Goal: Task Accomplishment & Management: Use online tool/utility

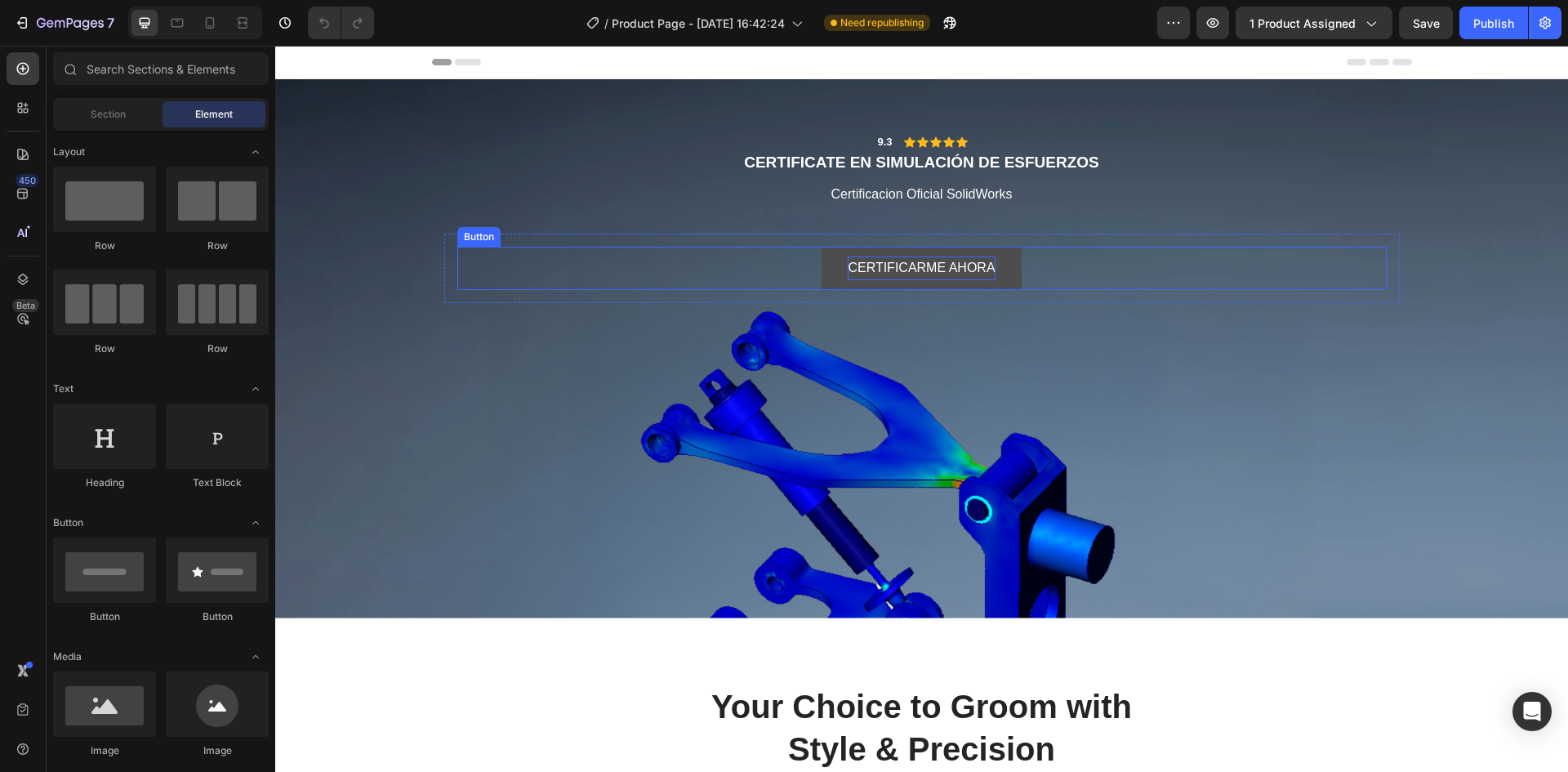
click at [910, 262] on p "CERTIFICARME AHORA" at bounding box center [921, 269] width 147 height 24
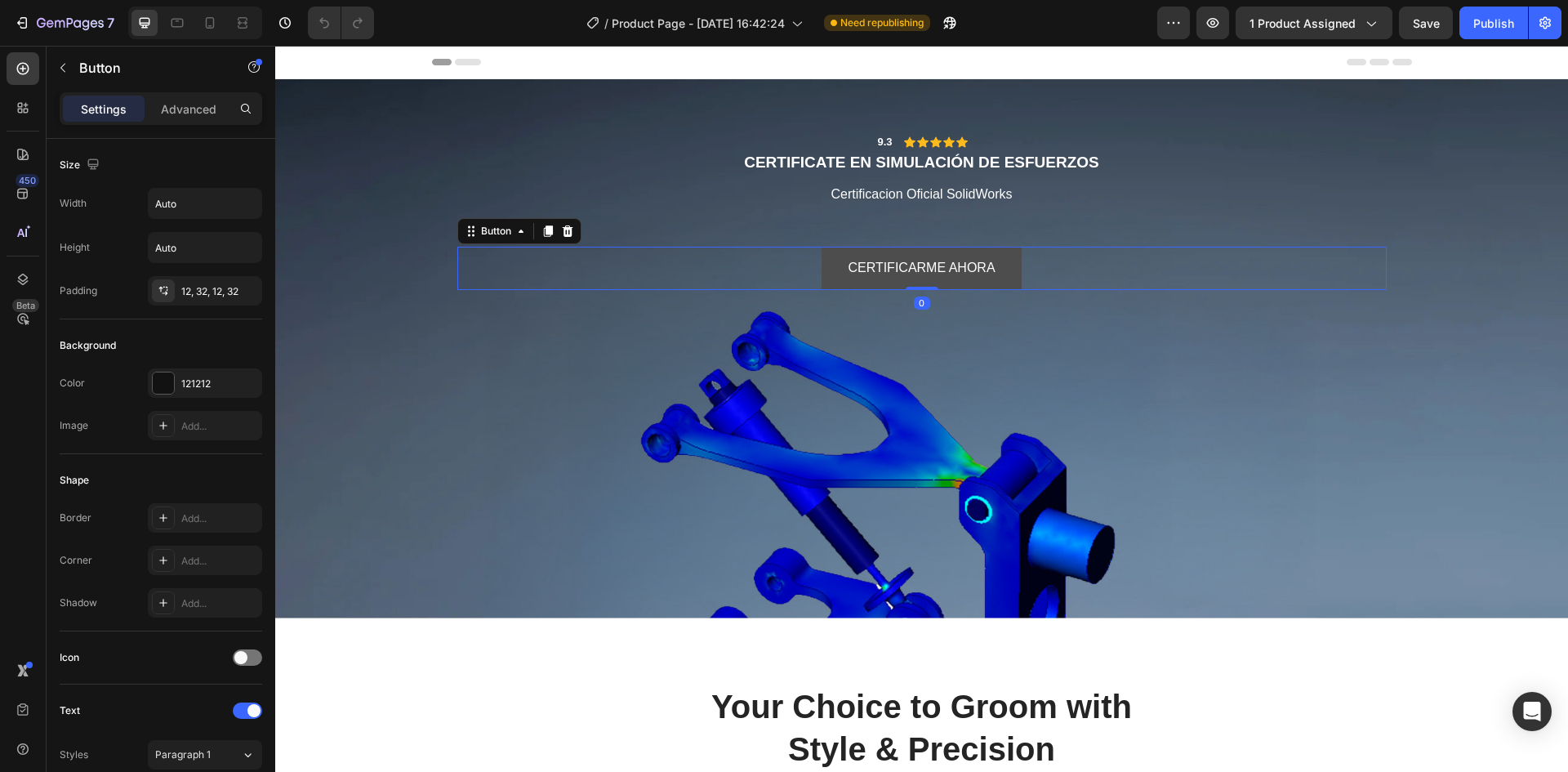
click at [1008, 261] on button "CERTIFICARME AHORA" at bounding box center [921, 268] width 200 height 43
click at [1000, 263] on button "CERTIFICARME AHORA" at bounding box center [921, 268] width 200 height 43
click at [852, 259] on p "CERTIFICARME AHORA" at bounding box center [921, 269] width 147 height 24
click at [821, 261] on button "CERTIFICARME AHORA" at bounding box center [921, 268] width 200 height 43
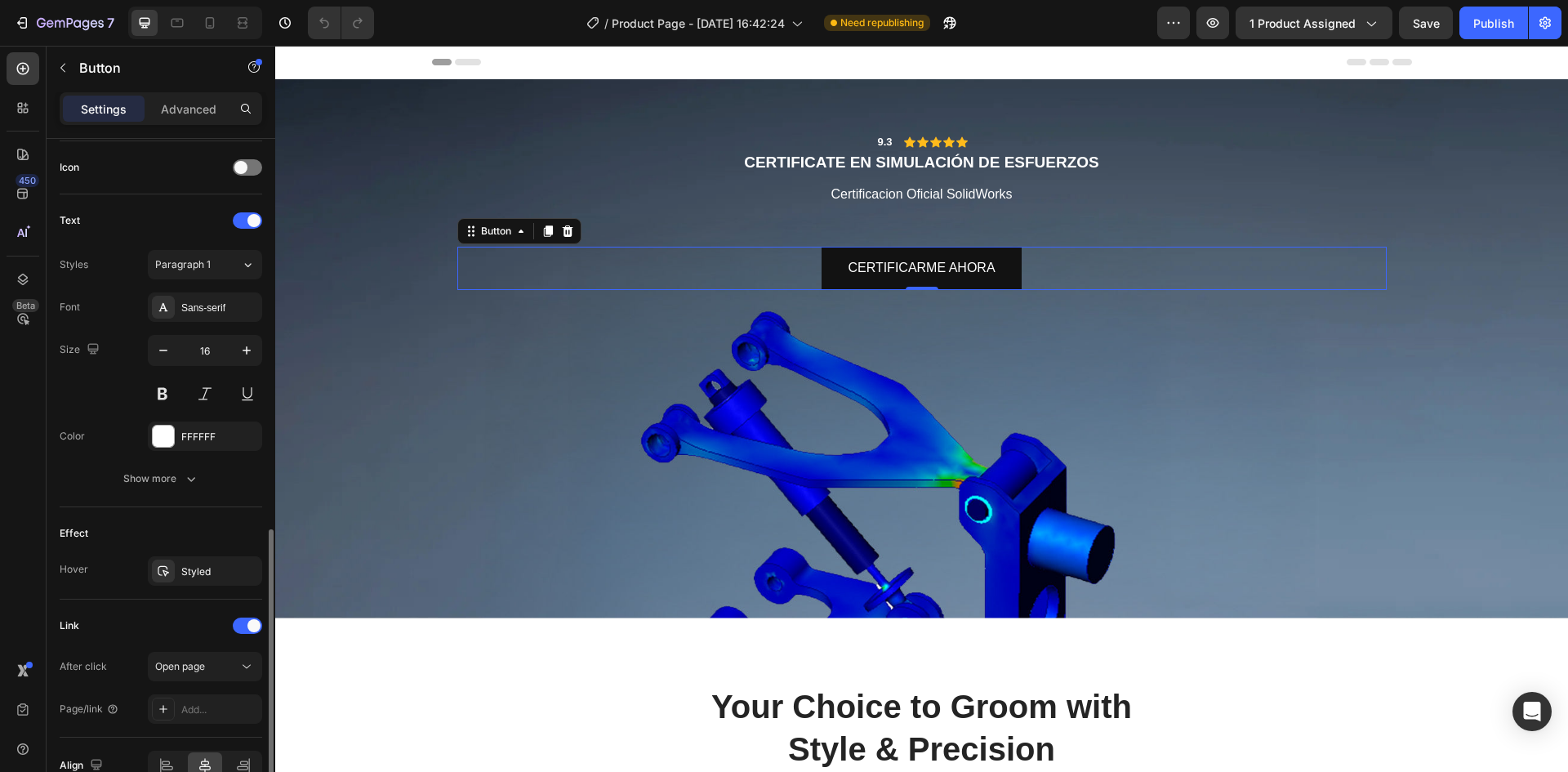
scroll to position [577, 0]
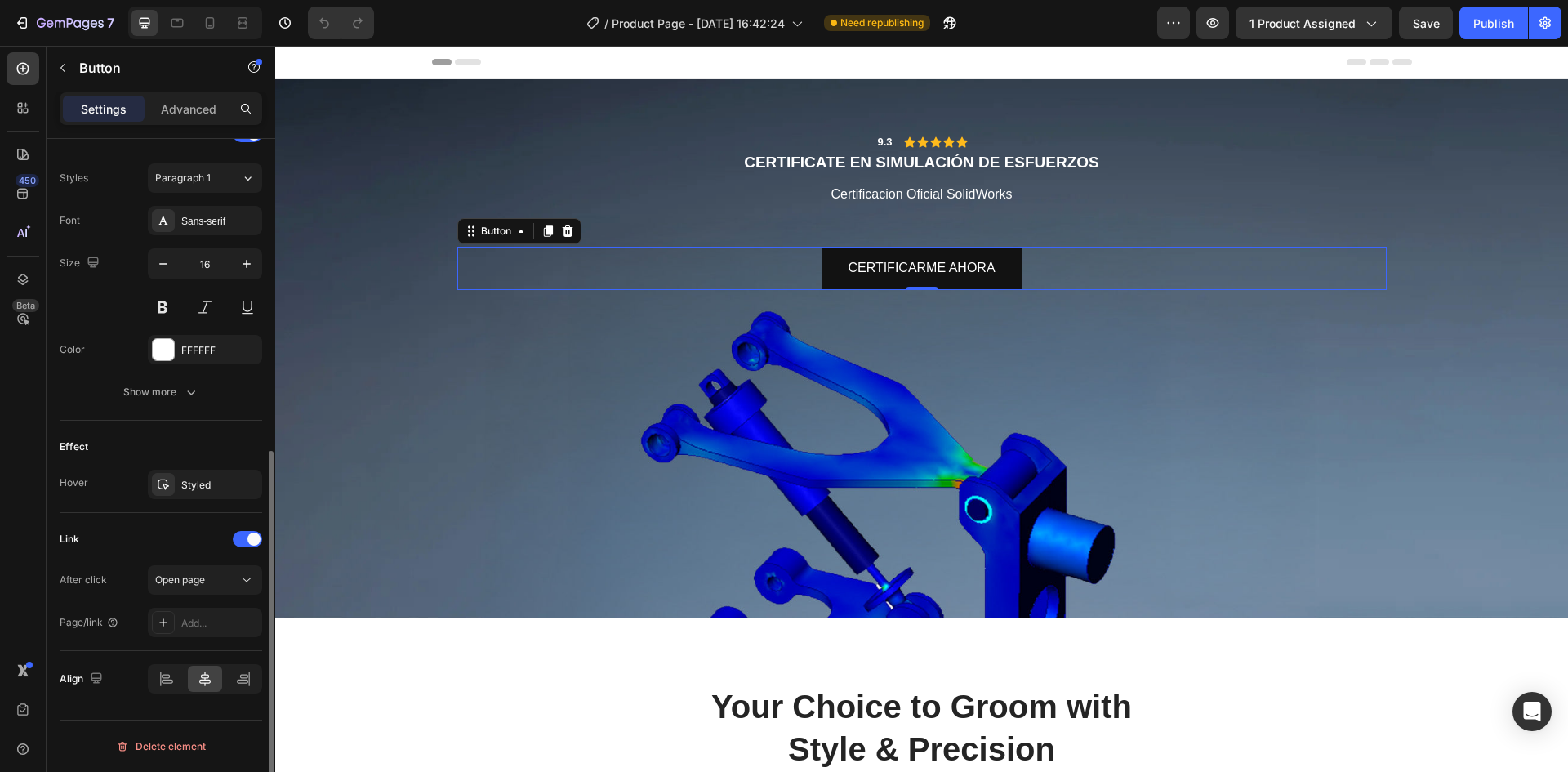
click at [102, 535] on div "Link" at bounding box center [161, 539] width 202 height 26
click at [203, 624] on div "Add..." at bounding box center [219, 624] width 76 height 15
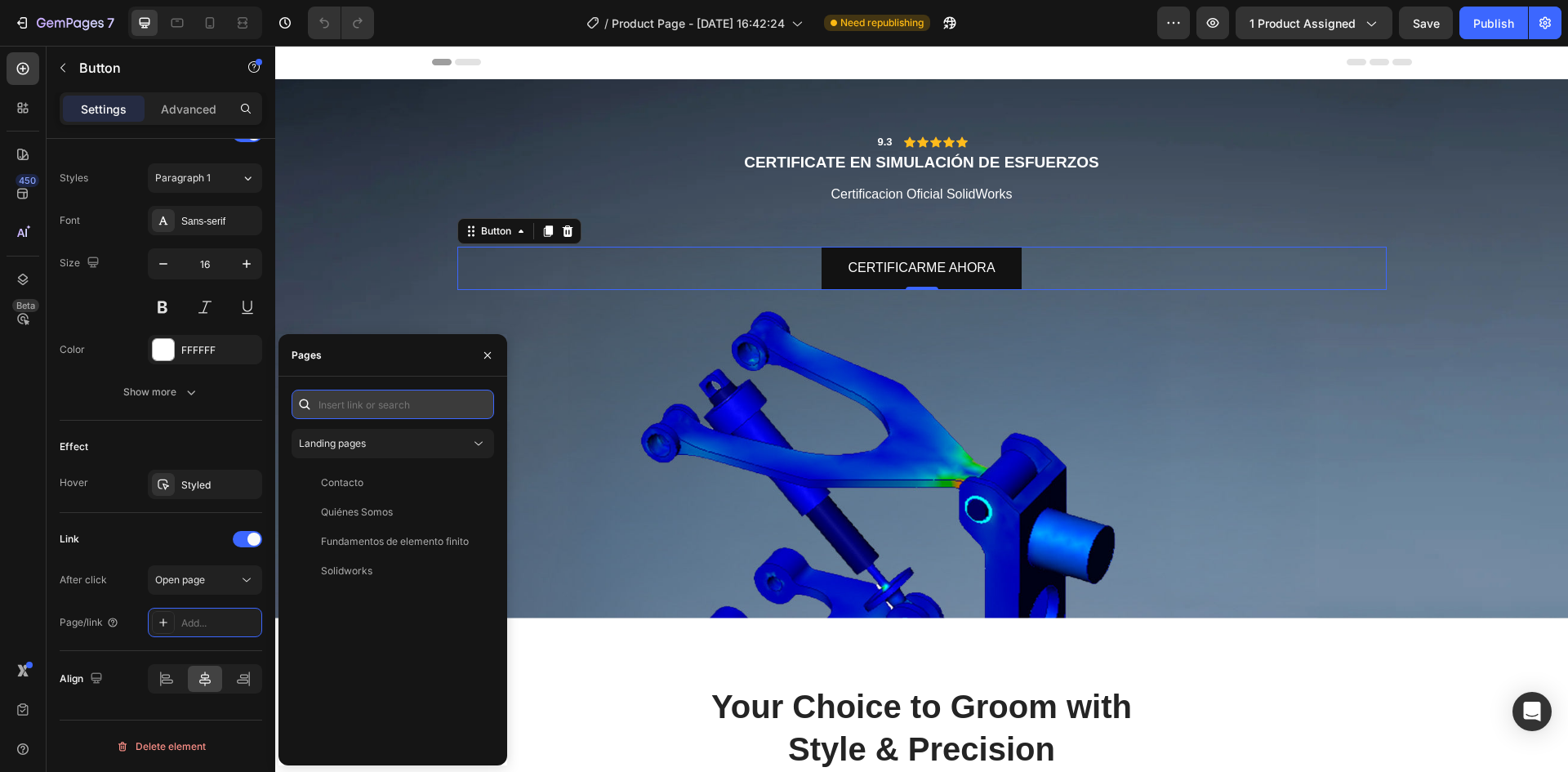
click at [335, 403] on input "text" at bounding box center [393, 405] width 202 height 29
paste input "[URL][DOMAIN_NAME]"
type input "[URL][DOMAIN_NAME]"
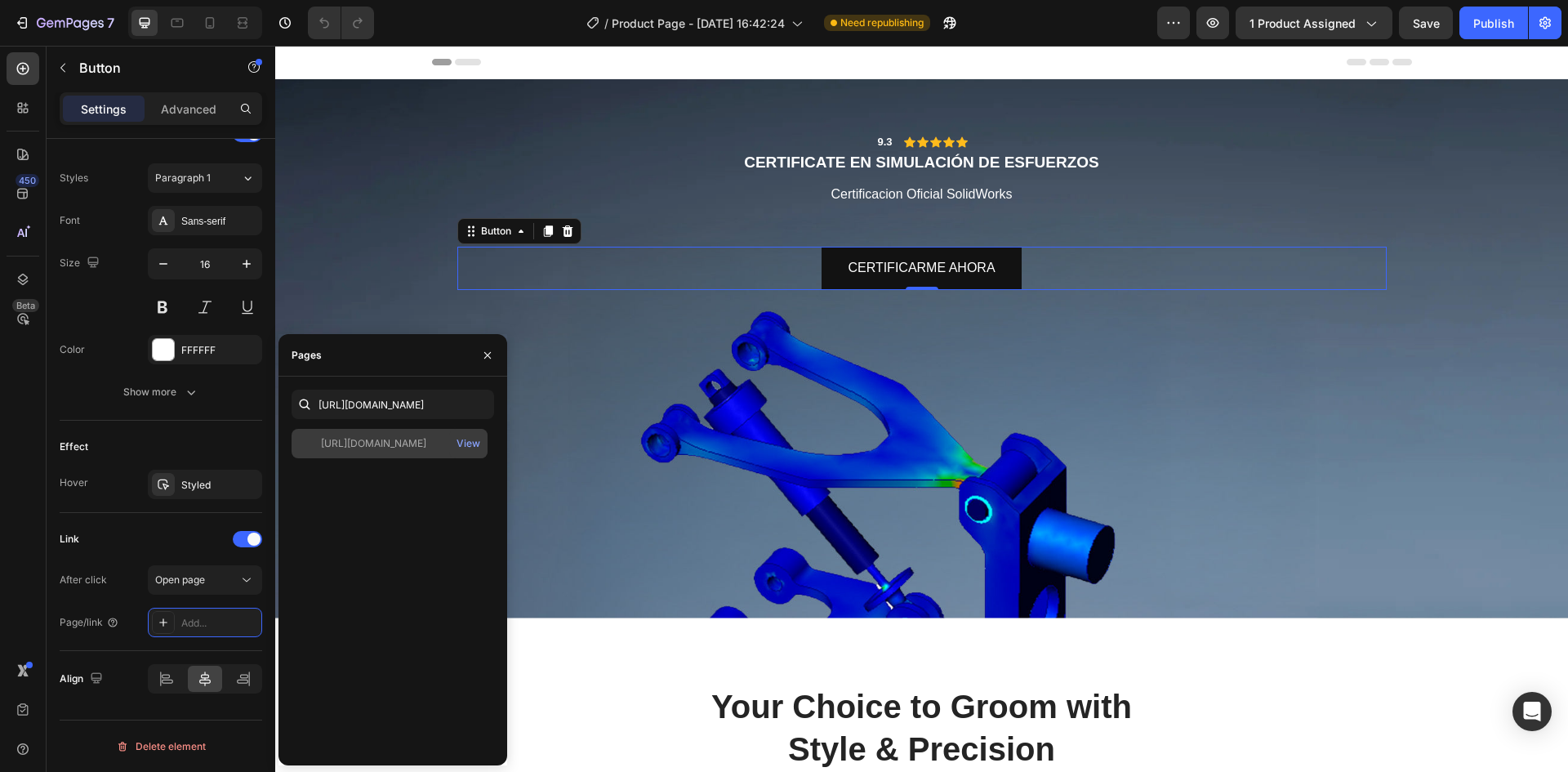
click at [394, 444] on div "[URL][DOMAIN_NAME]" at bounding box center [373, 444] width 106 height 15
type input "15"
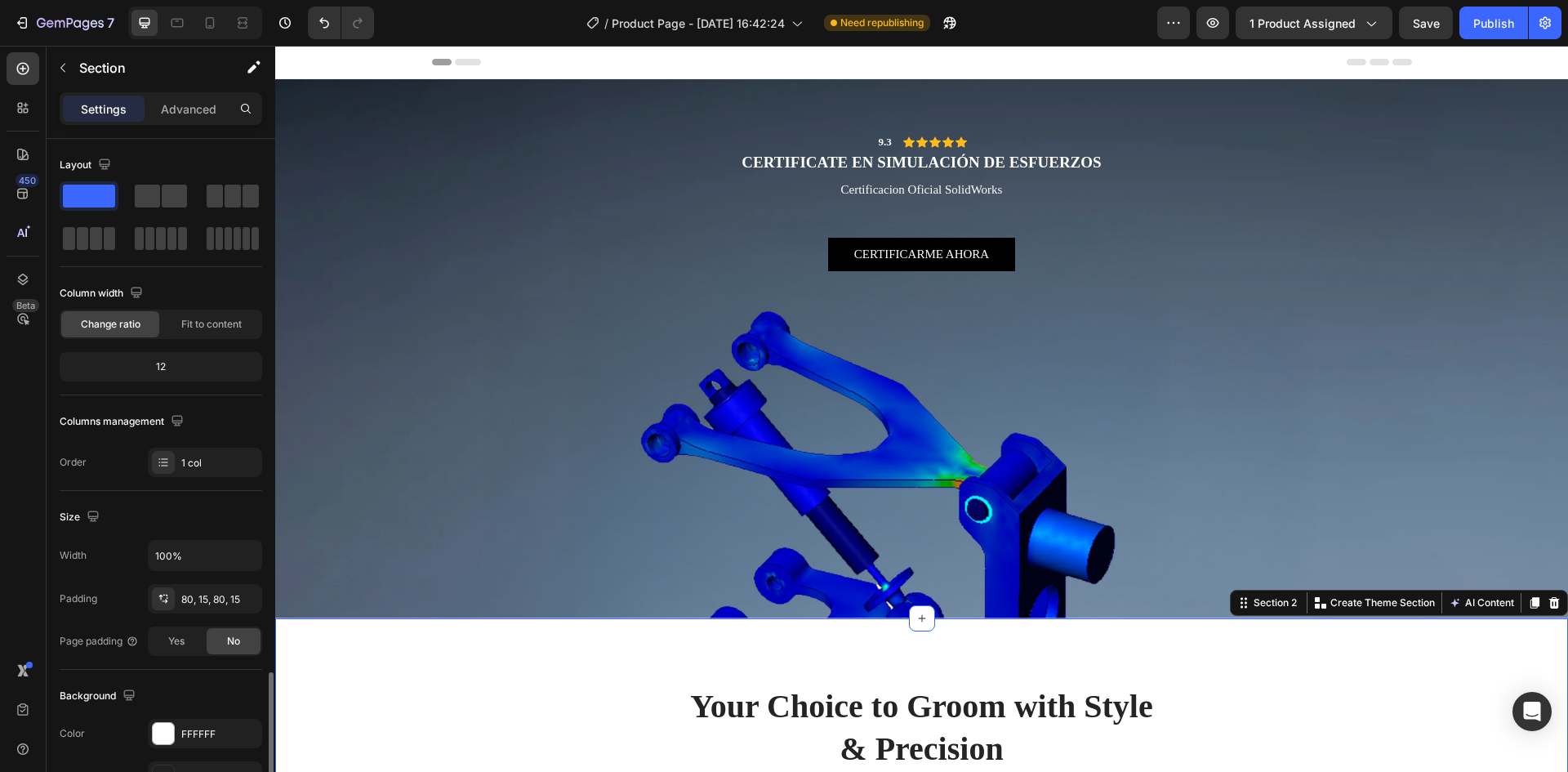
click at [1446, 26] on button "Save" at bounding box center [1425, 23] width 54 height 33
click at [1479, 22] on div "Publish" at bounding box center [1494, 23] width 40 height 17
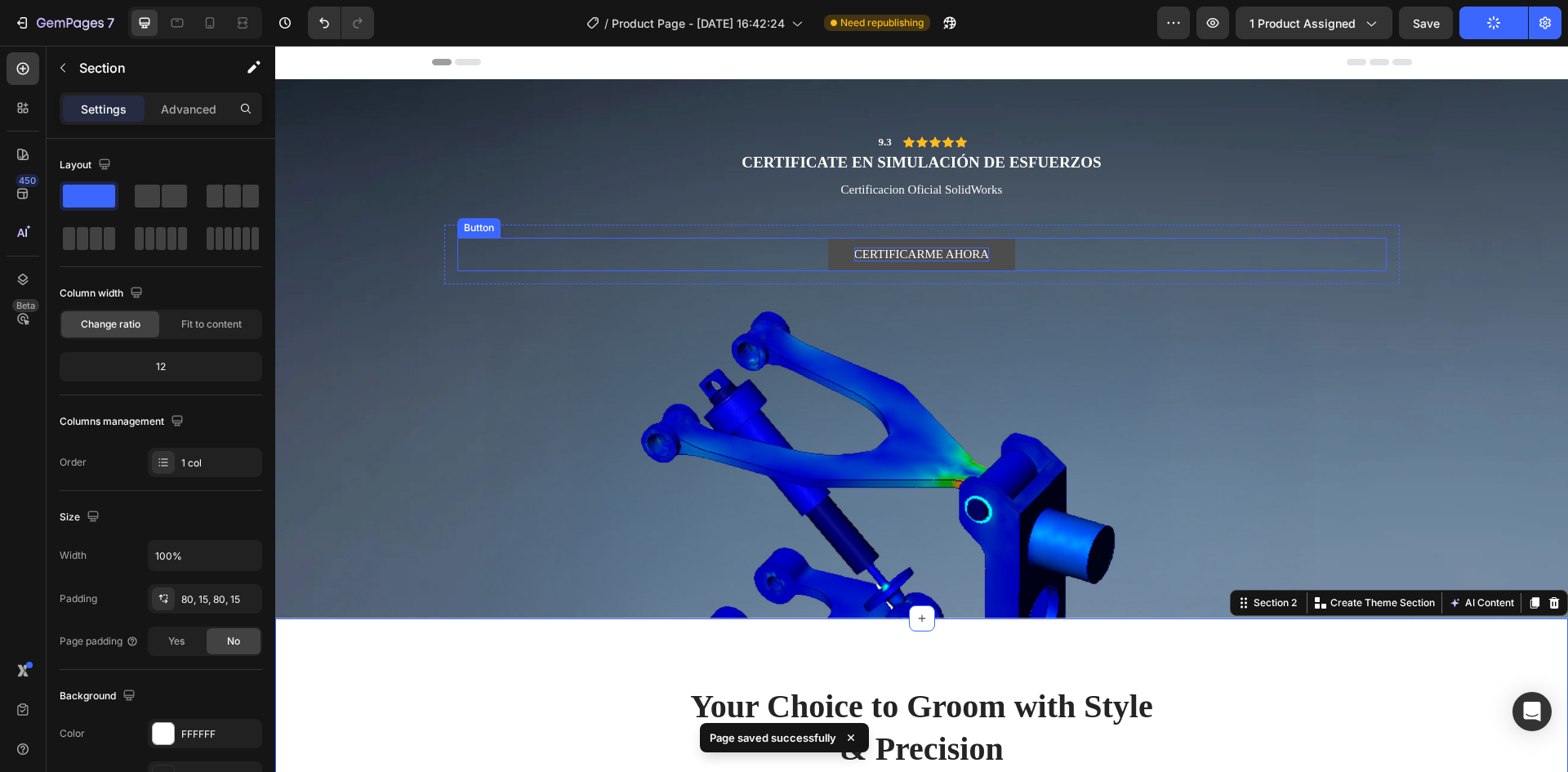
click at [917, 256] on p "CERTIFICARME AHORA" at bounding box center [921, 254] width 135 height 14
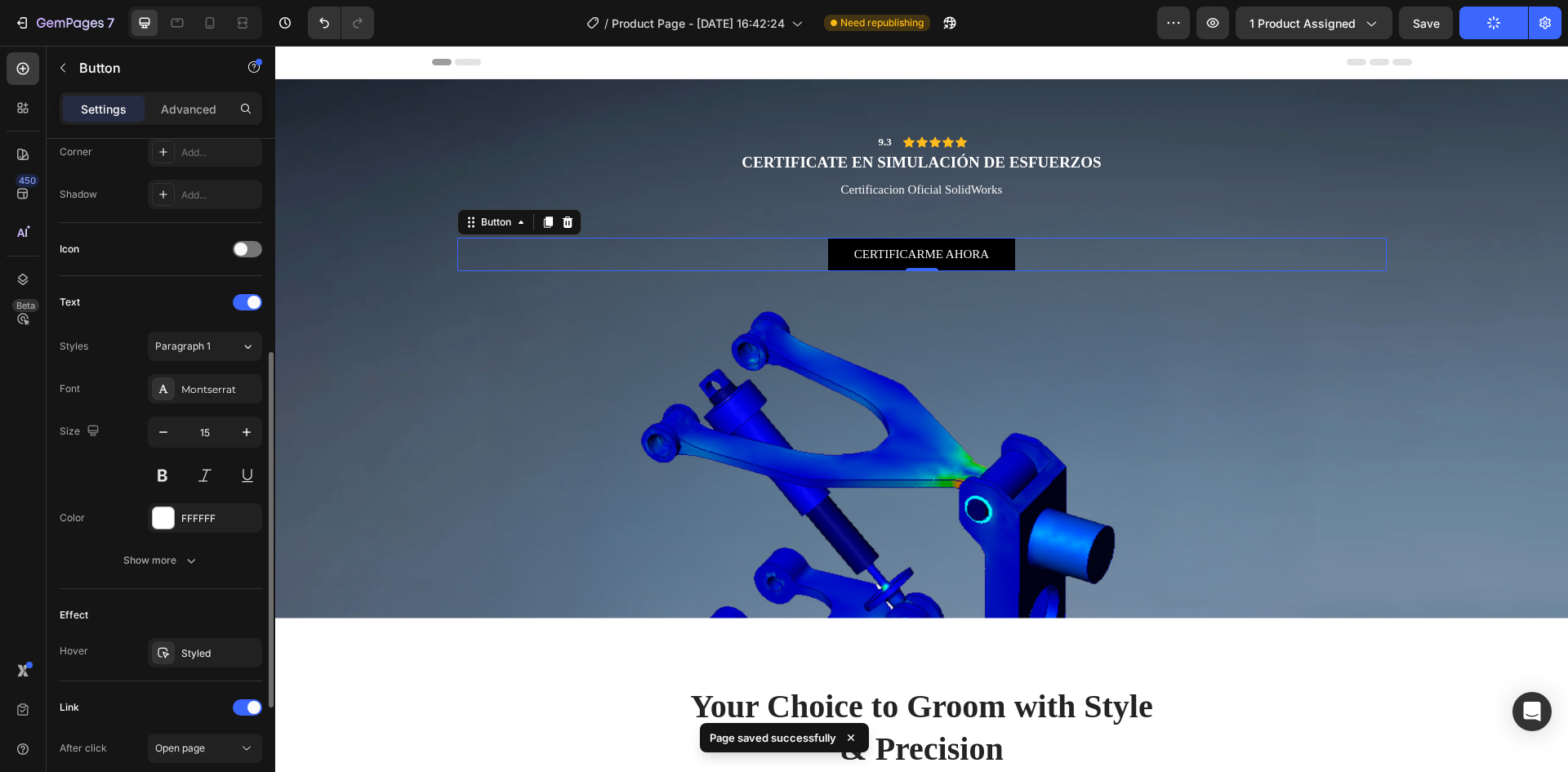
scroll to position [619, 0]
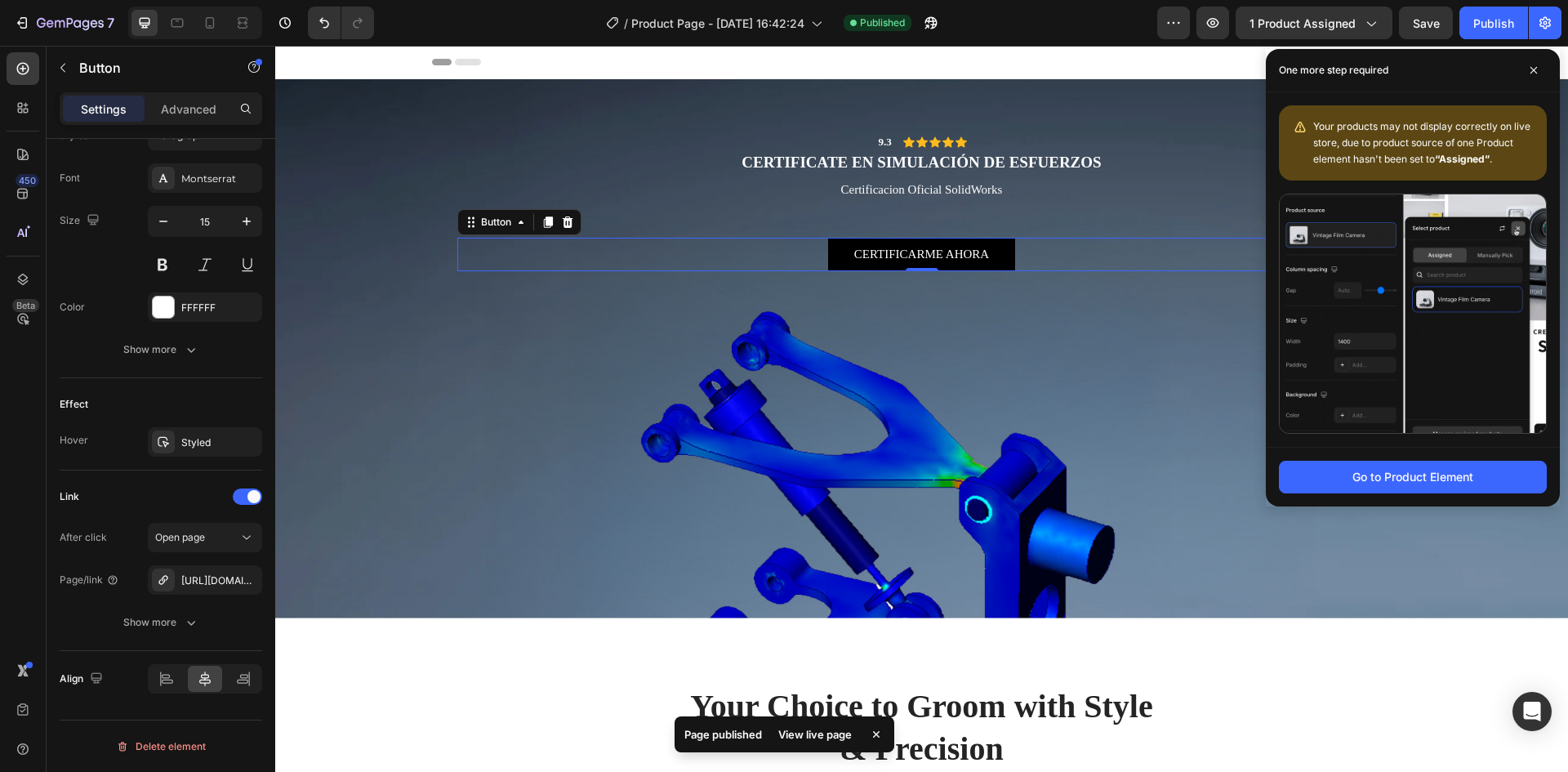
click at [1404, 156] on span "Your products may not display correctly on live store, due to product source of…" at bounding box center [1422, 143] width 217 height 45
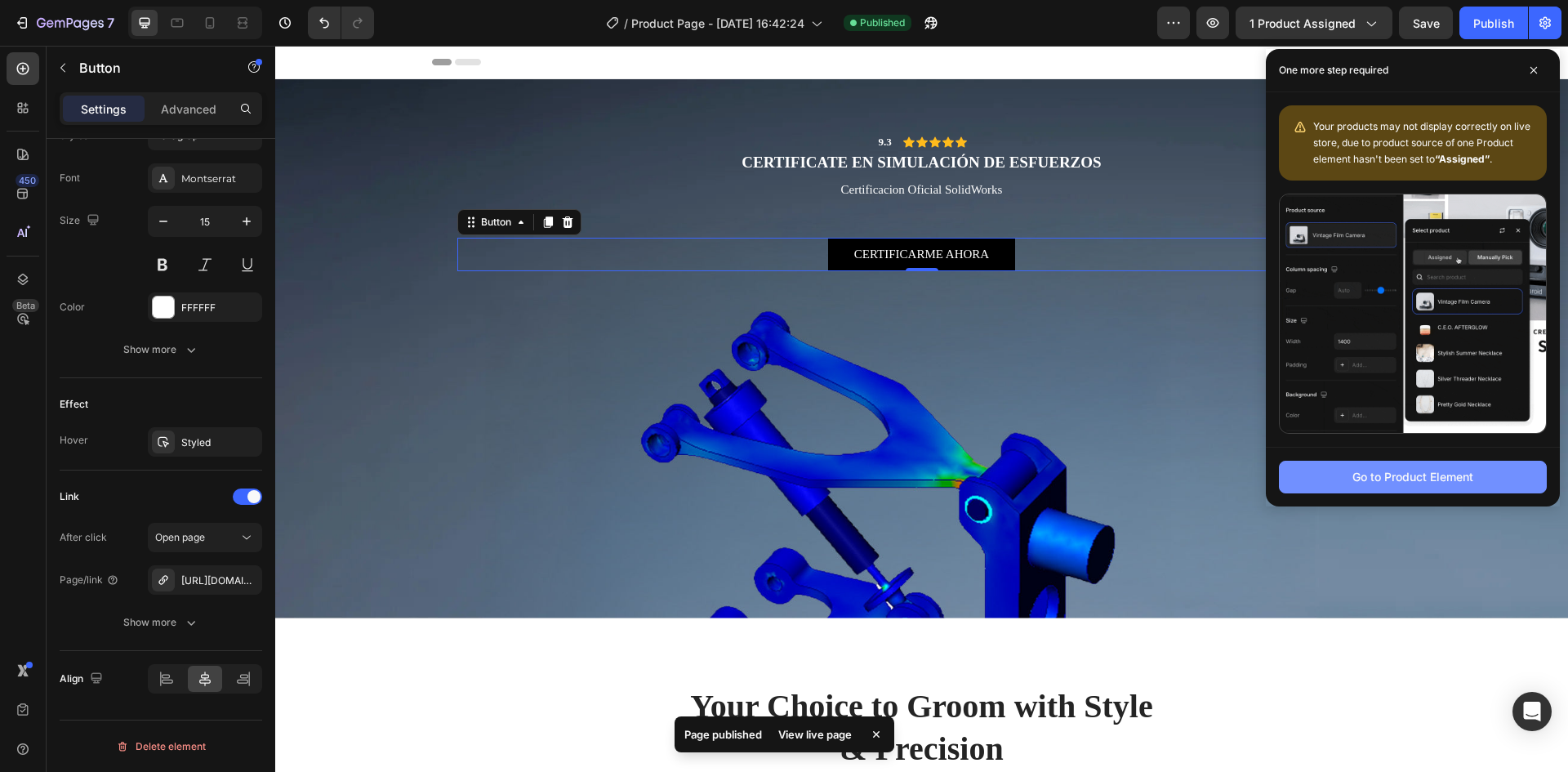
click at [1403, 470] on div "Go to Product Element" at bounding box center [1412, 477] width 120 height 17
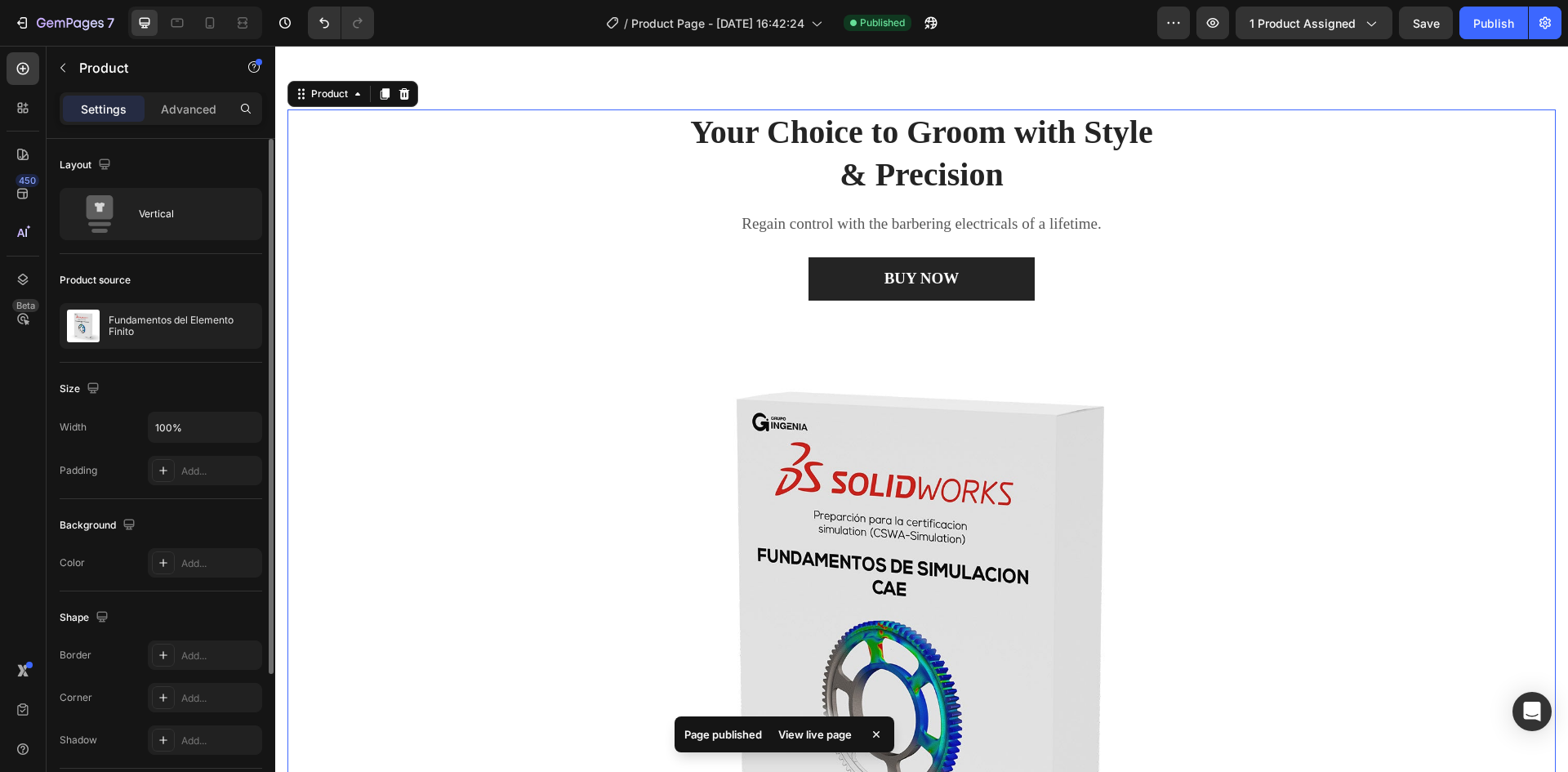
scroll to position [575, 0]
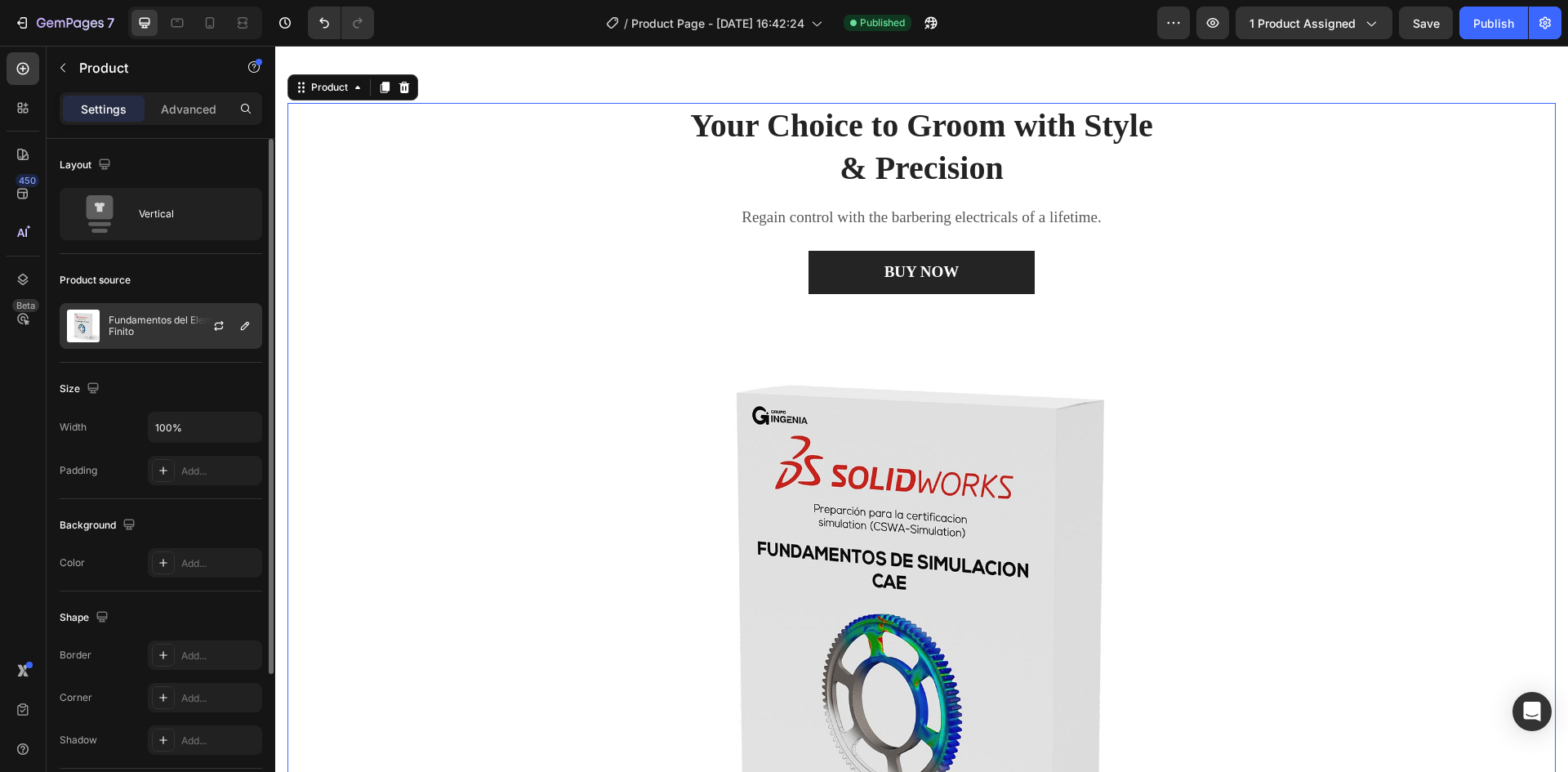
click at [148, 325] on p "Fundamentos del Elemento Finito" at bounding box center [181, 326] width 146 height 23
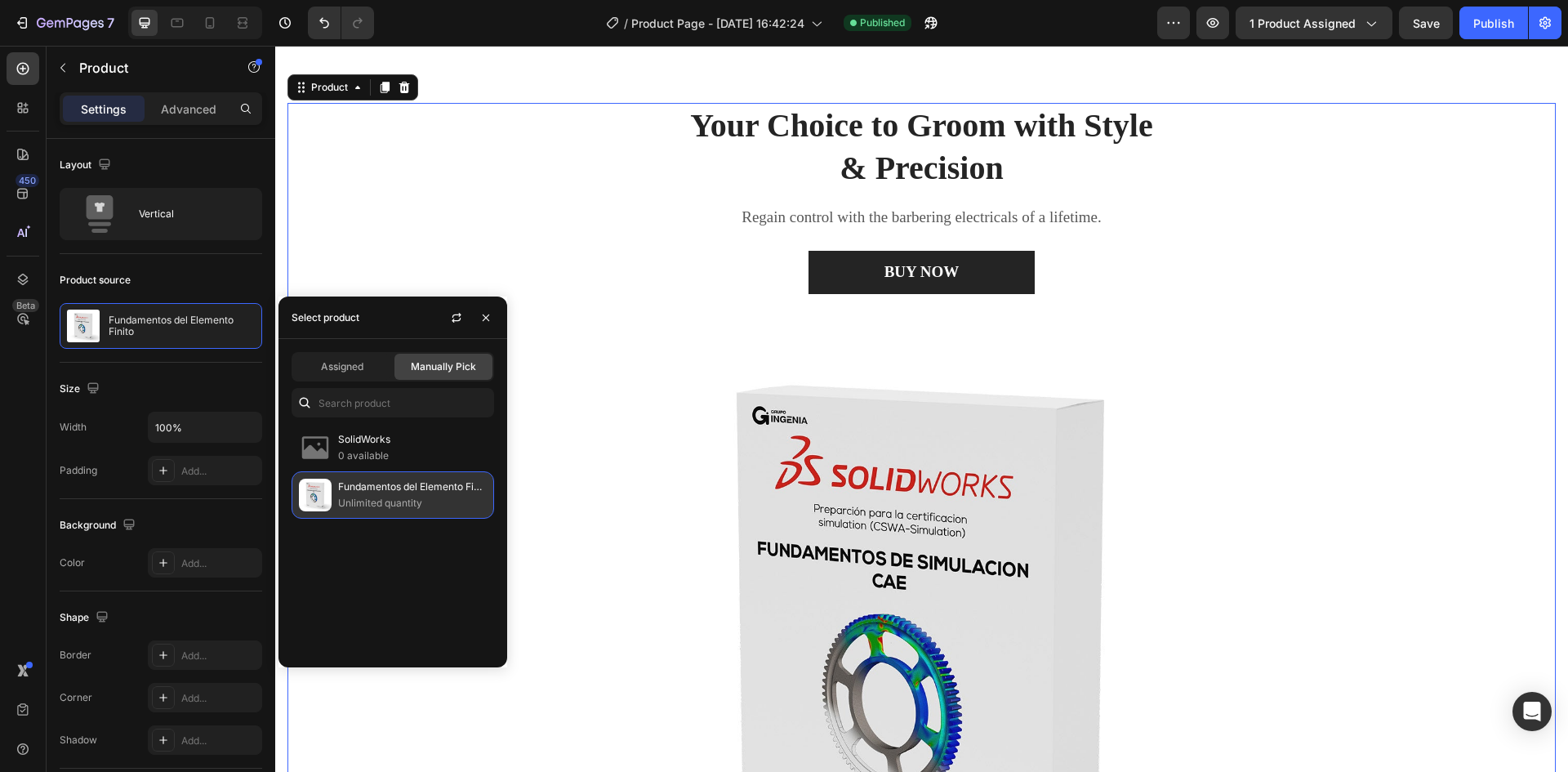
click at [397, 490] on p "Fundamentos del Elemento Finito" at bounding box center [413, 487] width 149 height 17
click at [406, 504] on p "Unlimited quantity" at bounding box center [413, 503] width 149 height 17
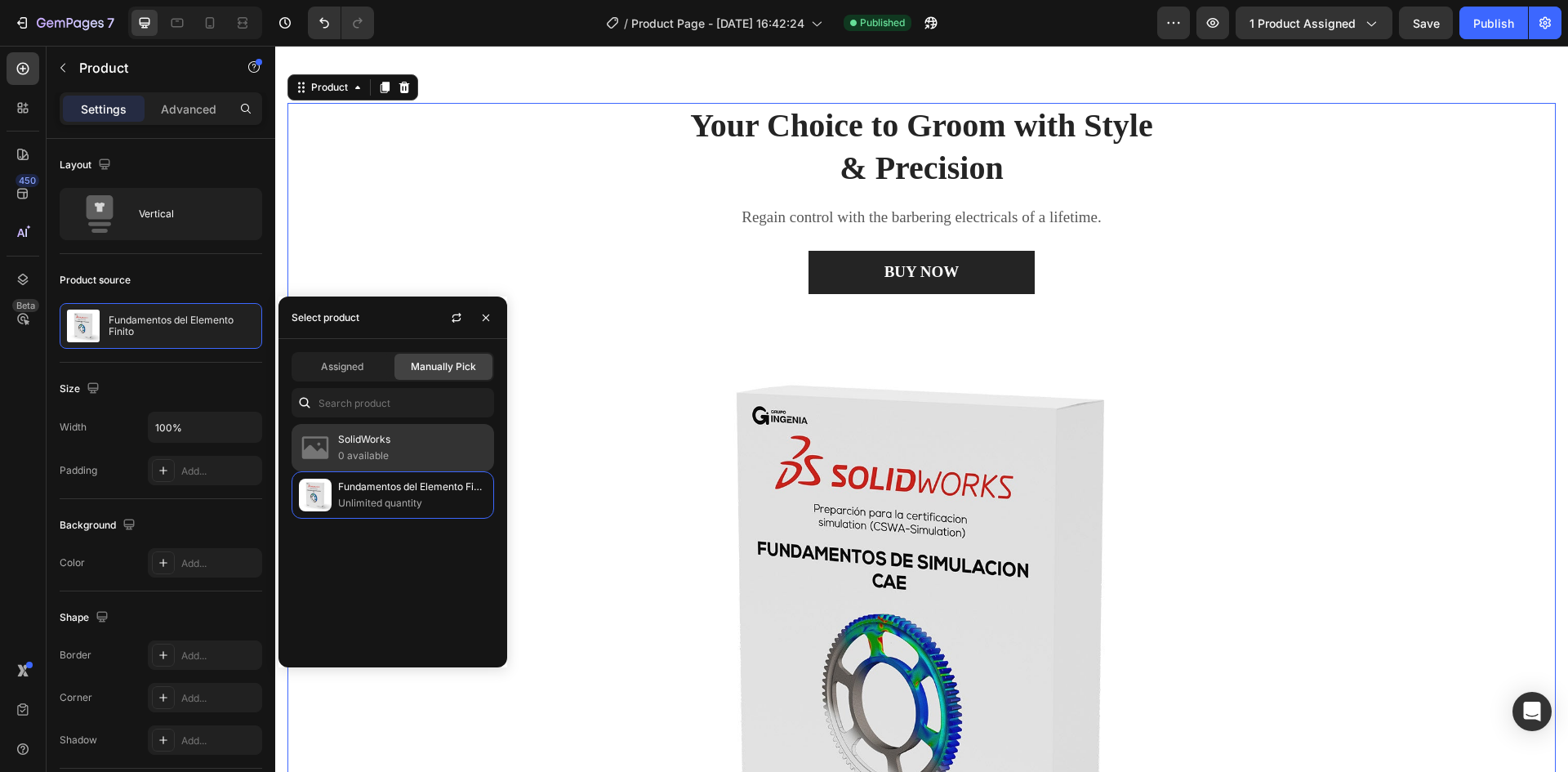
click at [390, 449] on p "0 available" at bounding box center [413, 456] width 149 height 17
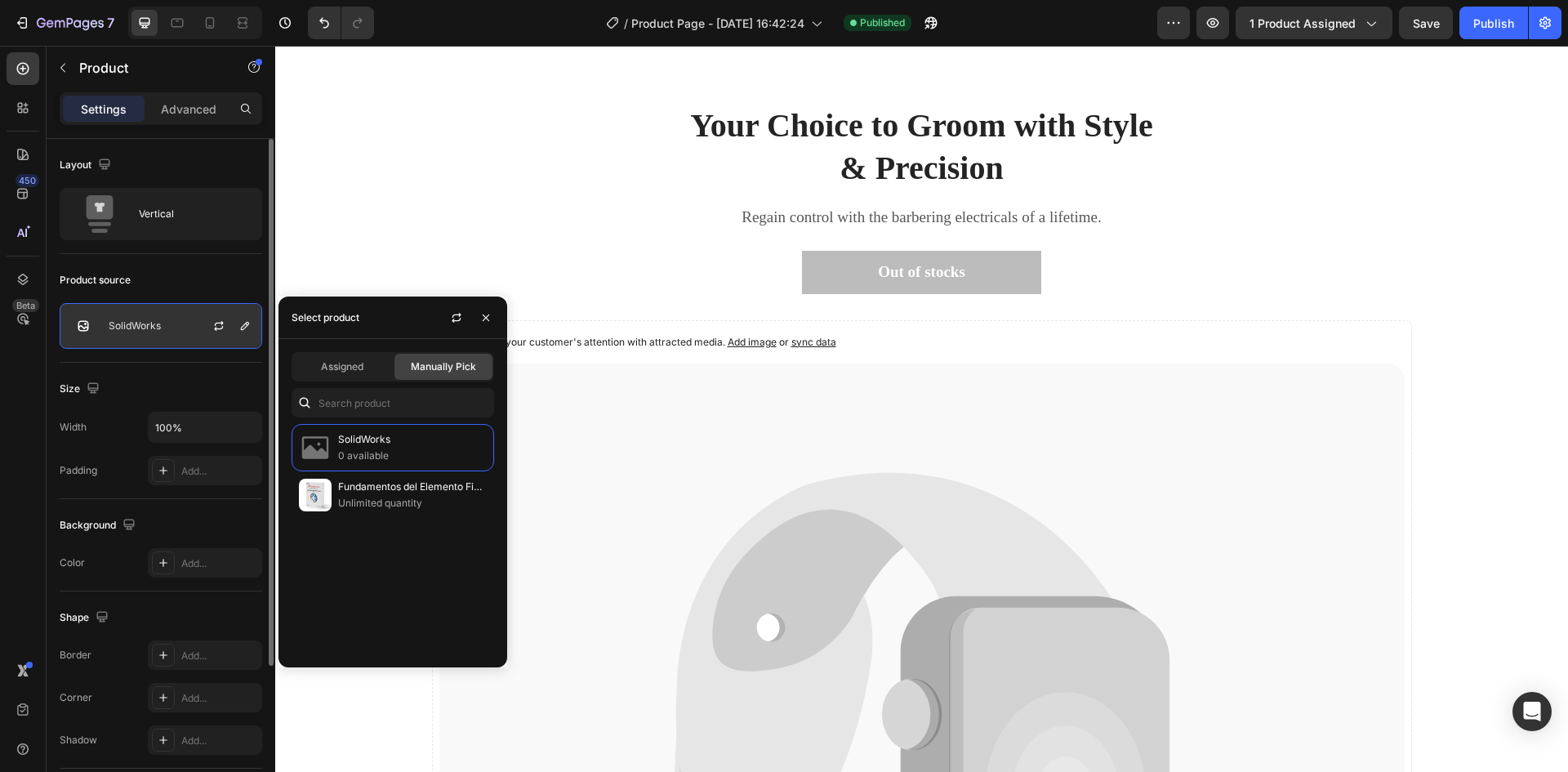
click at [181, 325] on div "SolidWorks" at bounding box center [161, 326] width 202 height 46
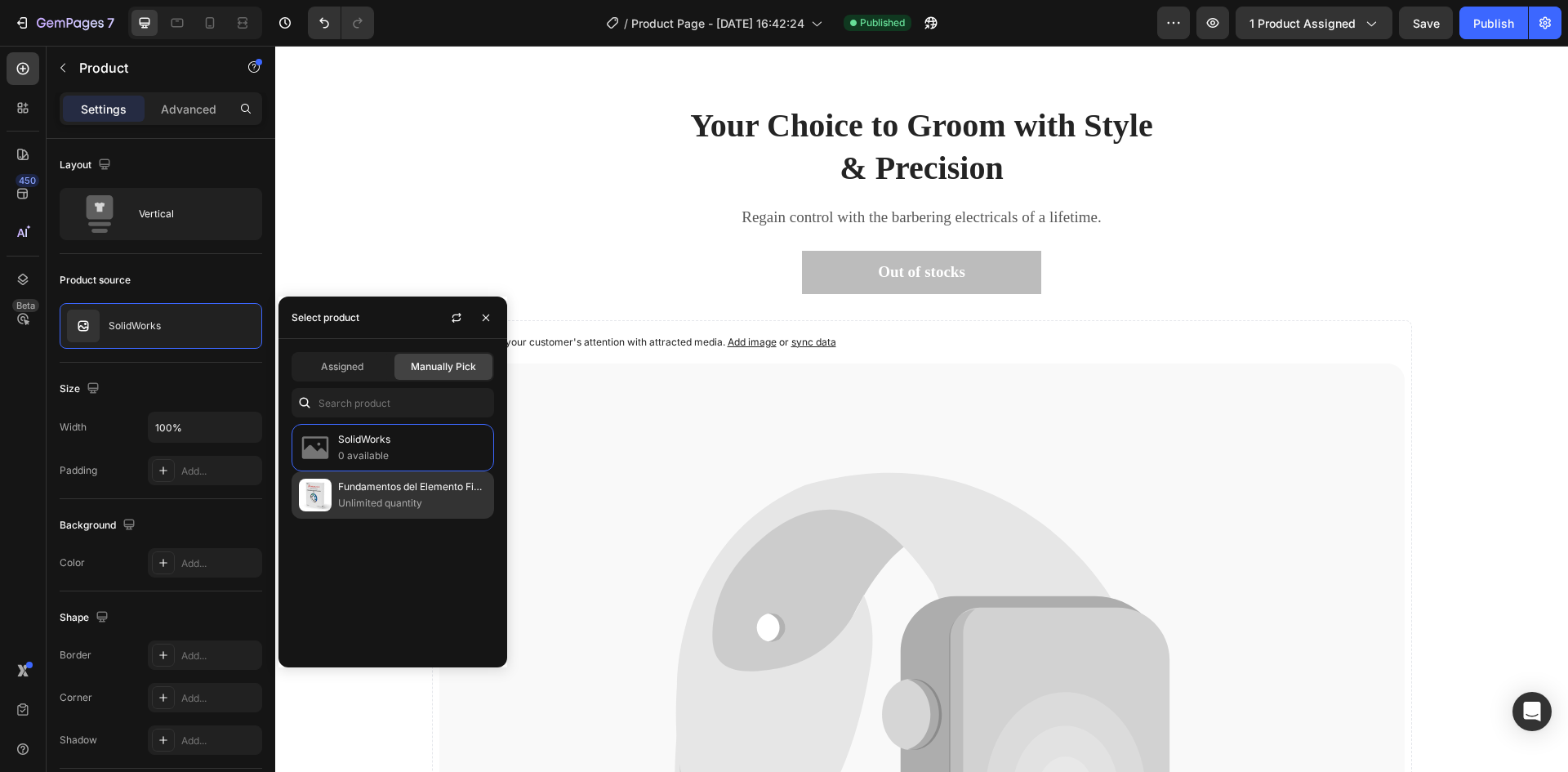
click at [353, 495] on p "Unlimited quantity" at bounding box center [413, 503] width 149 height 17
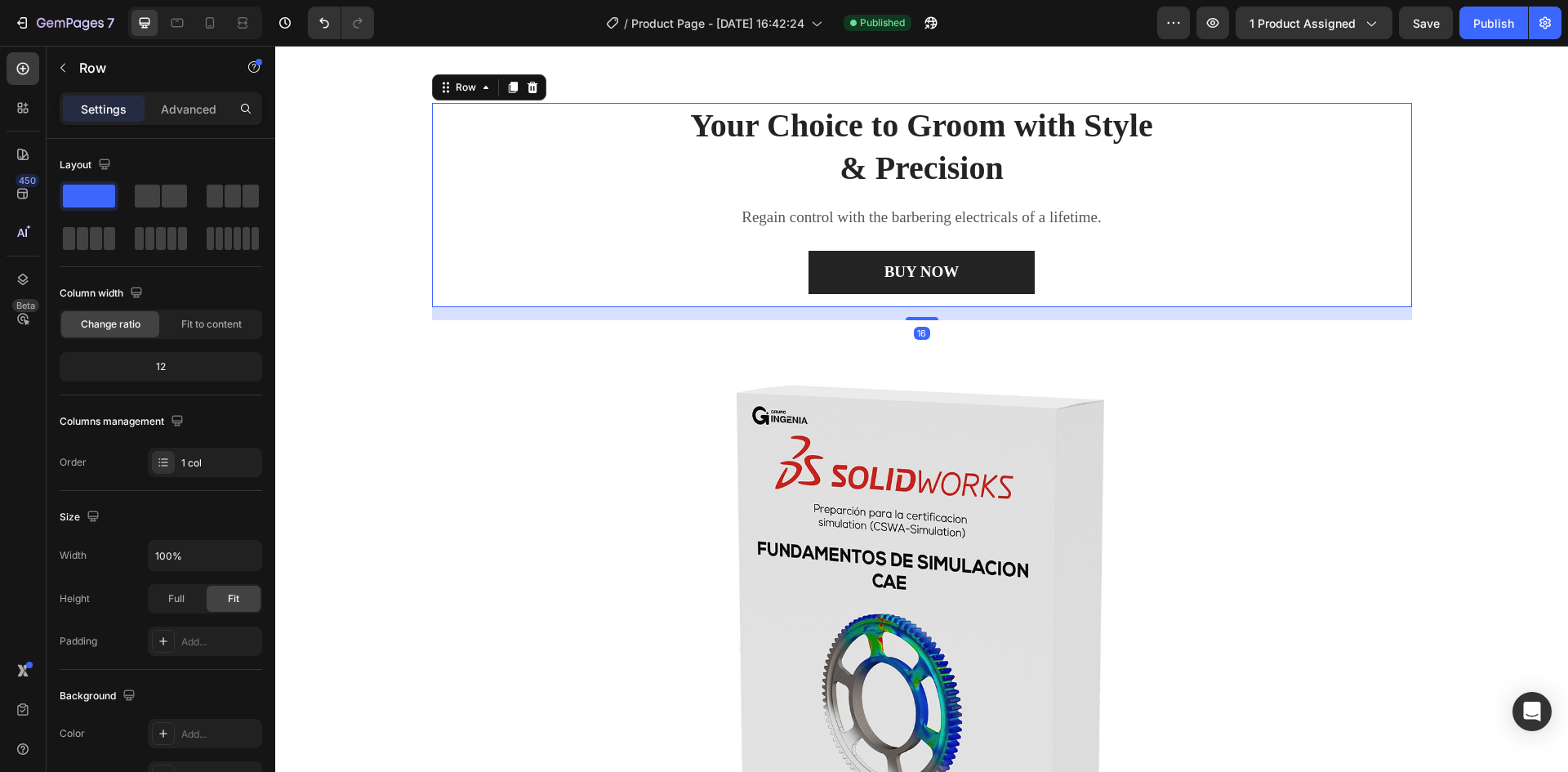
click at [497, 248] on div "Your Choice to Groom with Style & Precision Heading Regain control with the bar…" at bounding box center [922, 204] width 980 height 203
click at [1428, 26] on span "Save" at bounding box center [1425, 23] width 27 height 14
click at [1510, 26] on div "Publish" at bounding box center [1494, 23] width 40 height 17
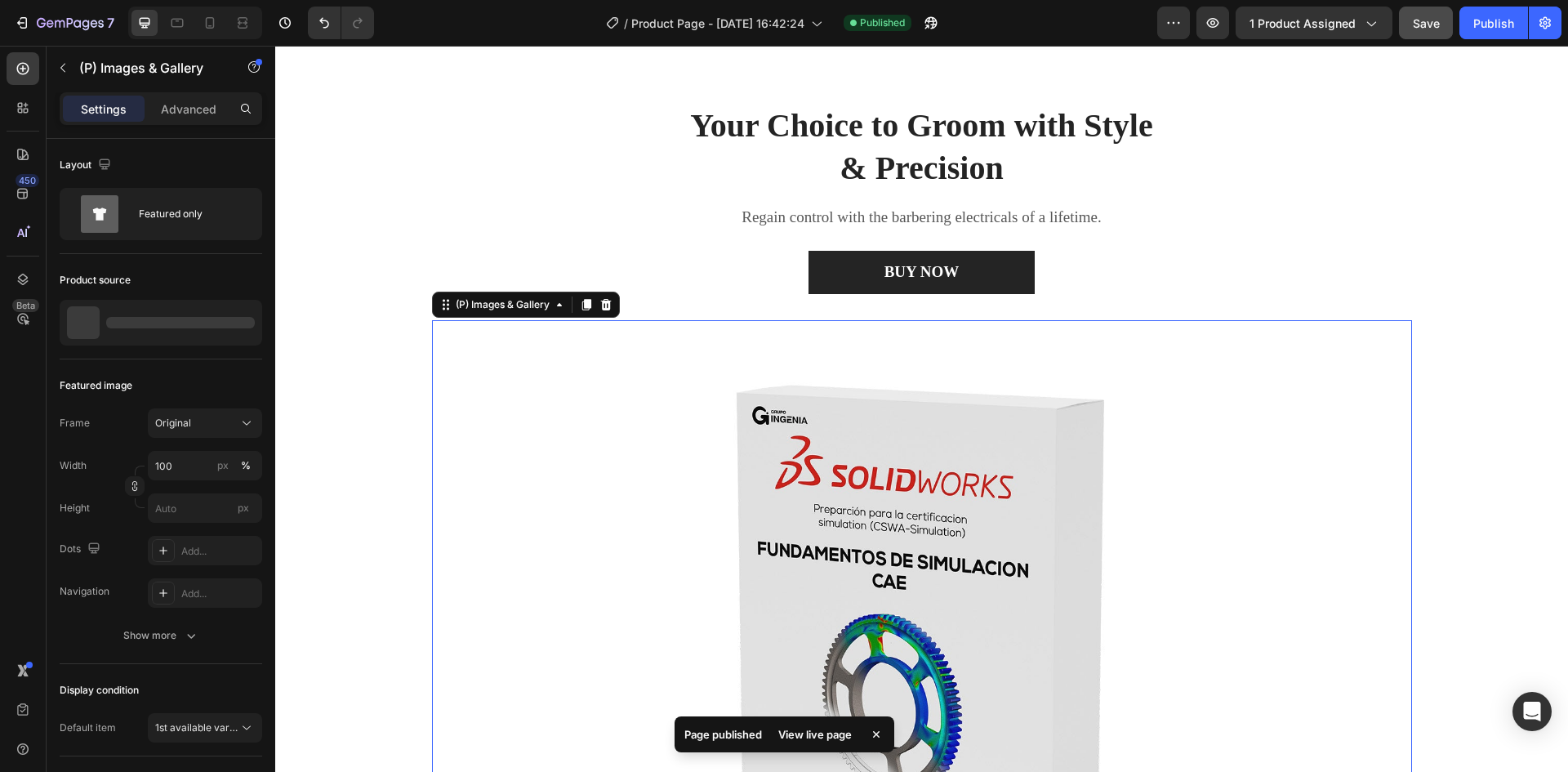
click at [1202, 485] on img at bounding box center [922, 647] width 980 height 653
click at [815, 739] on div "View live page" at bounding box center [815, 734] width 93 height 23
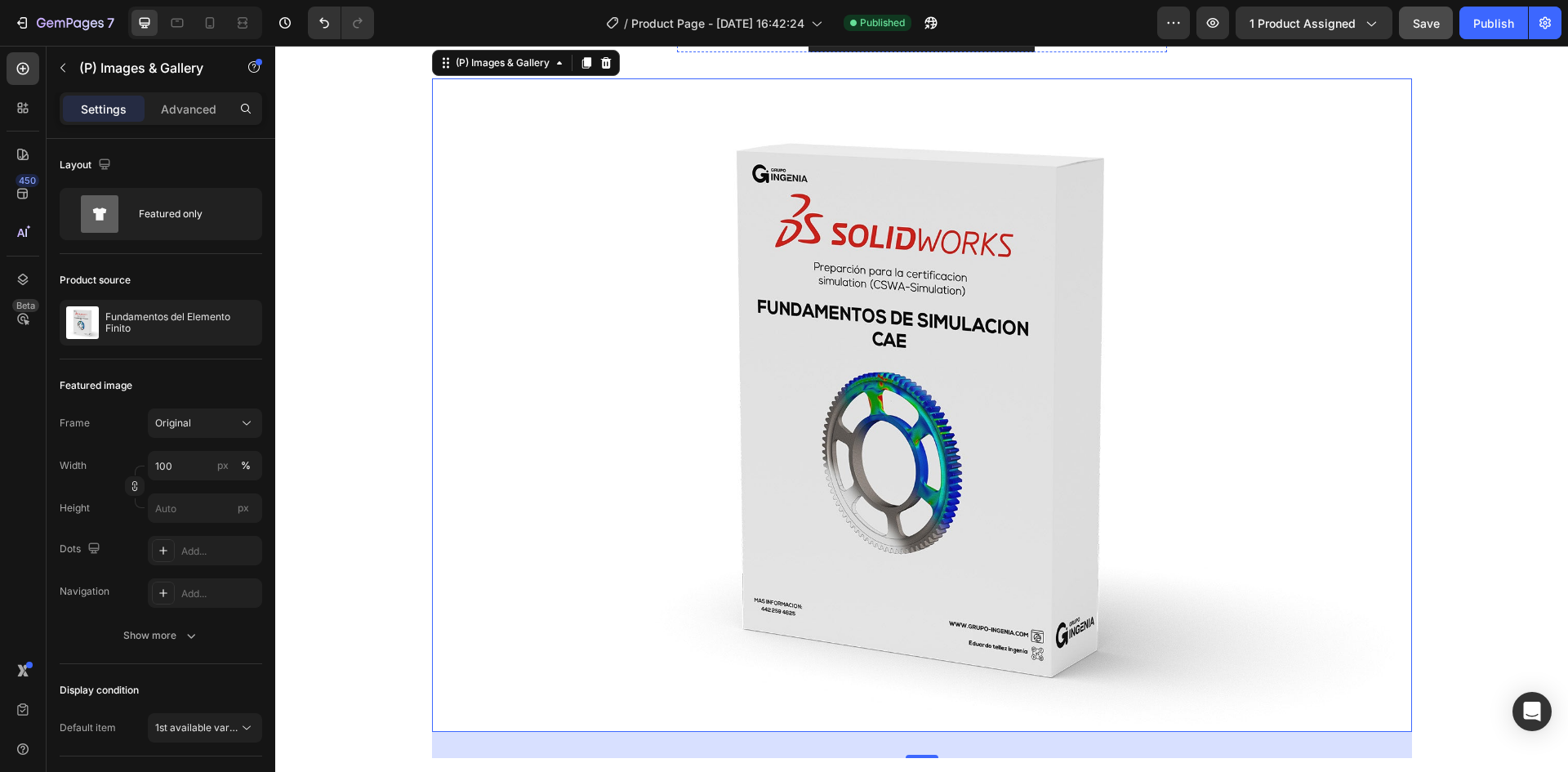
scroll to position [490, 0]
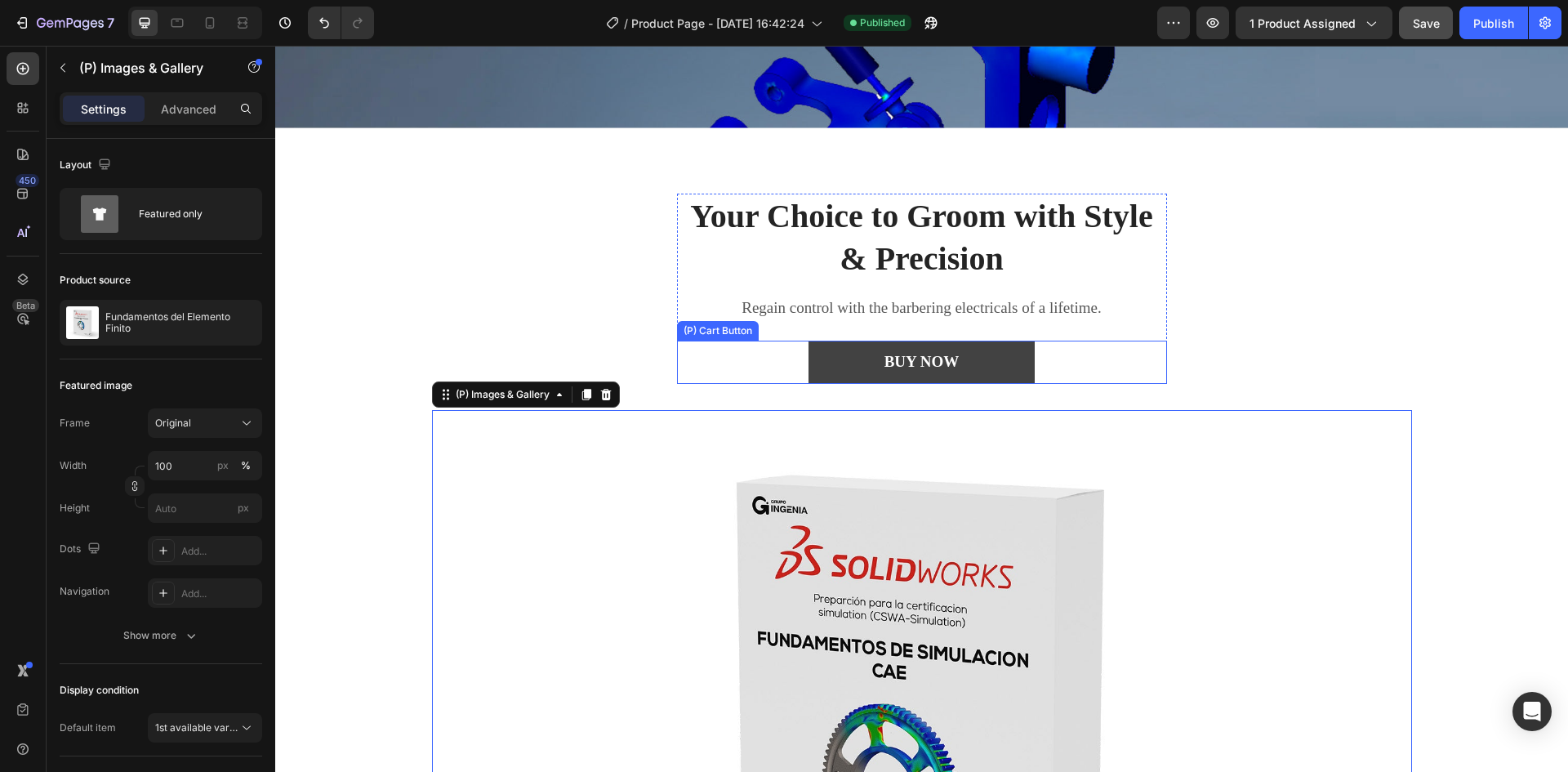
click at [973, 349] on button "BUY NOW" at bounding box center [921, 362] width 227 height 43
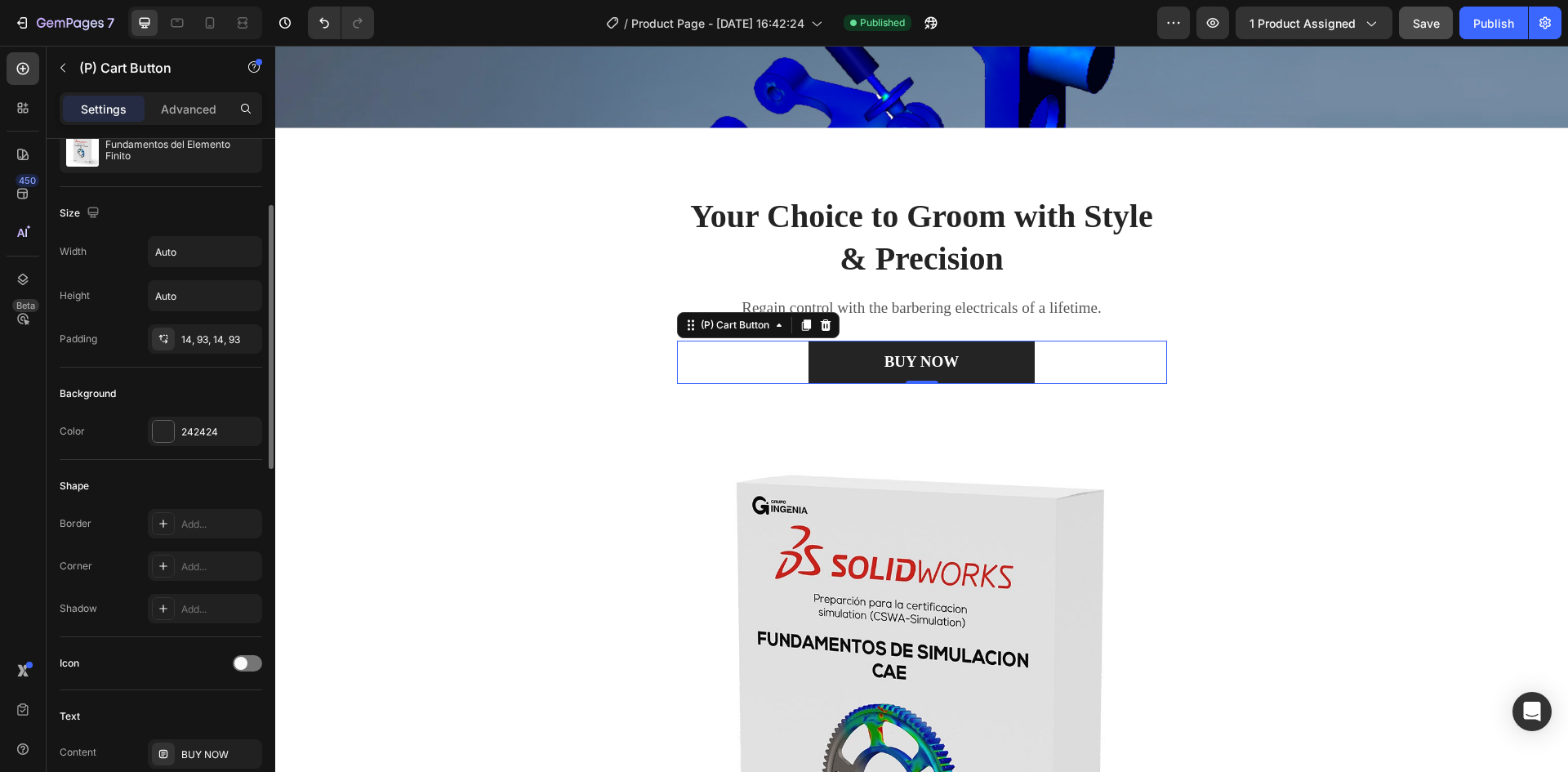
scroll to position [0, 0]
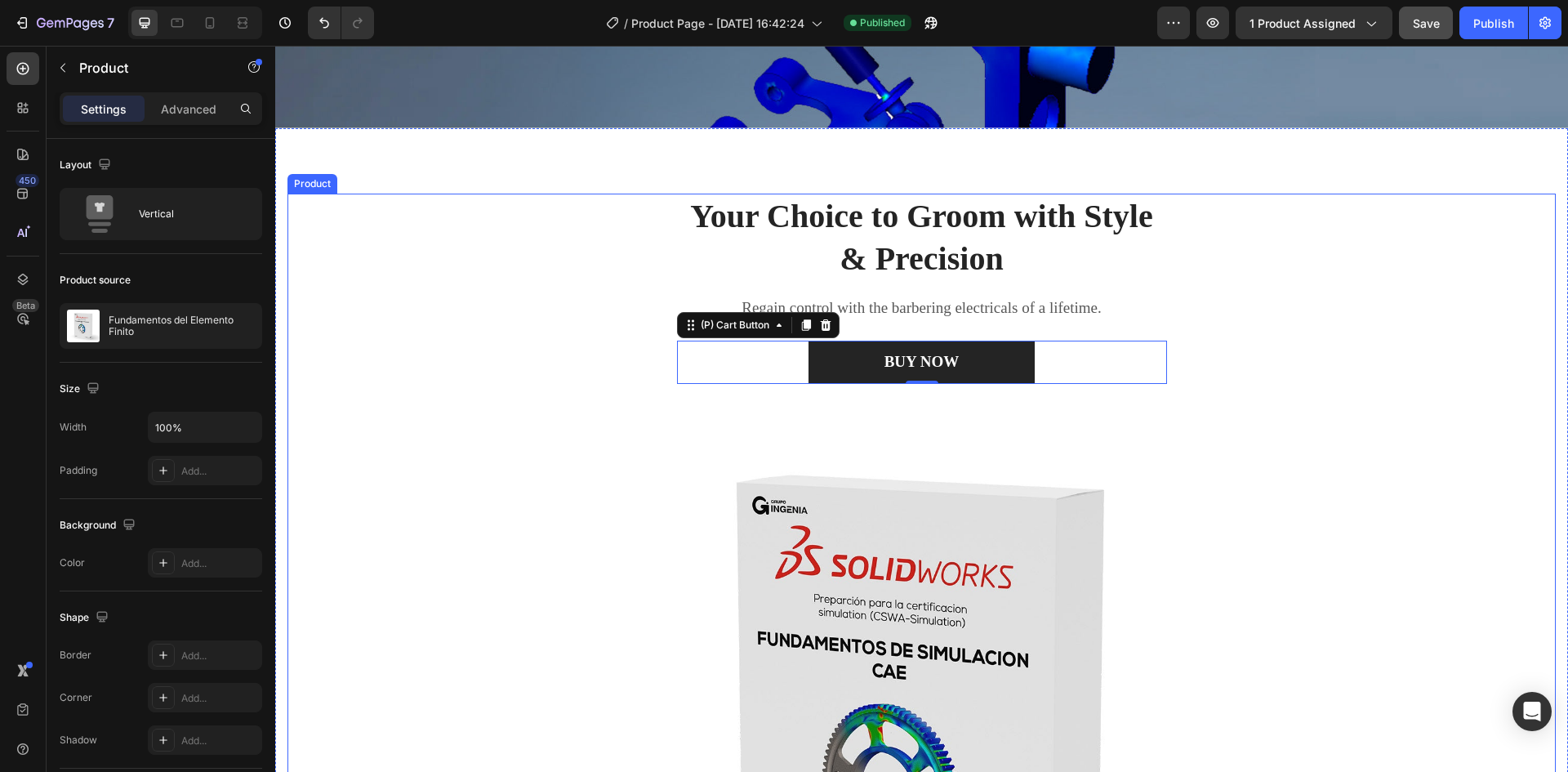
click at [1471, 395] on div "Your Choice to Groom with Style & Precision Heading Regain control with the bar…" at bounding box center [921, 759] width 1268 height 1132
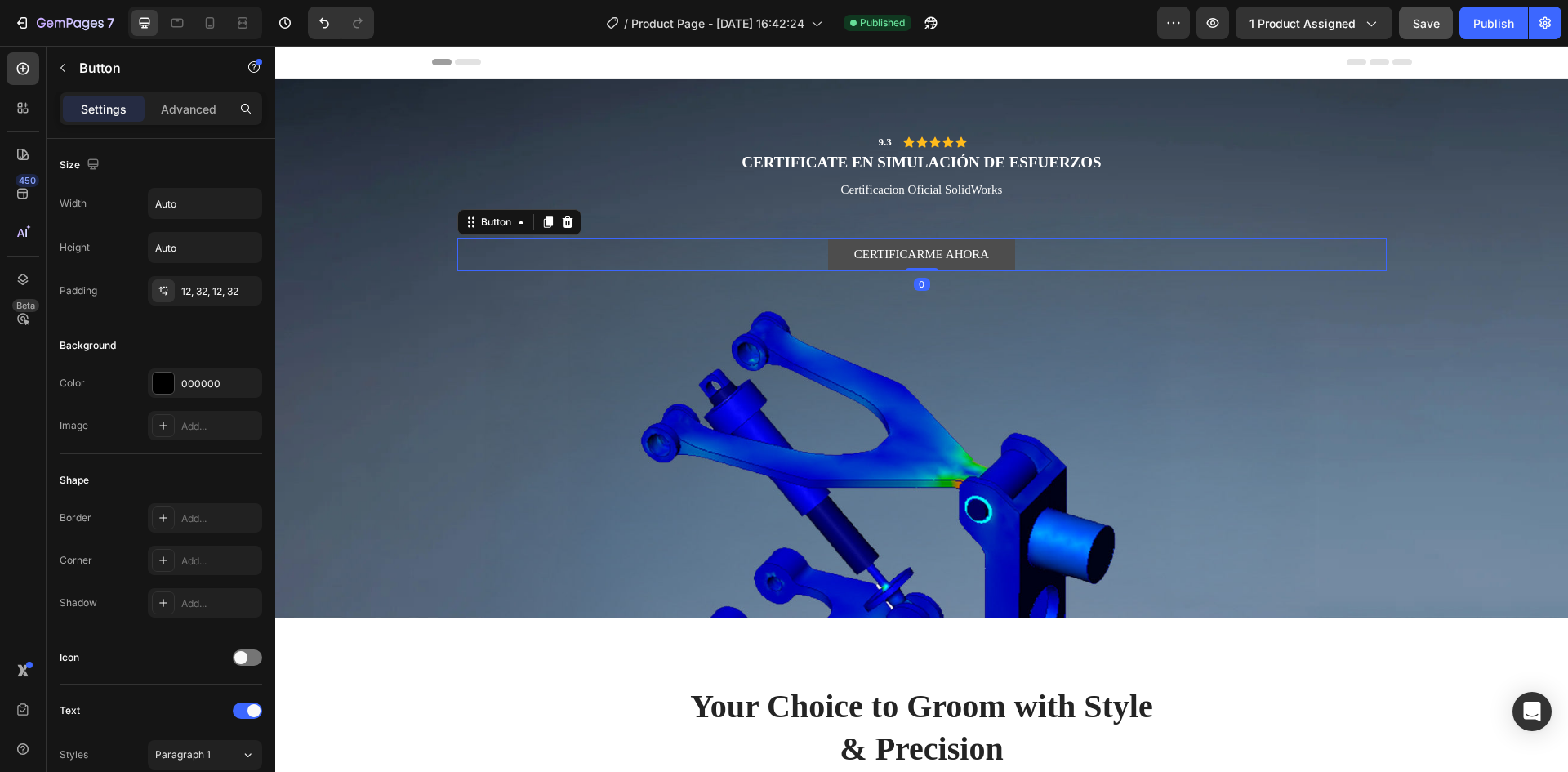
click at [923, 265] on link "CERTIFICARME AHORA" at bounding box center [921, 254] width 187 height 33
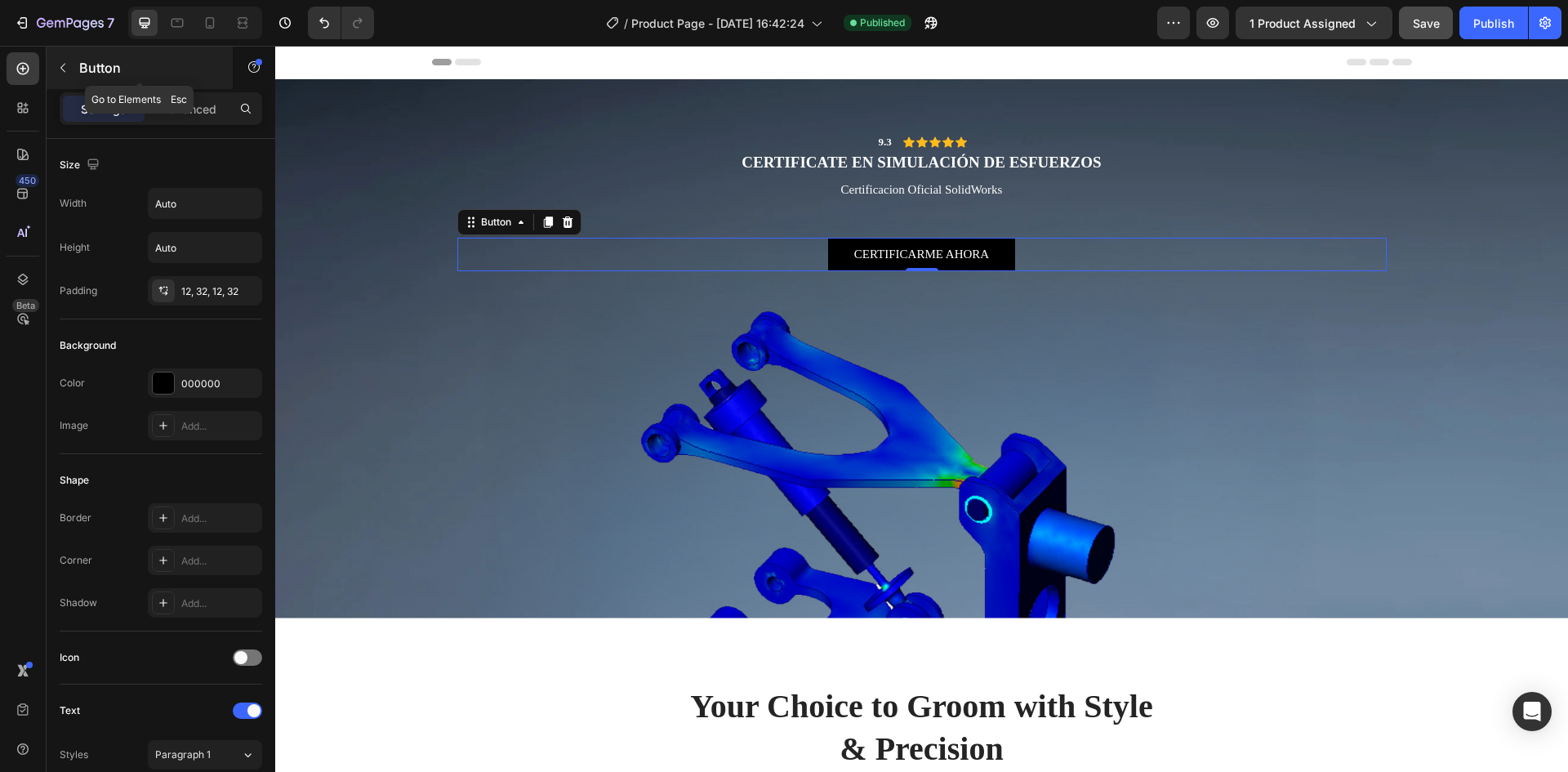
click at [71, 63] on button "button" at bounding box center [63, 67] width 26 height 26
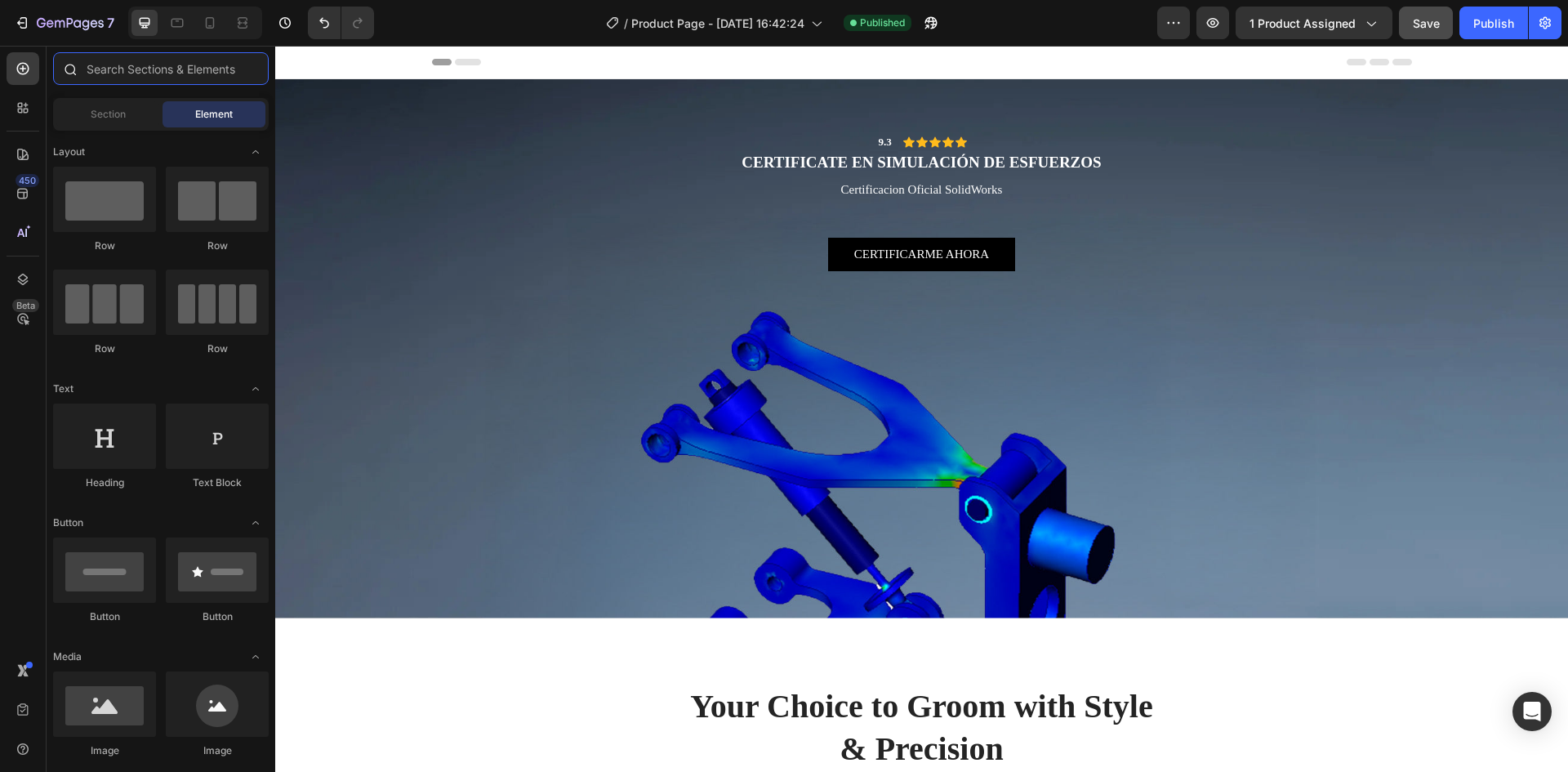
click at [121, 70] on input "text" at bounding box center [161, 69] width 215 height 33
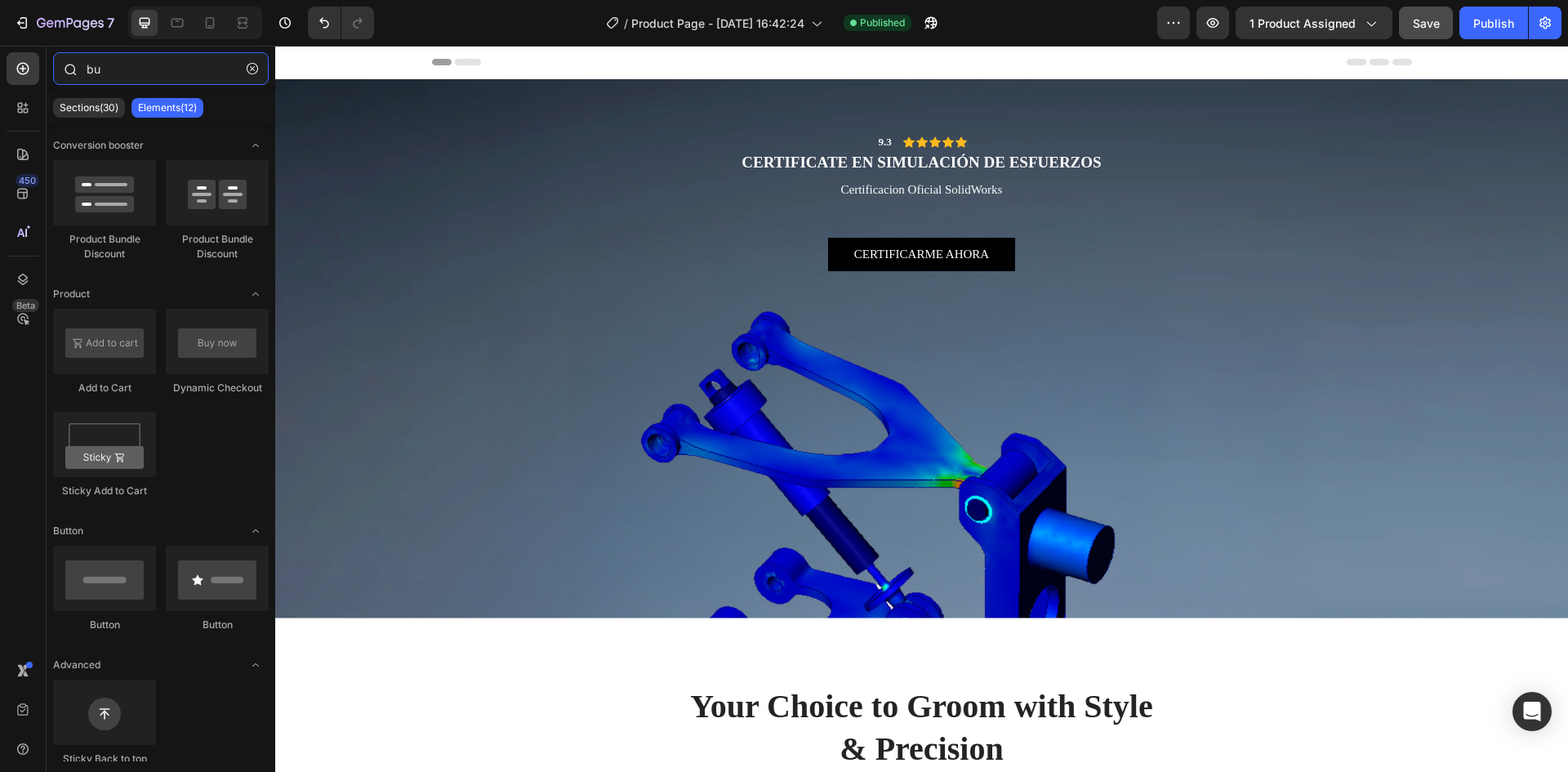
type input "b"
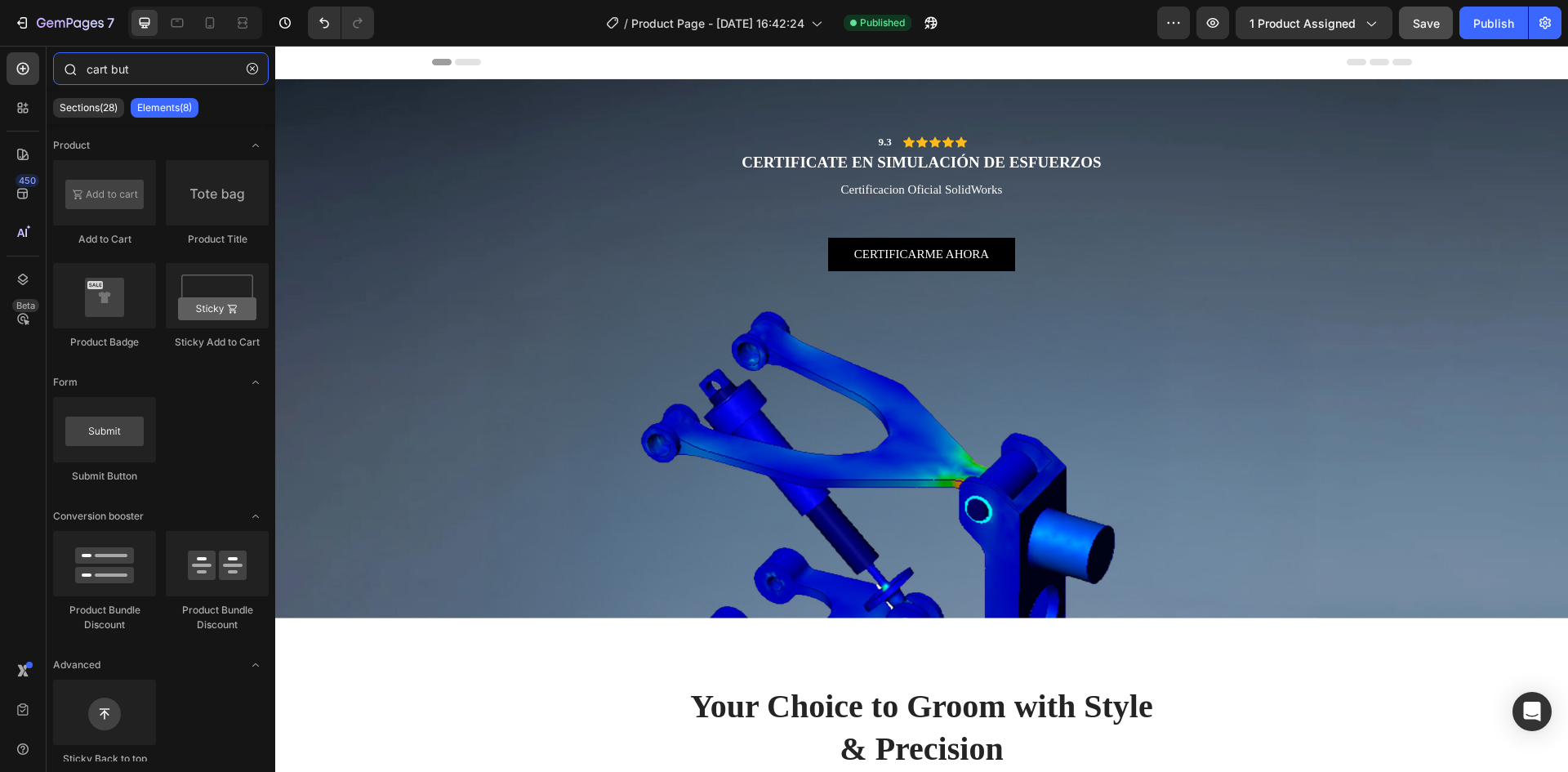
type input "cart butt"
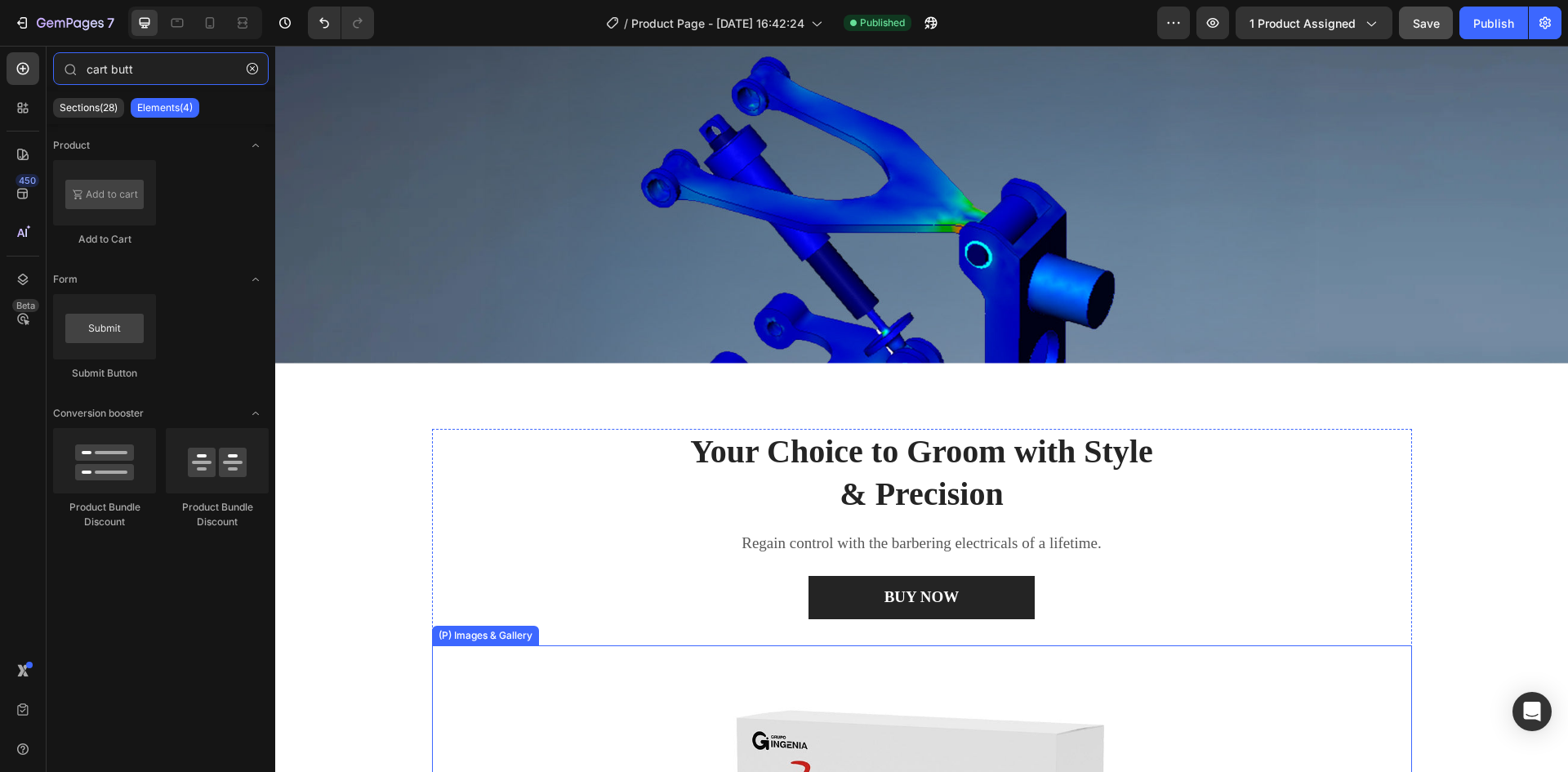
scroll to position [490, 0]
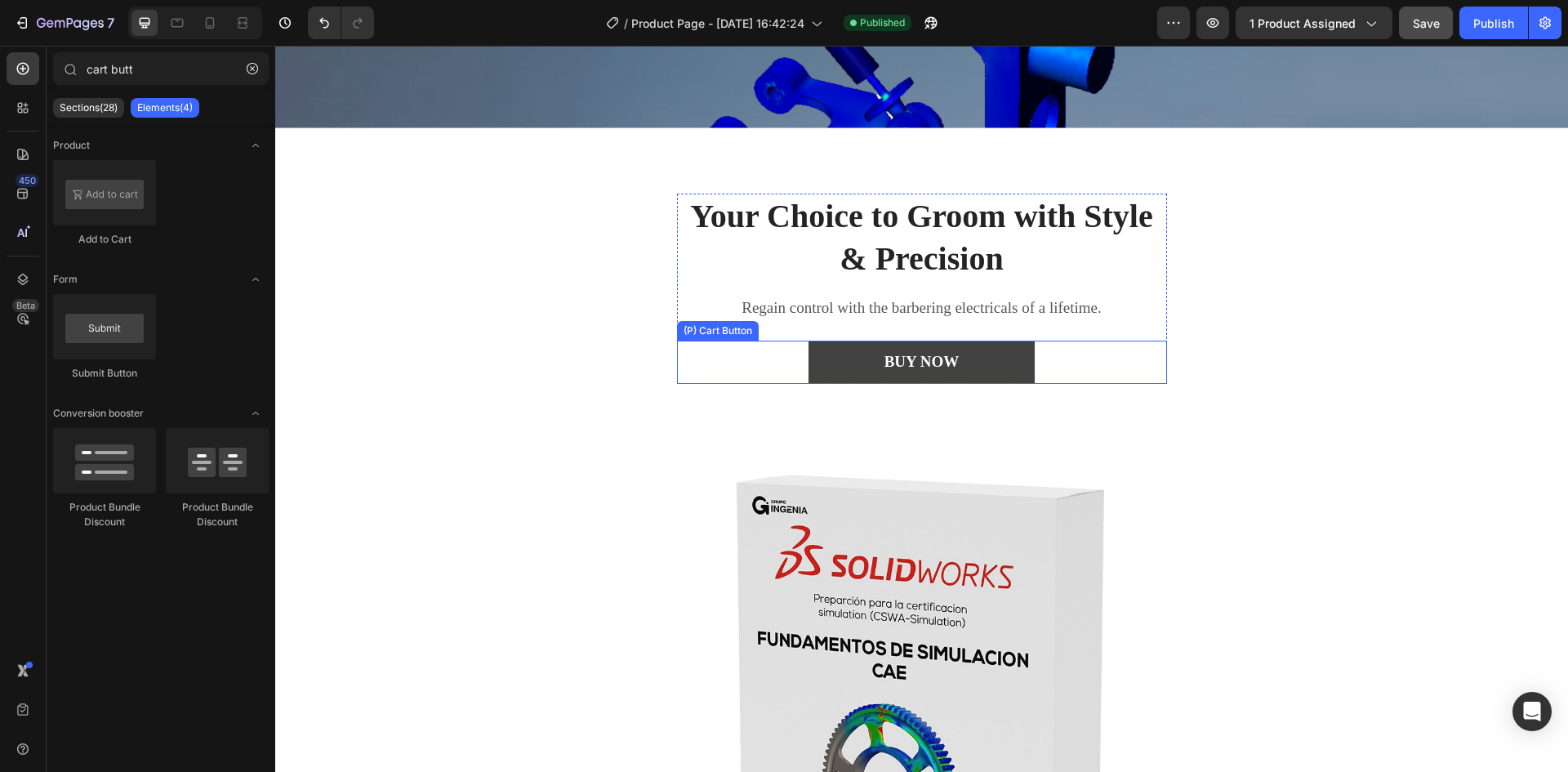
click at [917, 344] on button "BUY NOW" at bounding box center [921, 362] width 227 height 43
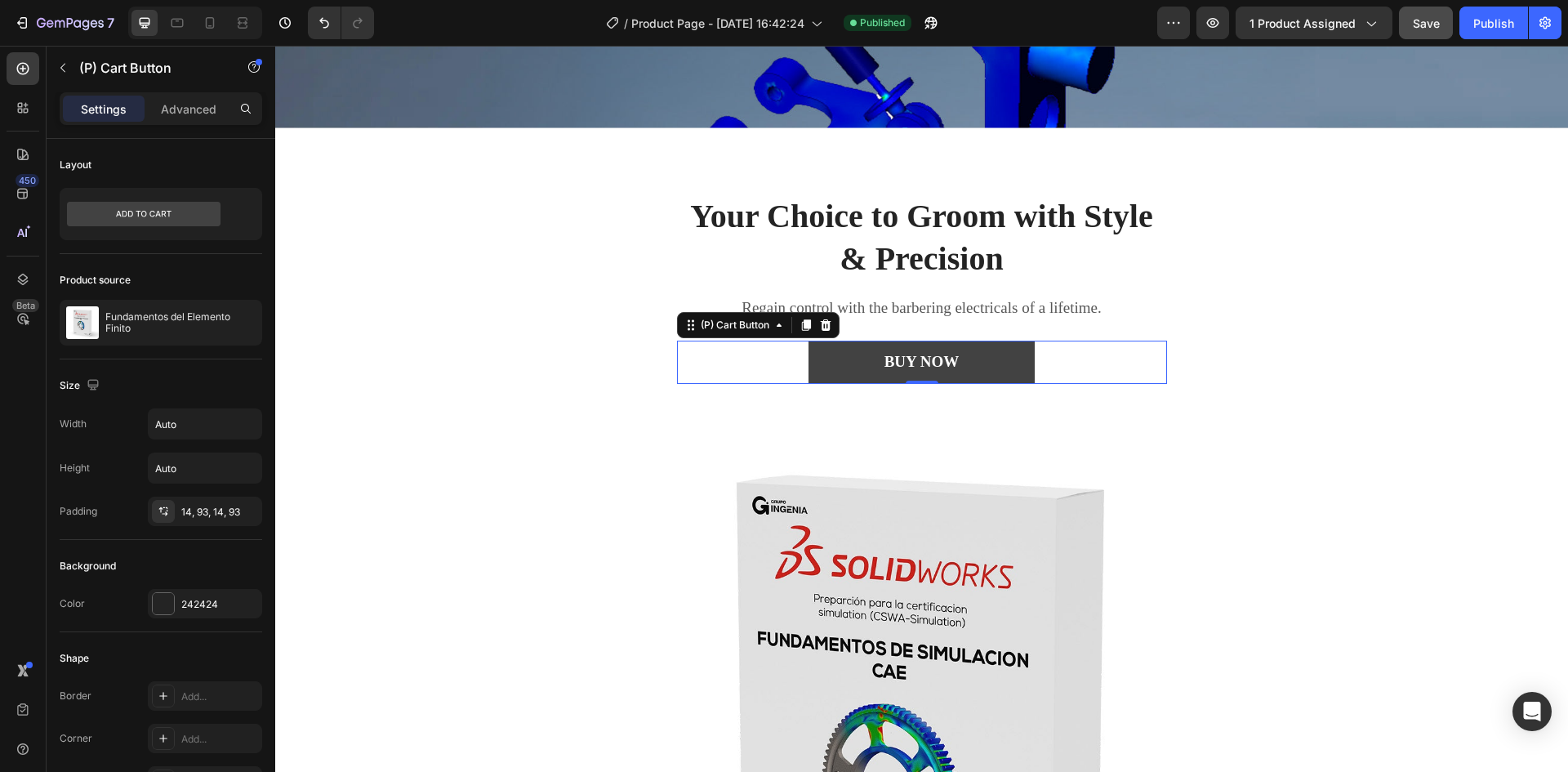
click at [810, 360] on button "BUY NOW" at bounding box center [921, 362] width 227 height 43
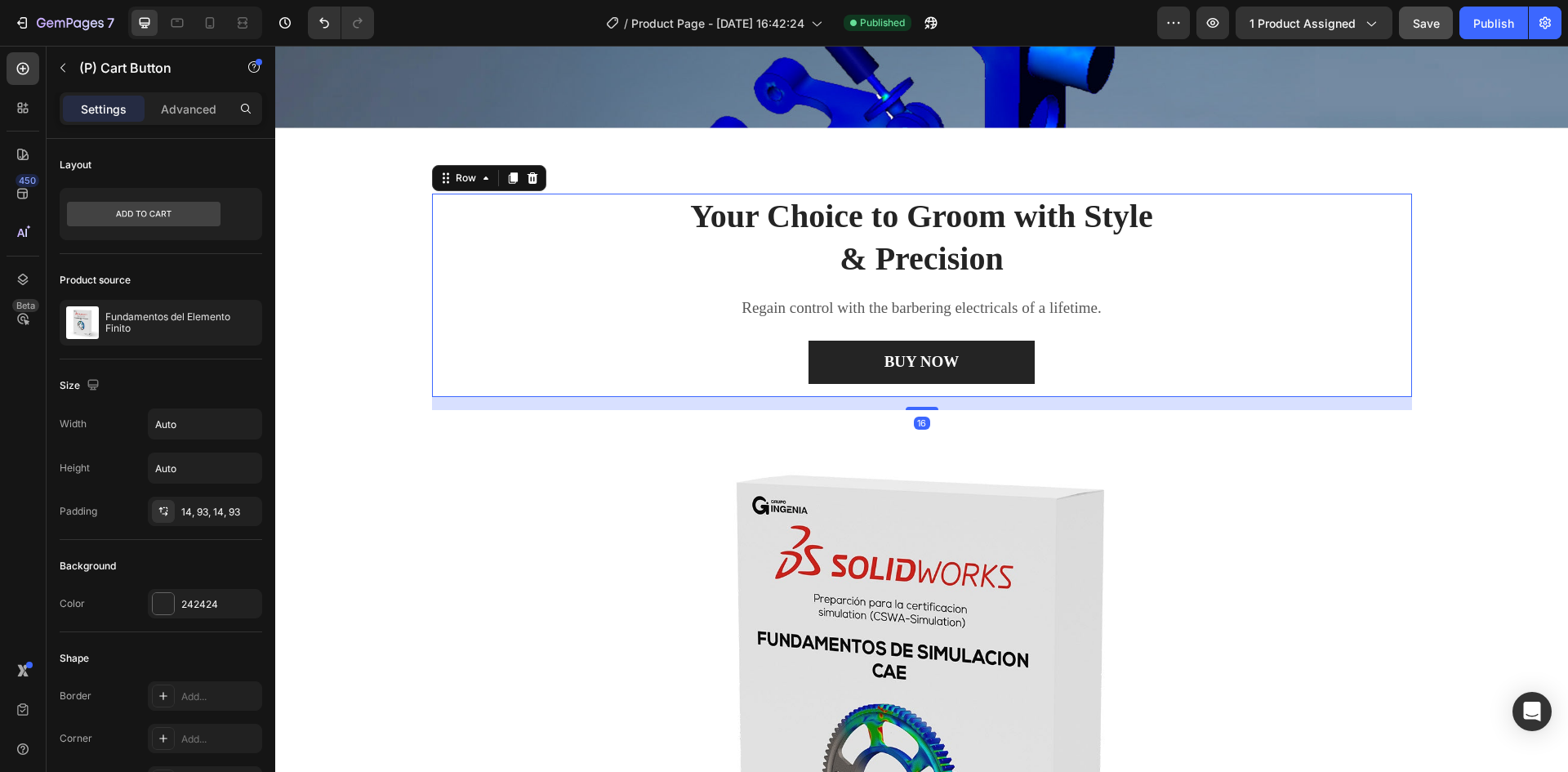
click at [587, 297] on div "Your Choice to Groom with Style & Precision Heading Regain control with the bar…" at bounding box center [922, 294] width 980 height 203
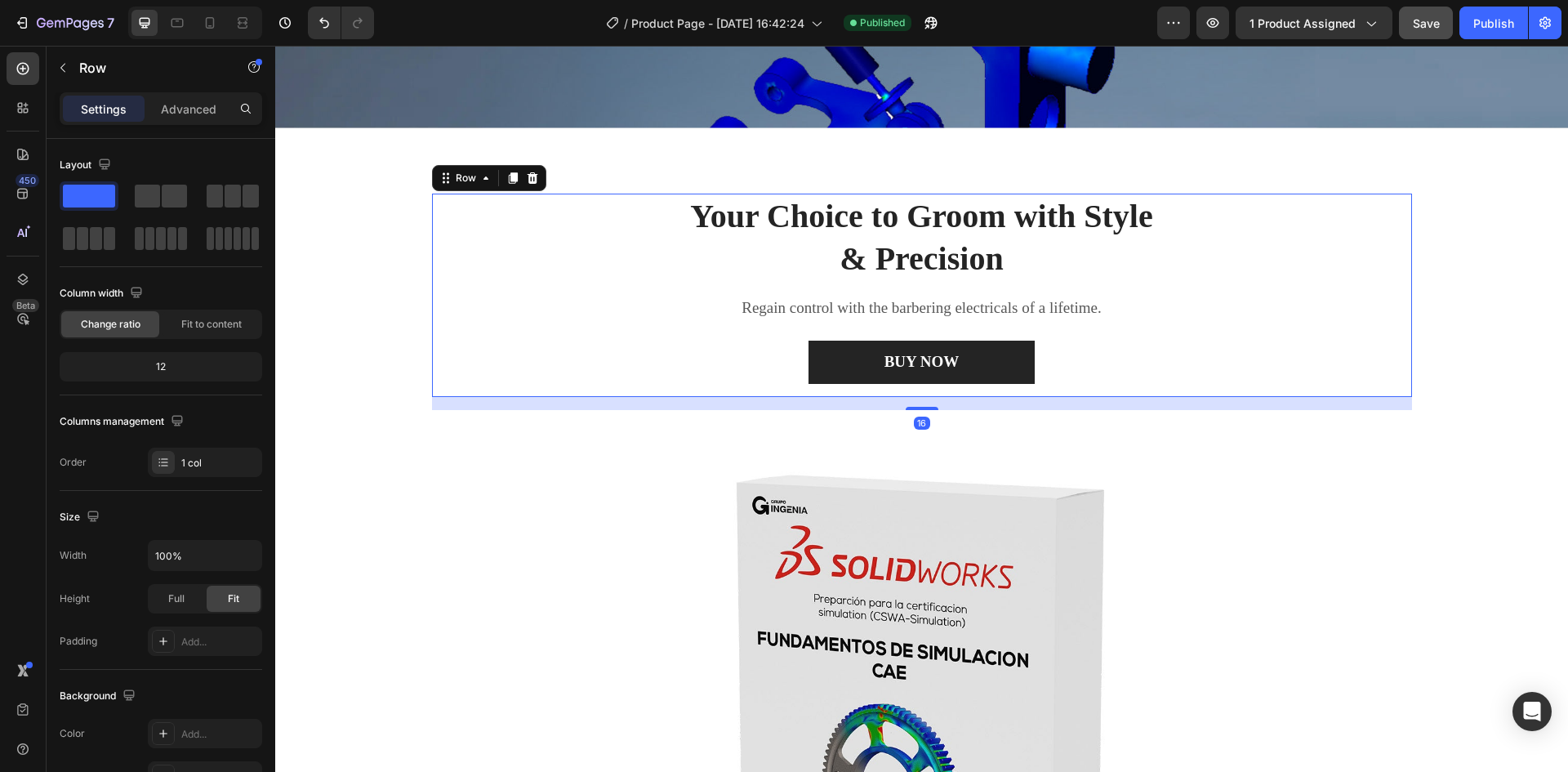
click at [496, 285] on div "Your Choice to Groom with Style & Precision Heading Regain control with the bar…" at bounding box center [922, 294] width 980 height 203
click at [455, 172] on div "Row" at bounding box center [465, 179] width 27 height 15
click at [454, 292] on div "Your Choice to Groom with Style & Precision Heading Regain control with the bar…" at bounding box center [922, 294] width 980 height 203
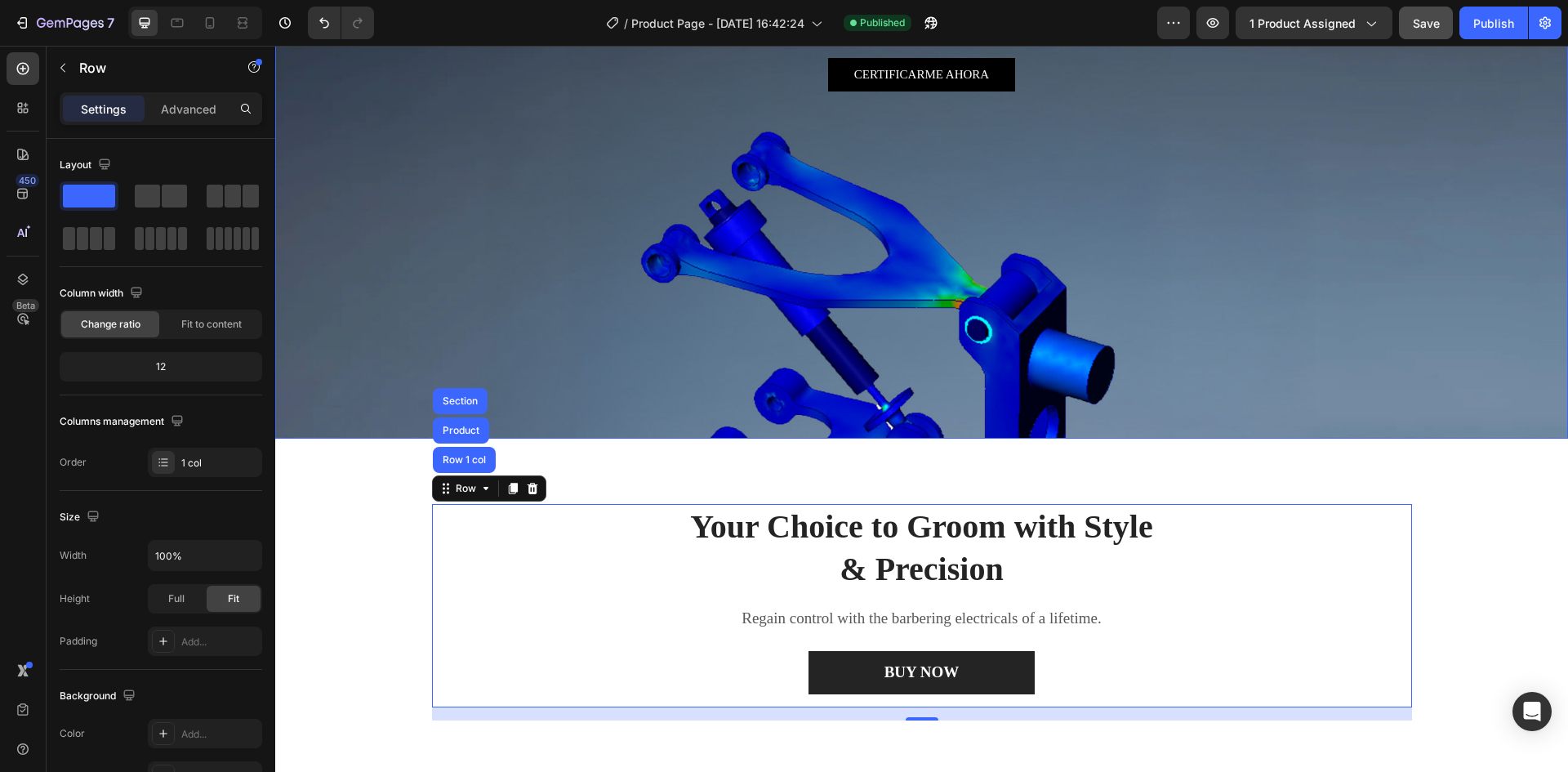
scroll to position [572, 0]
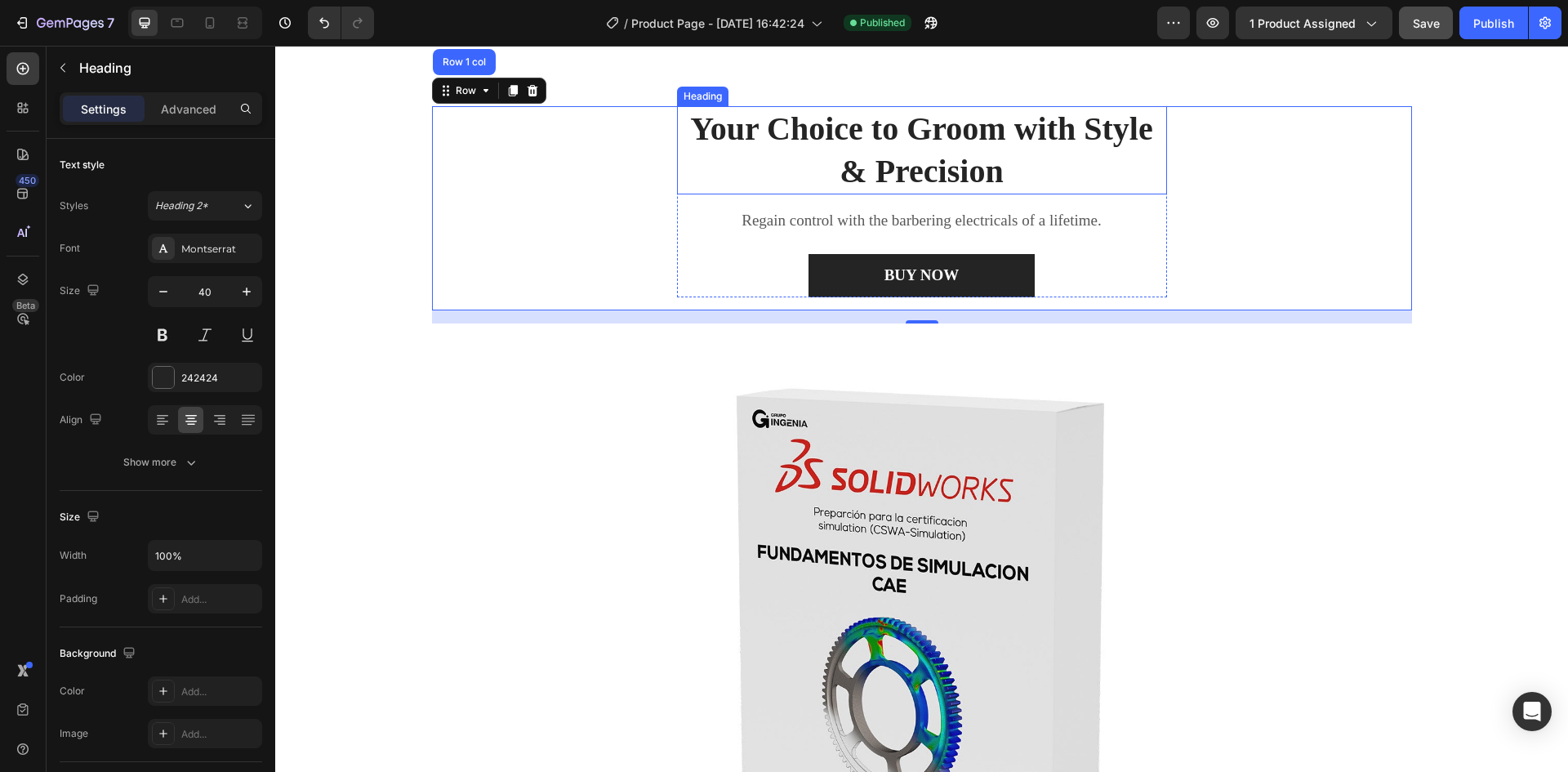
click at [898, 144] on p "Your Choice to Groom with Style & Precision" at bounding box center [921, 150] width 486 height 85
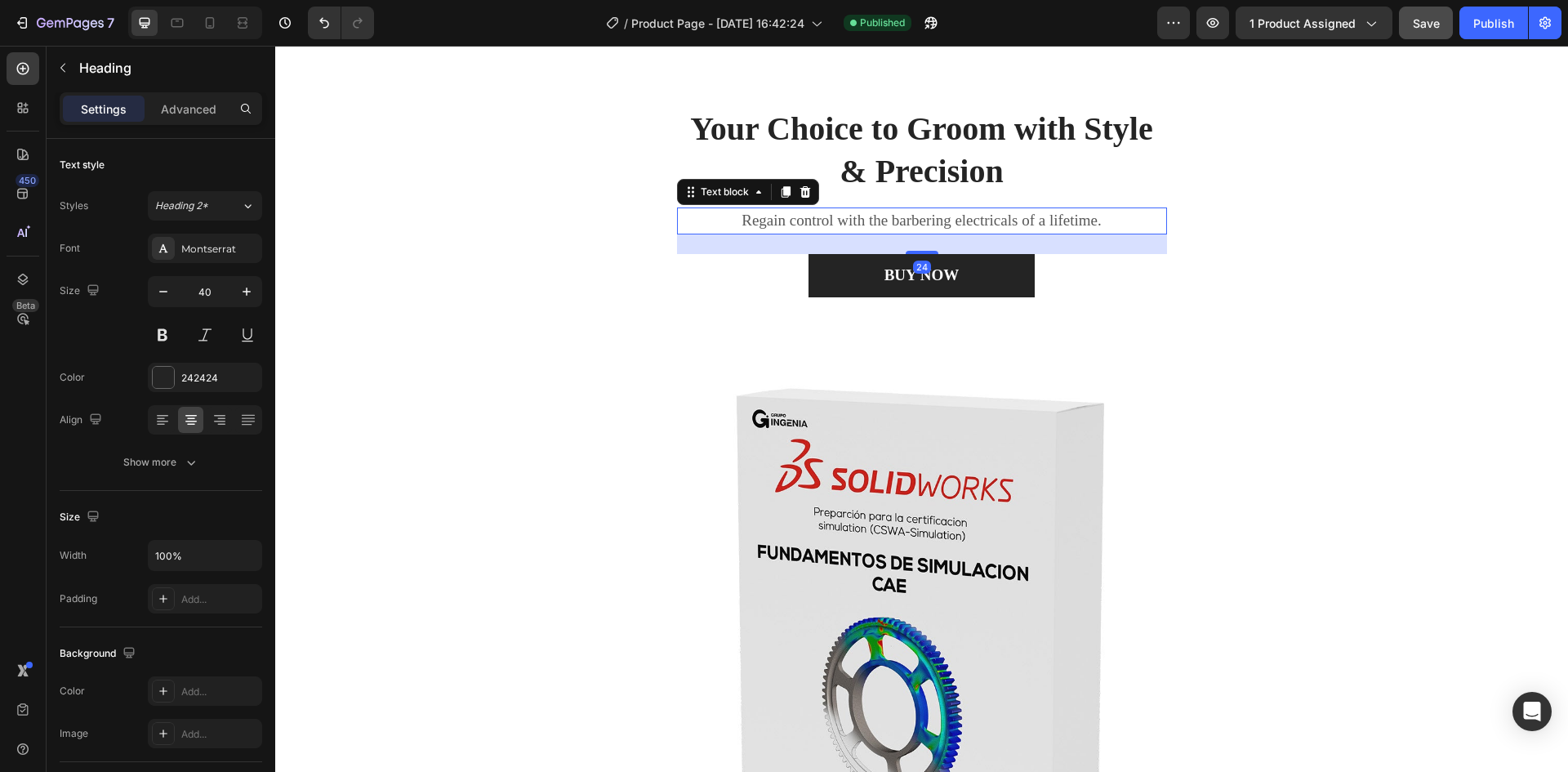
click at [818, 223] on p "Regain control with the barbering electricals of a lifetime." at bounding box center [921, 221] width 486 height 24
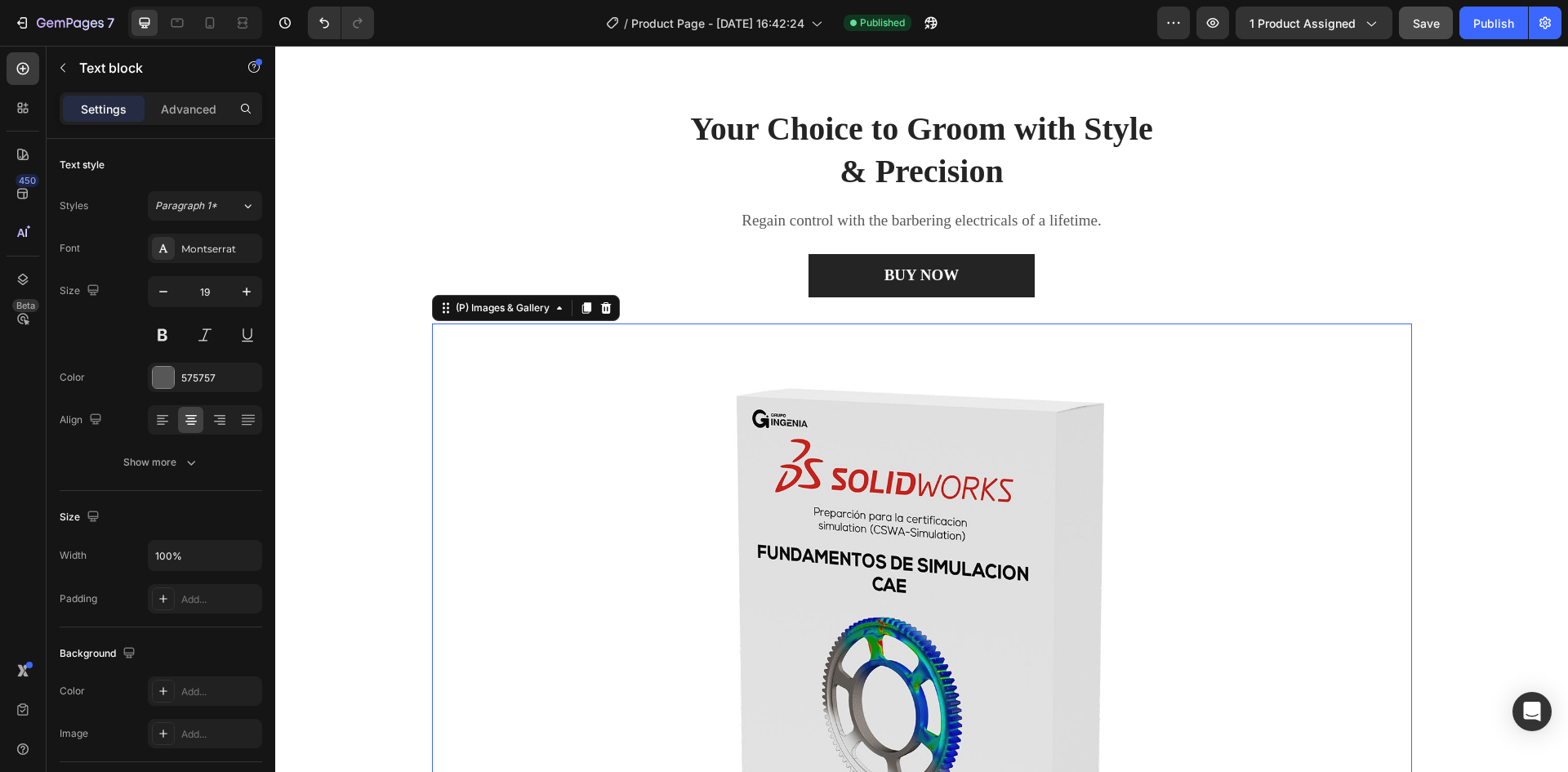
click at [818, 467] on img at bounding box center [922, 651] width 980 height 653
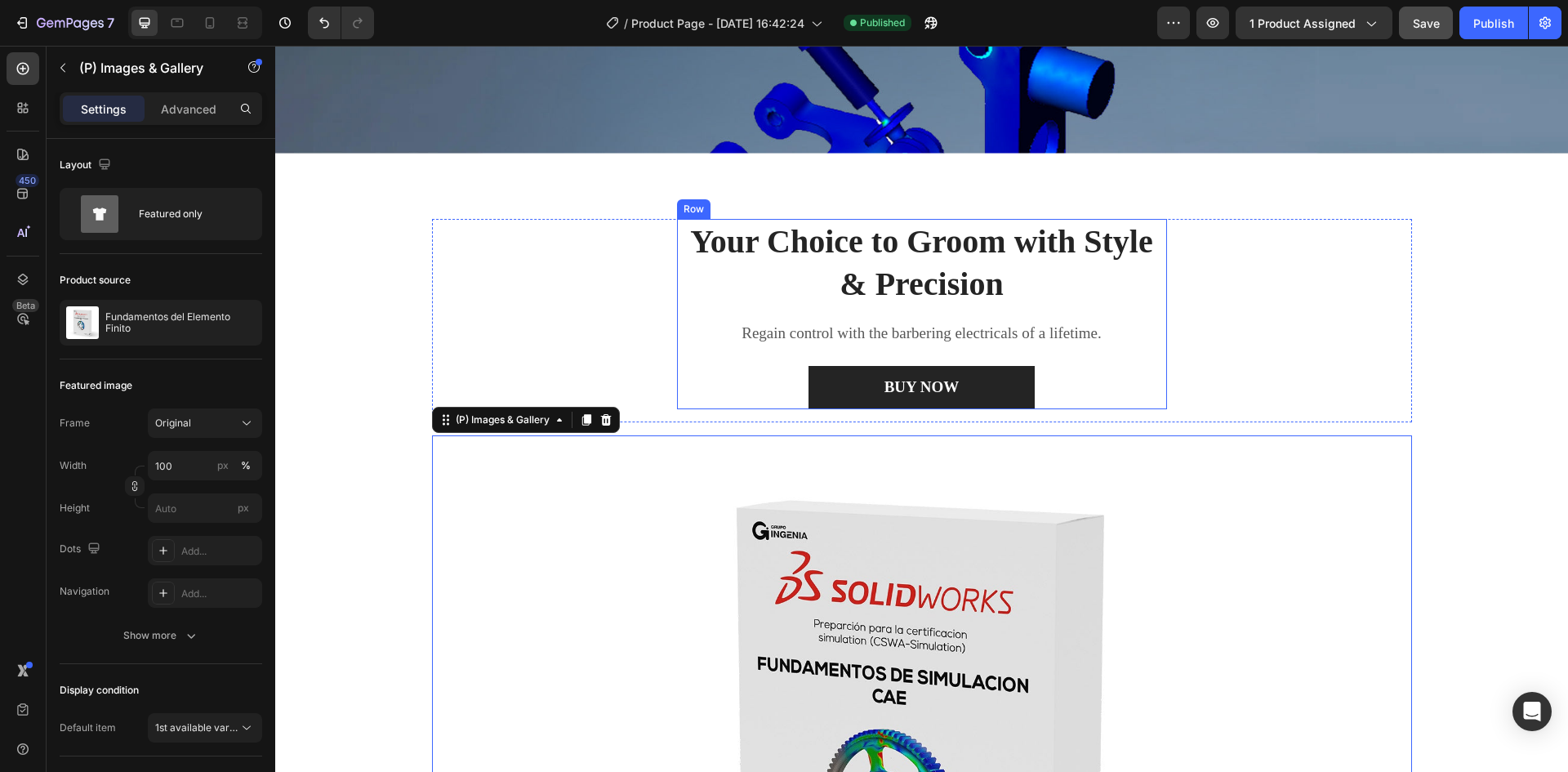
scroll to position [409, 0]
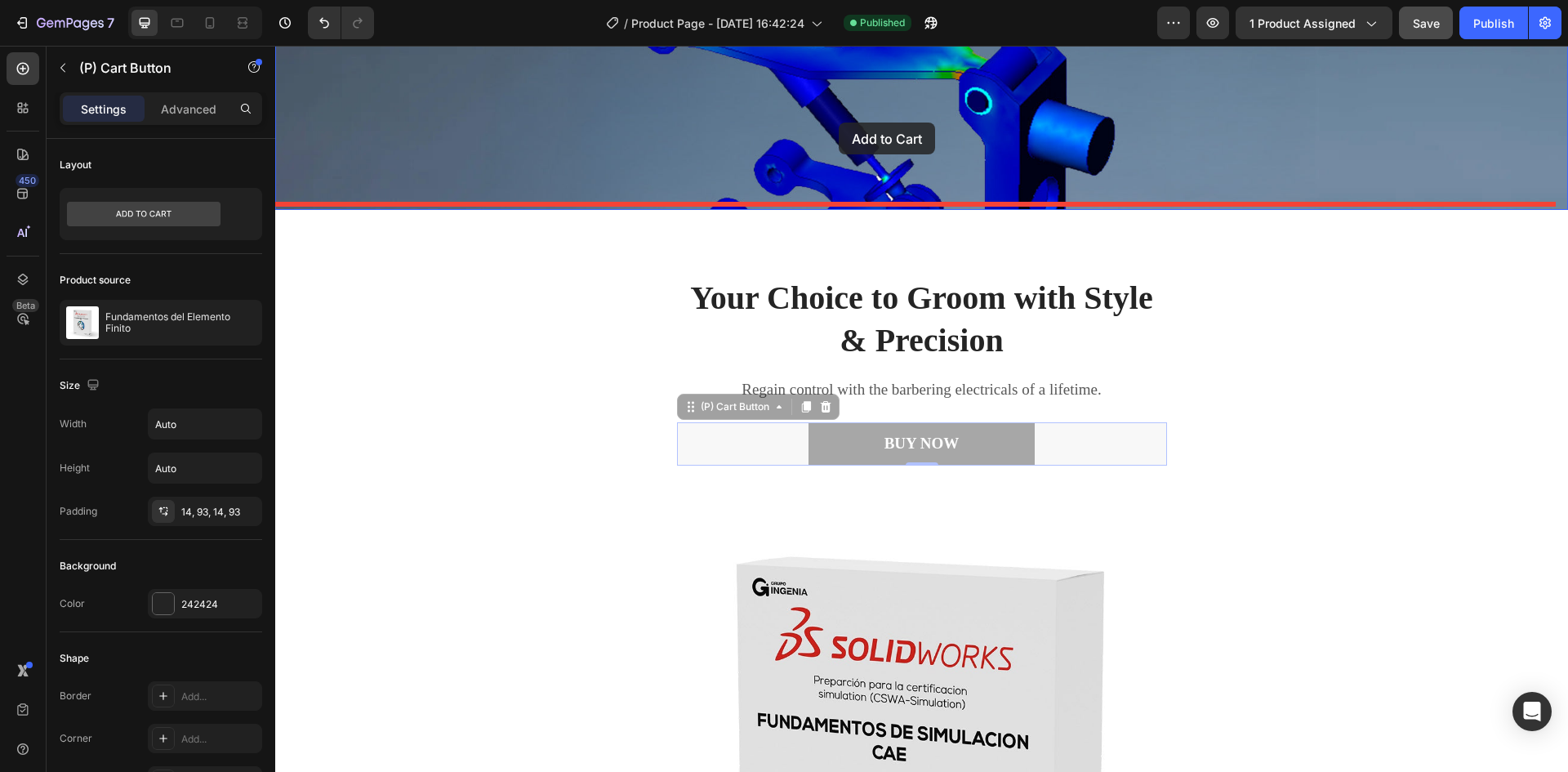
drag, startPoint x: 892, startPoint y: 444, endPoint x: 839, endPoint y: 121, distance: 327.3
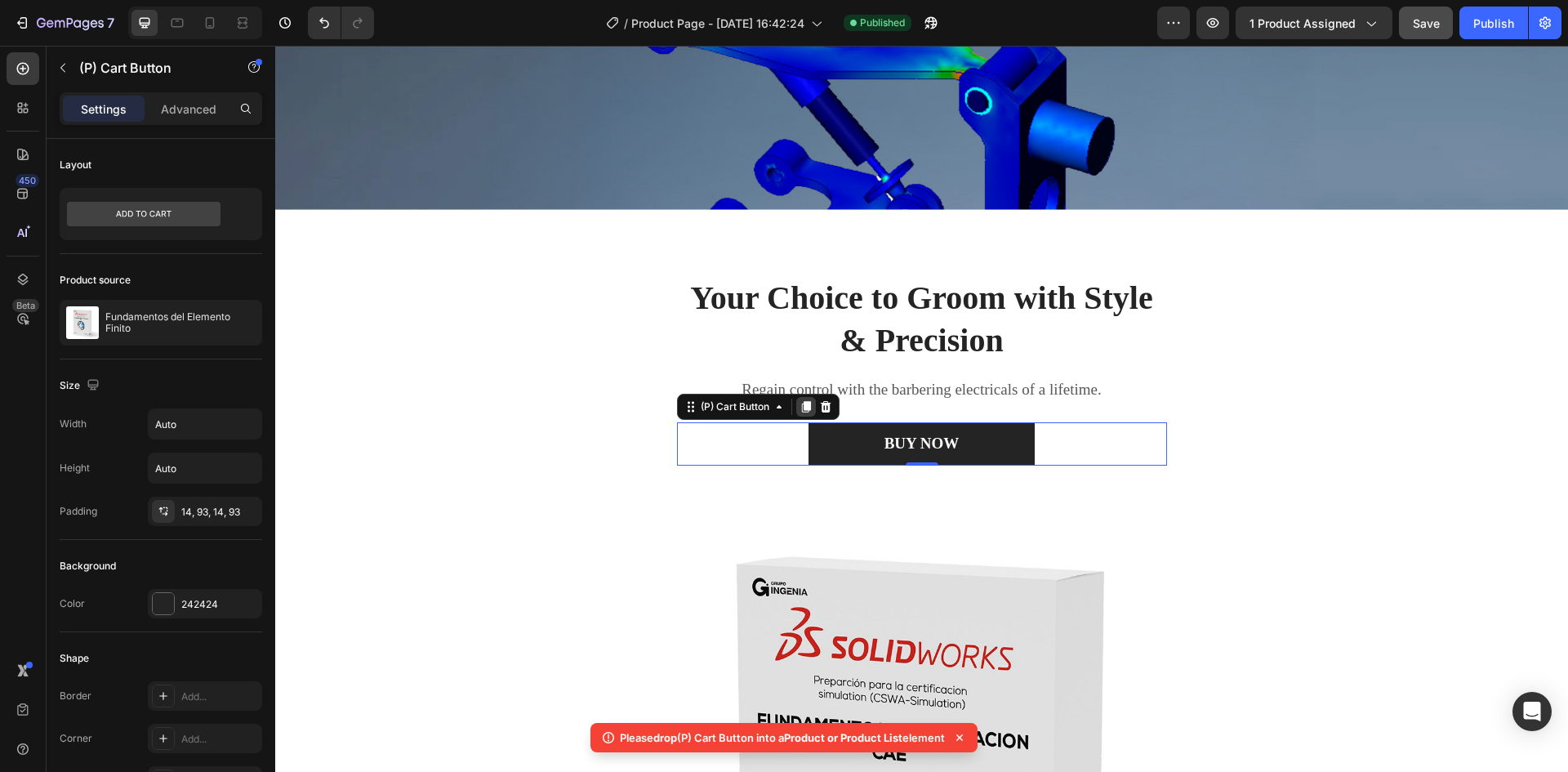
click at [801, 405] on icon at bounding box center [806, 407] width 9 height 11
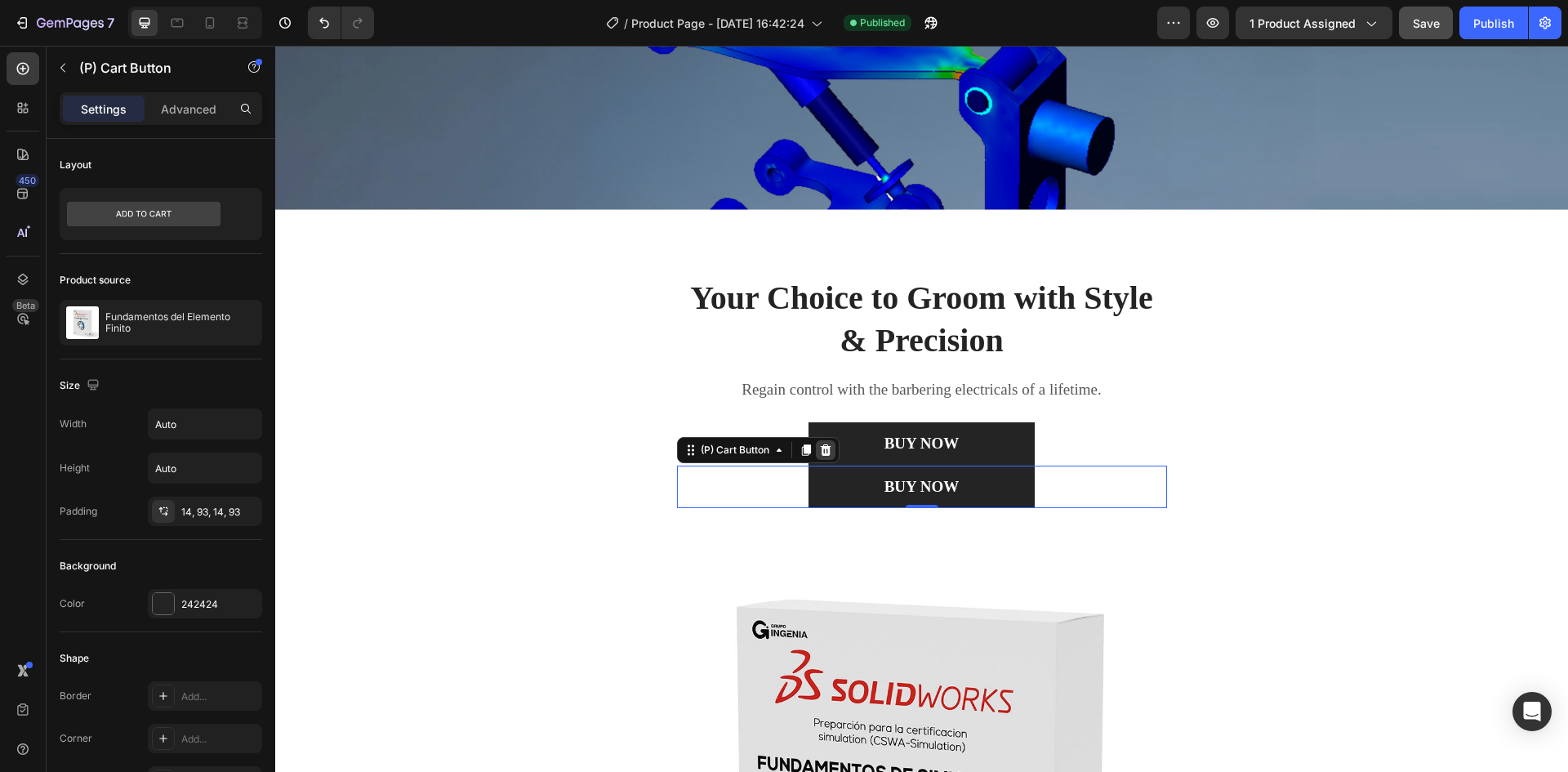
click at [822, 444] on icon at bounding box center [826, 450] width 11 height 11
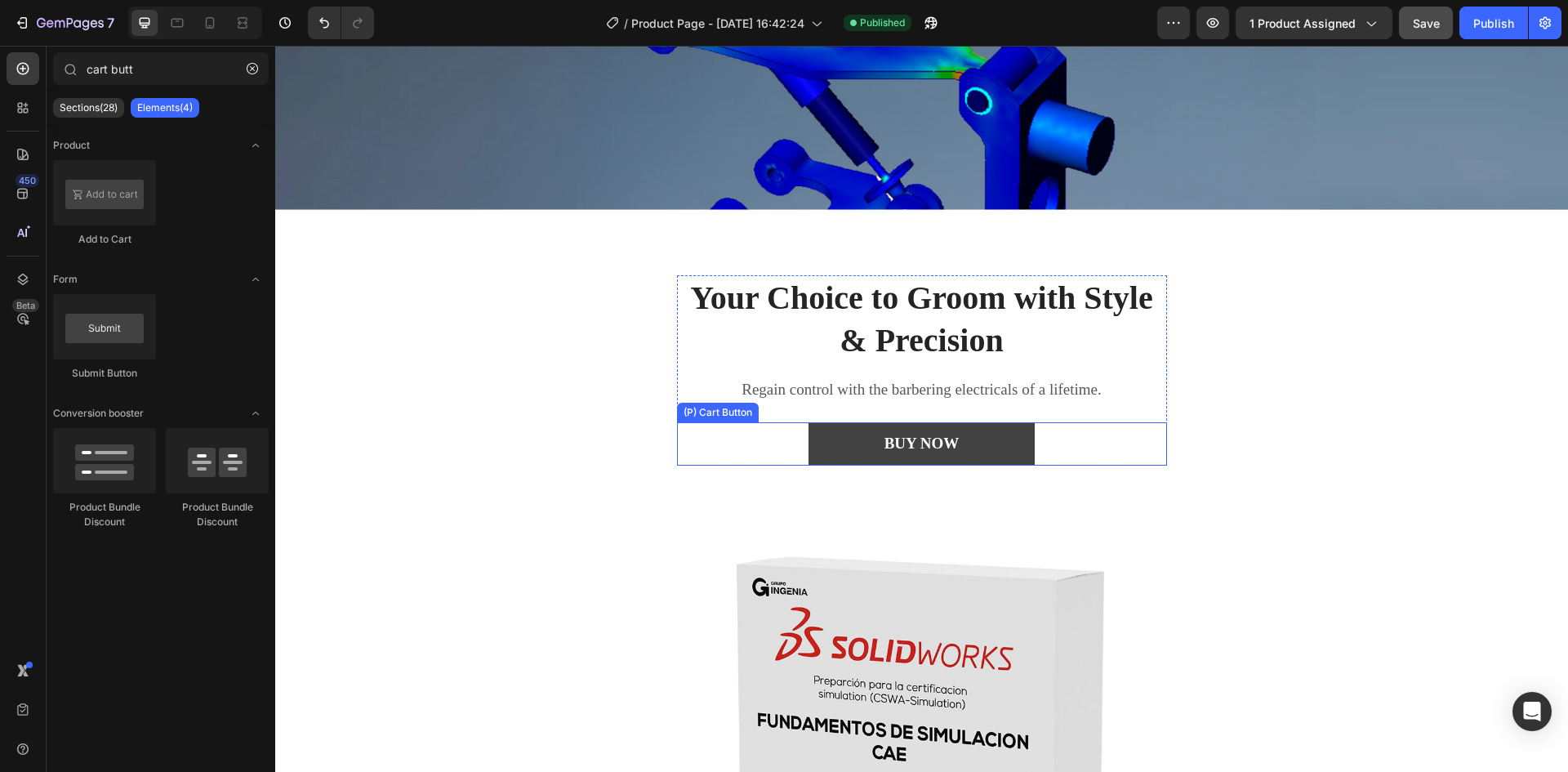
click at [869, 447] on button "BUY NOW" at bounding box center [921, 444] width 227 height 43
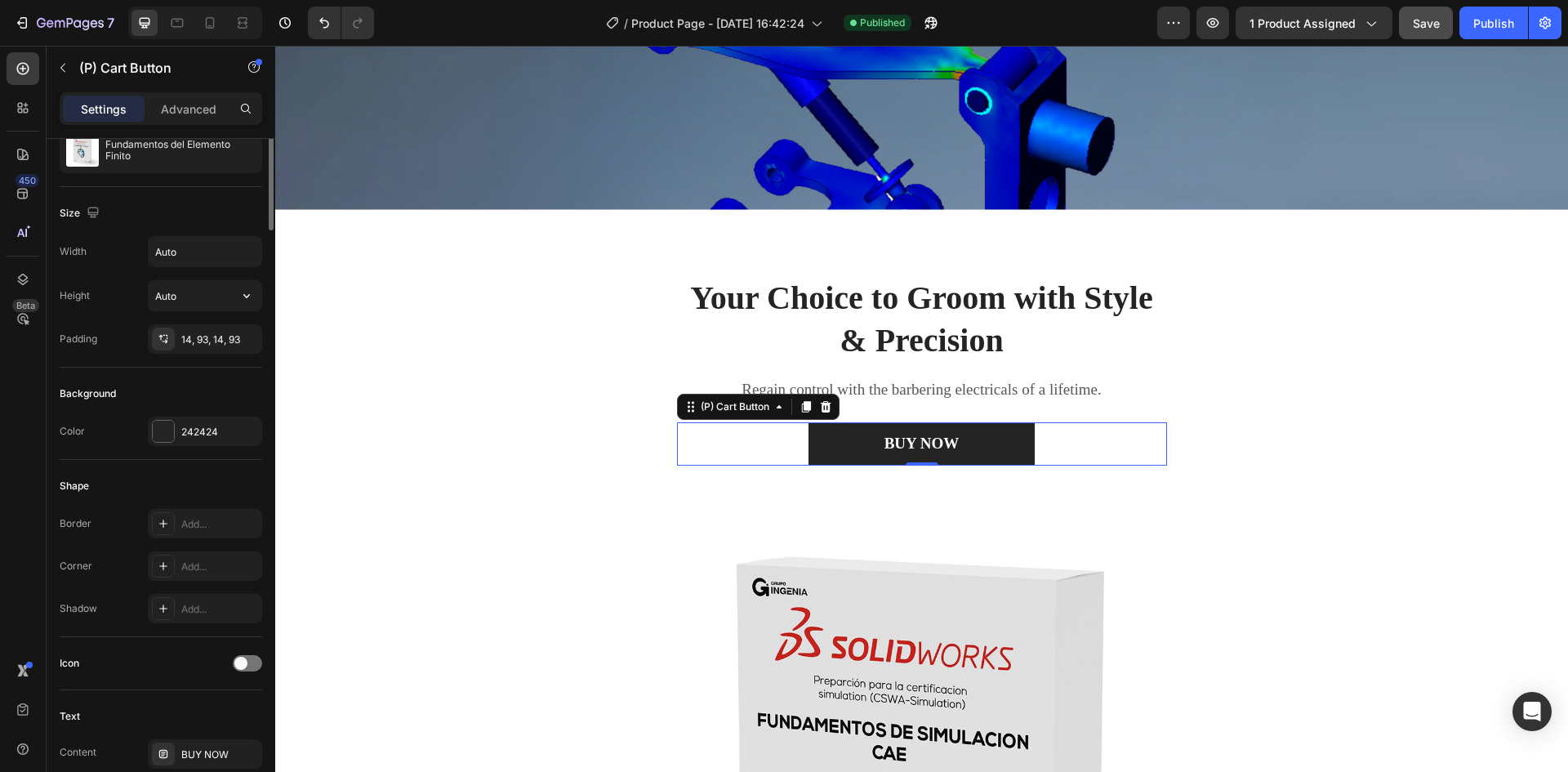
scroll to position [0, 0]
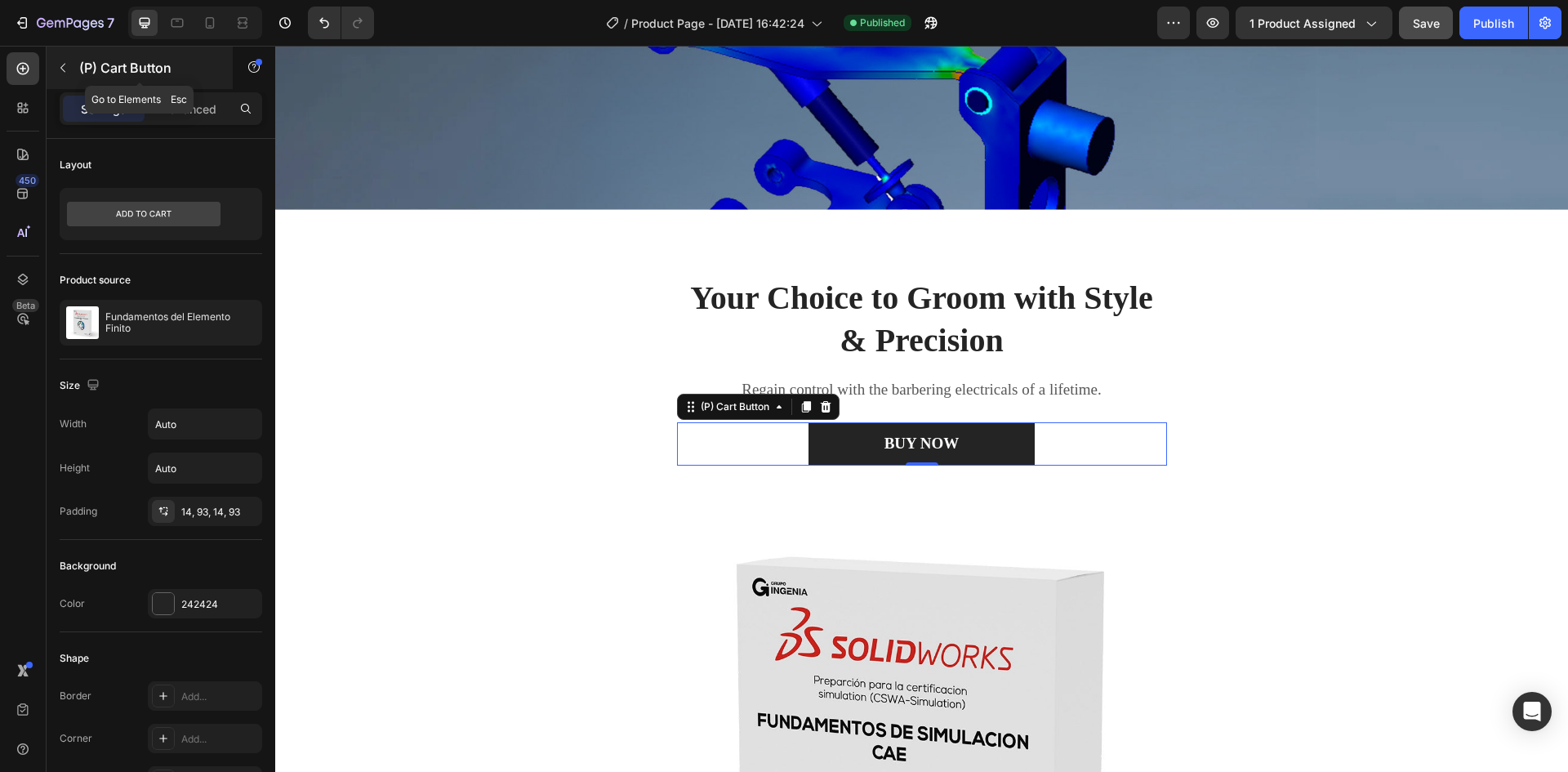
click at [65, 73] on icon "button" at bounding box center [63, 68] width 13 height 13
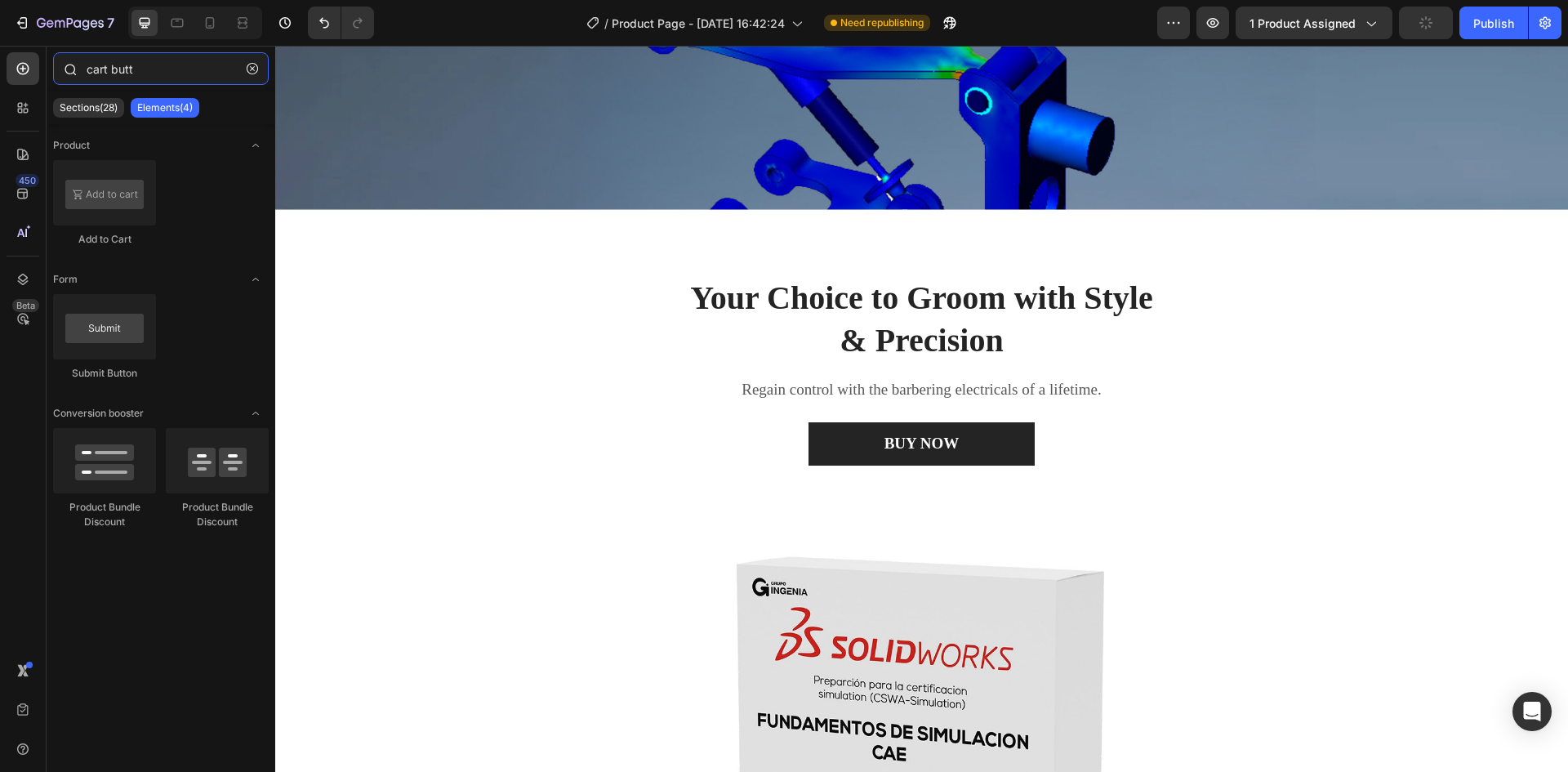
click at [172, 83] on input "cart butt" at bounding box center [161, 69] width 215 height 33
drag, startPoint x: 75, startPoint y: 69, endPoint x: 40, endPoint y: 69, distance: 35.0
click at [42, 69] on div "450 Beta cart butt Sections(28) Elements(4) Product Add to Cart Form Submit But…" at bounding box center [137, 409] width 275 height 726
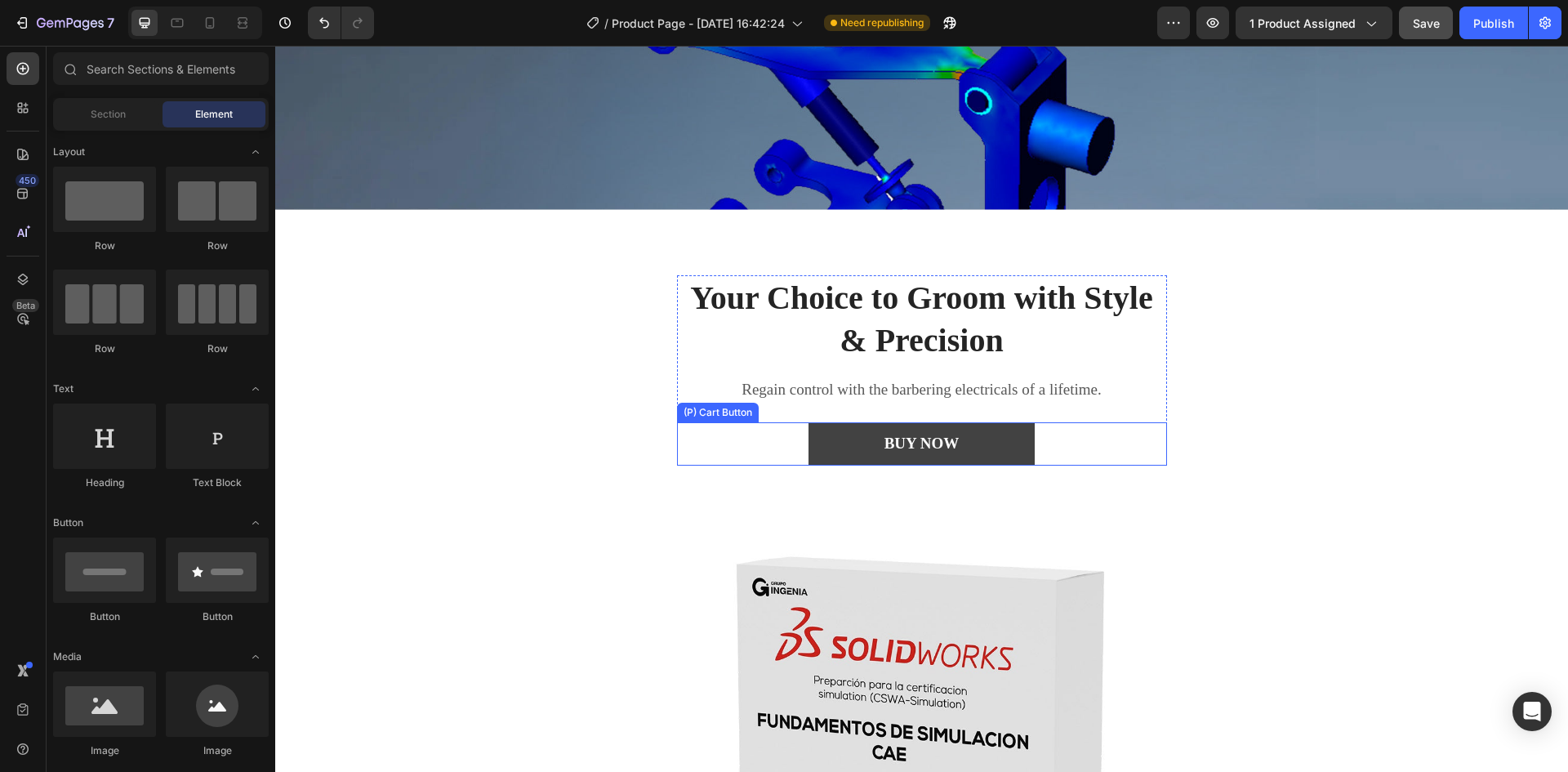
click at [915, 423] on button "BUY NOW" at bounding box center [921, 444] width 227 height 43
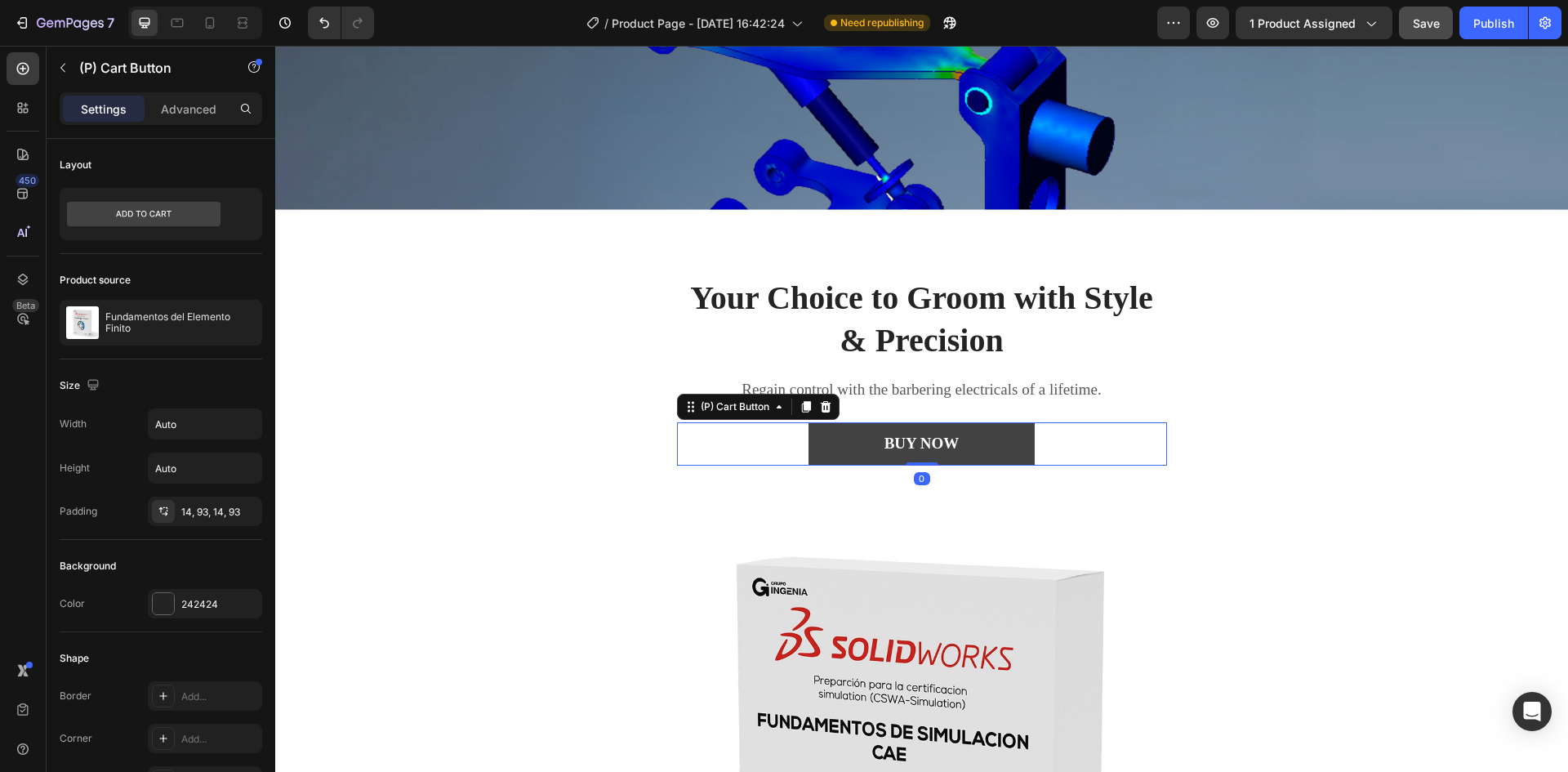
click at [865, 443] on button "BUY NOW" at bounding box center [921, 444] width 227 height 43
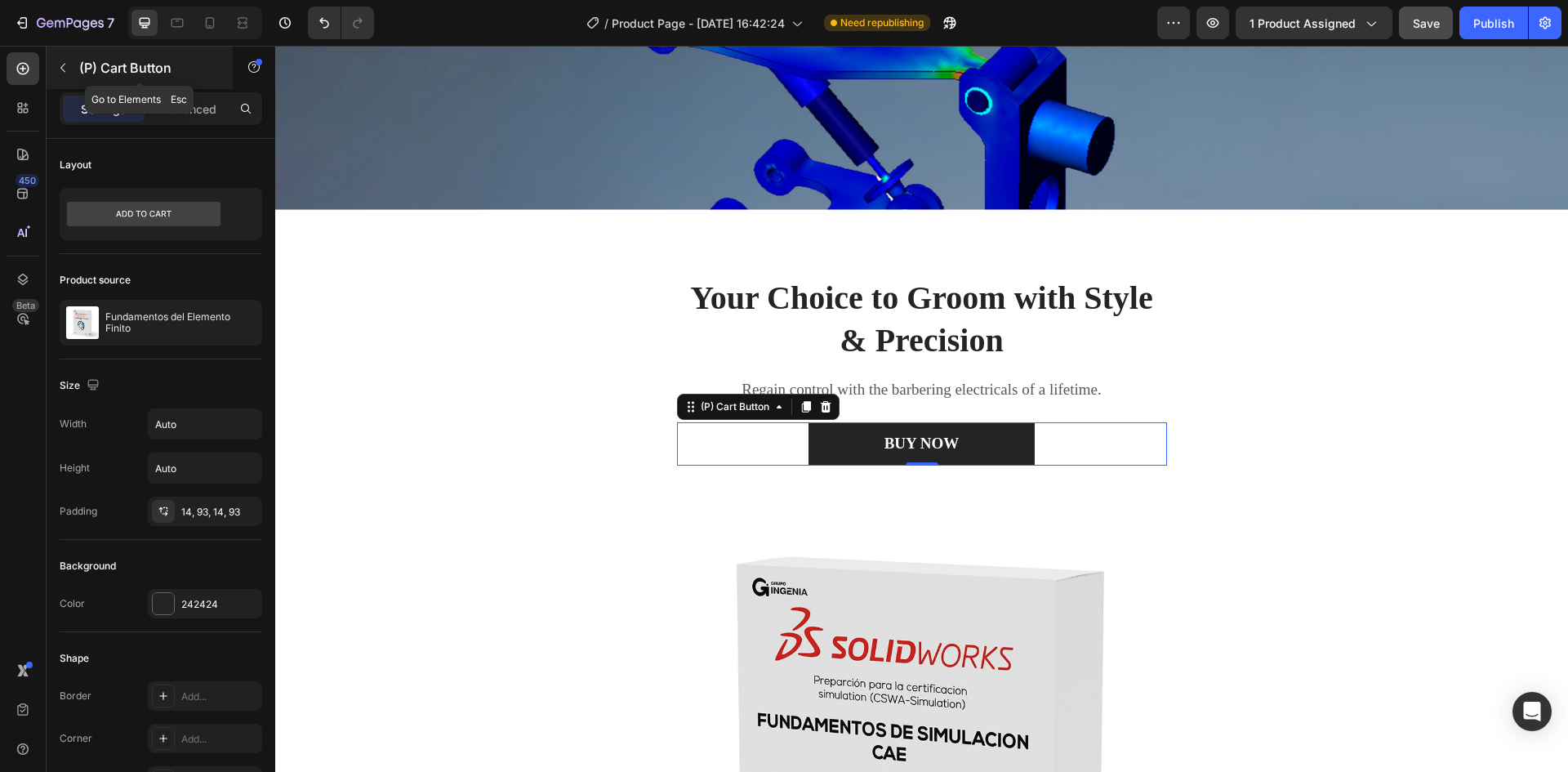
click at [60, 66] on icon "button" at bounding box center [63, 68] width 13 height 13
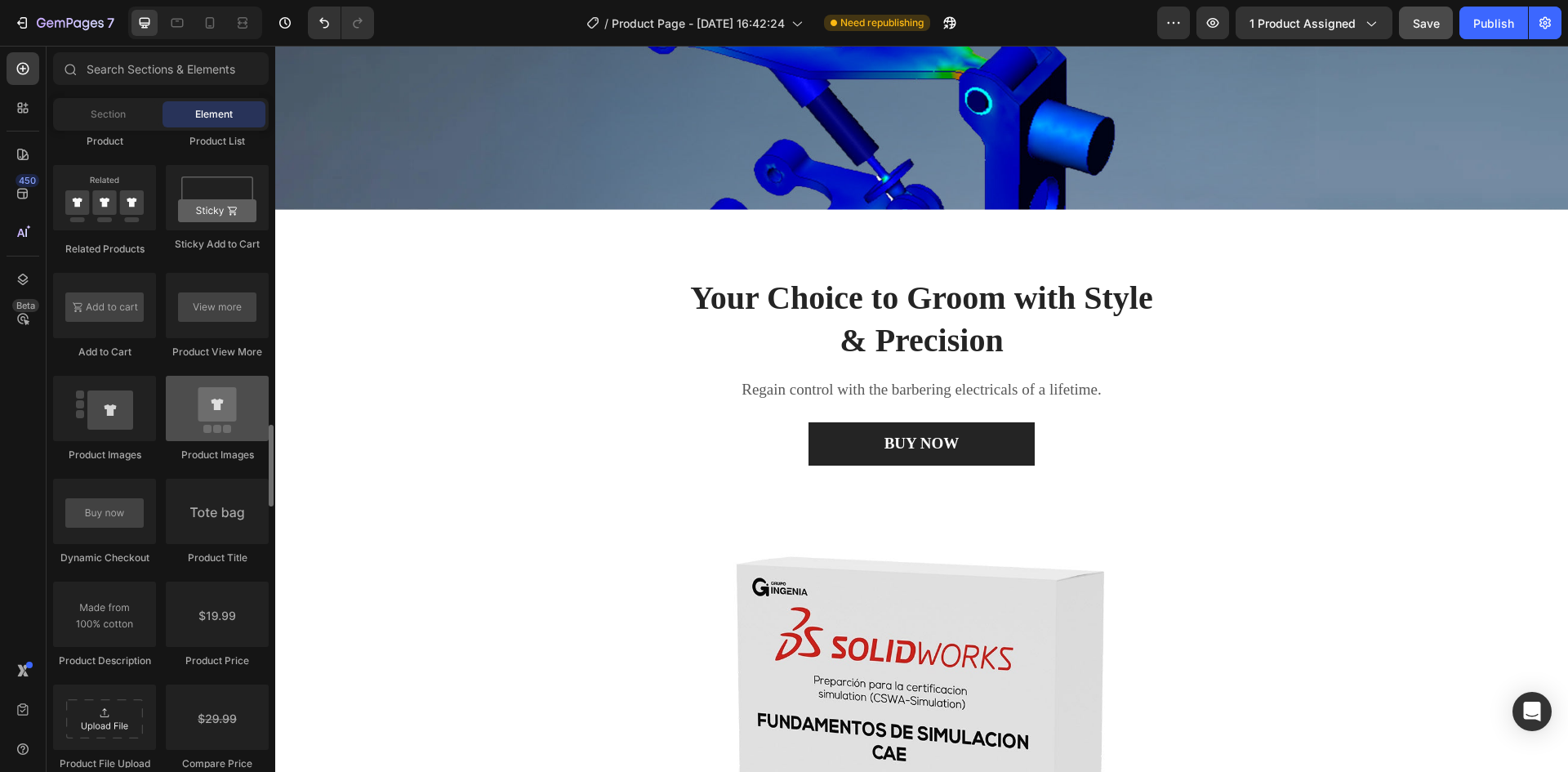
scroll to position [2369, 0]
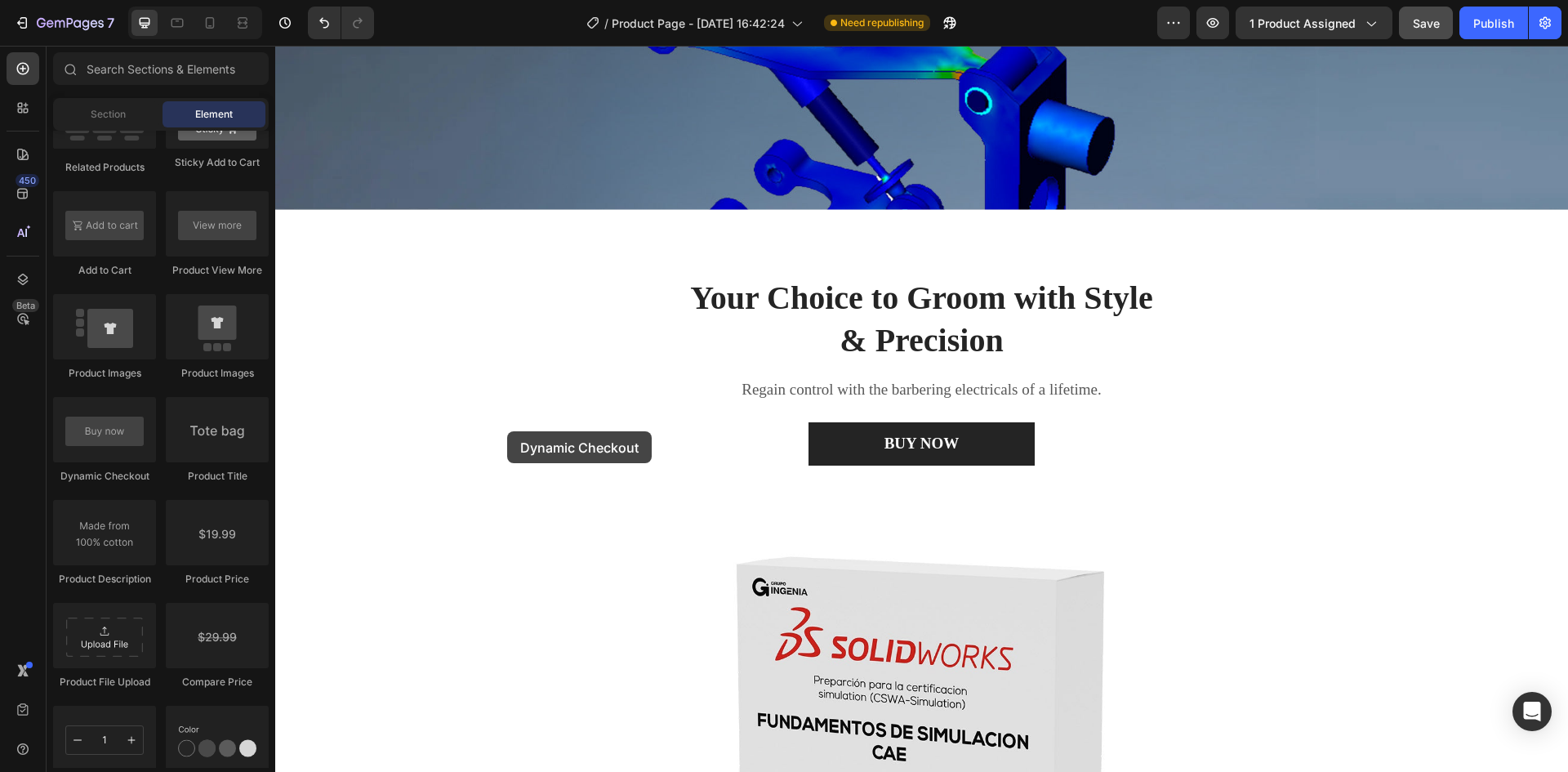
drag, startPoint x: 376, startPoint y: 480, endPoint x: 585, endPoint y: 420, distance: 217.4
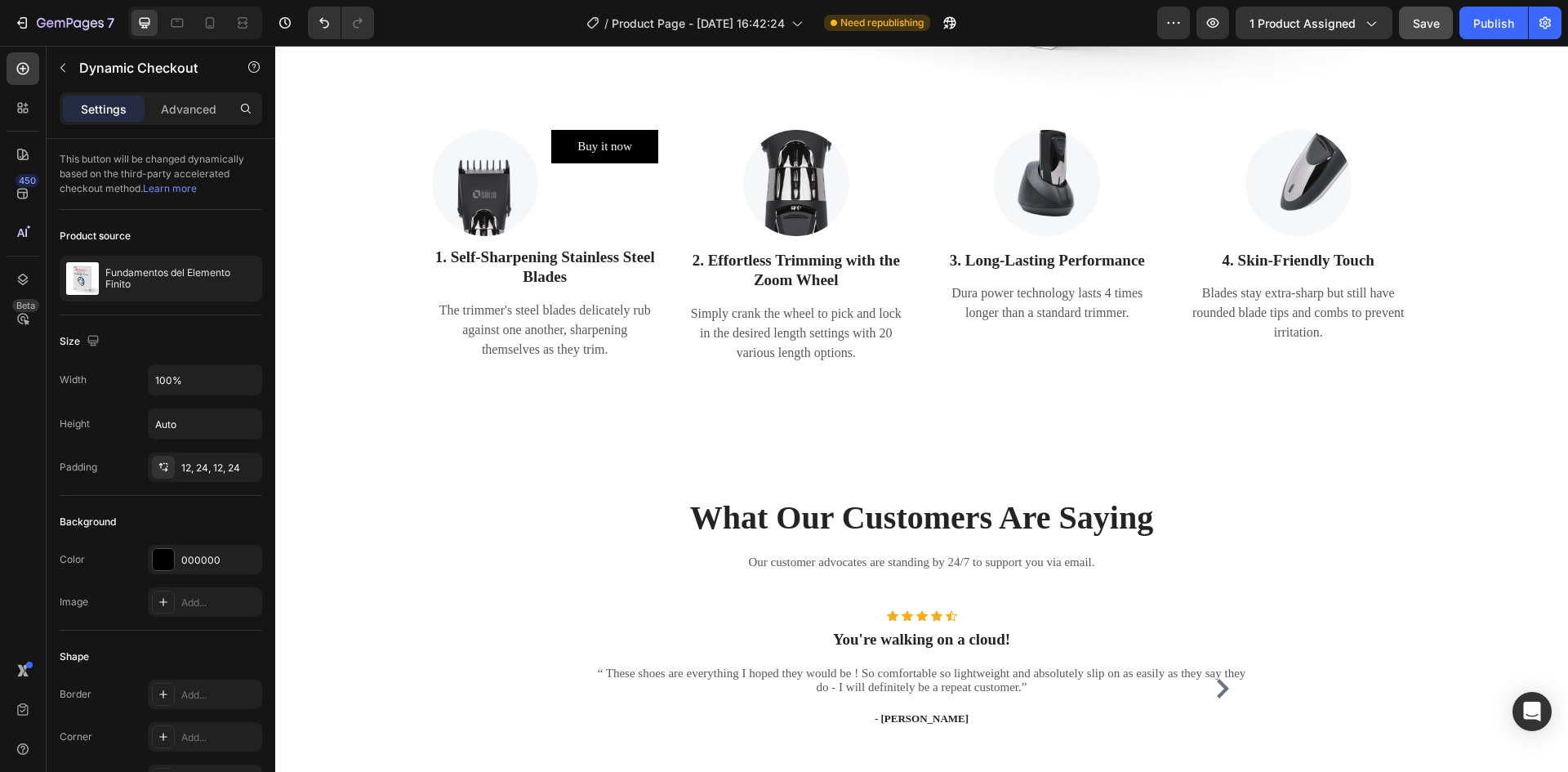
scroll to position [1389, 0]
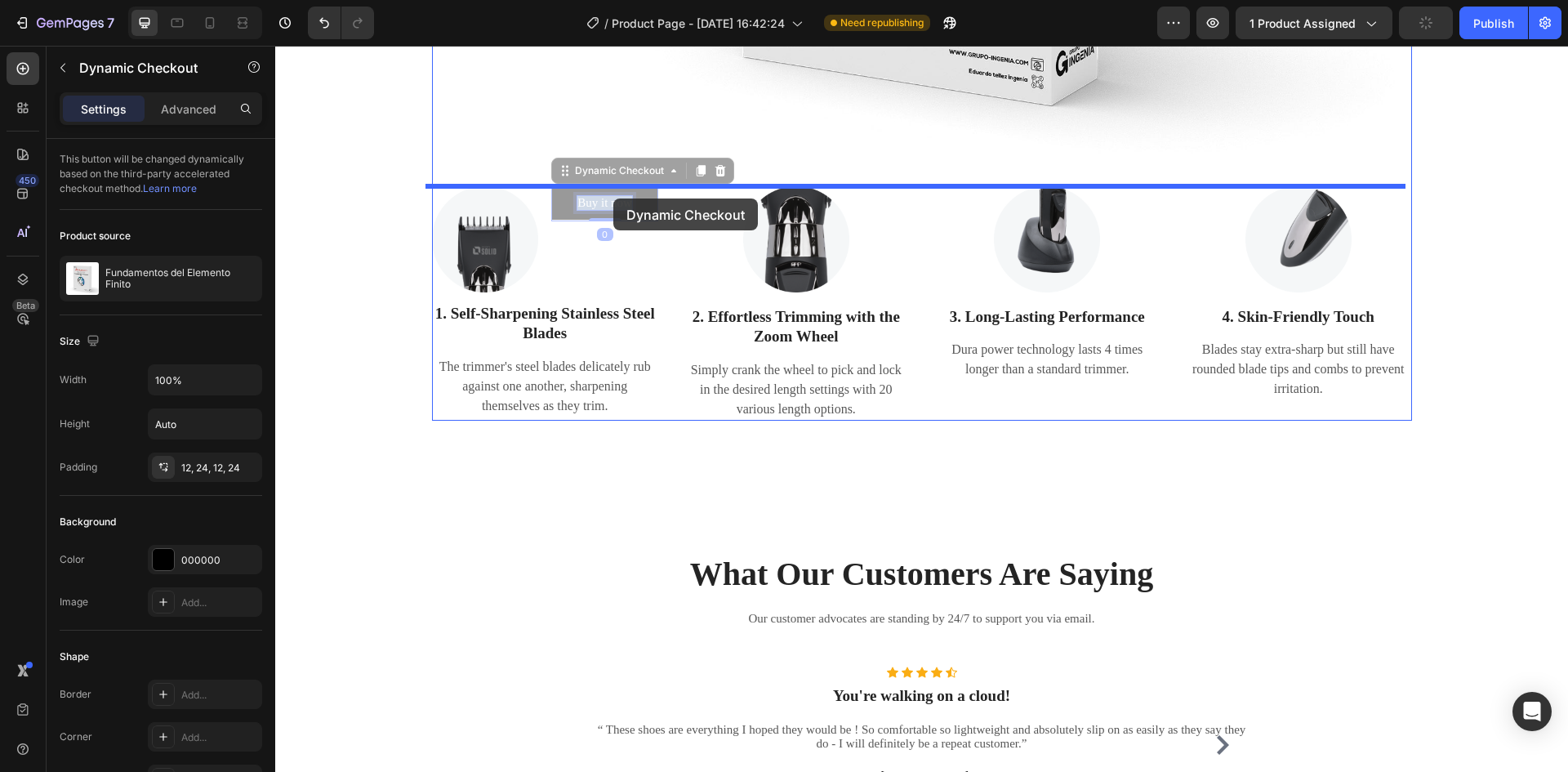
drag, startPoint x: 613, startPoint y: 199, endPoint x: 643, endPoint y: 125, distance: 79.8
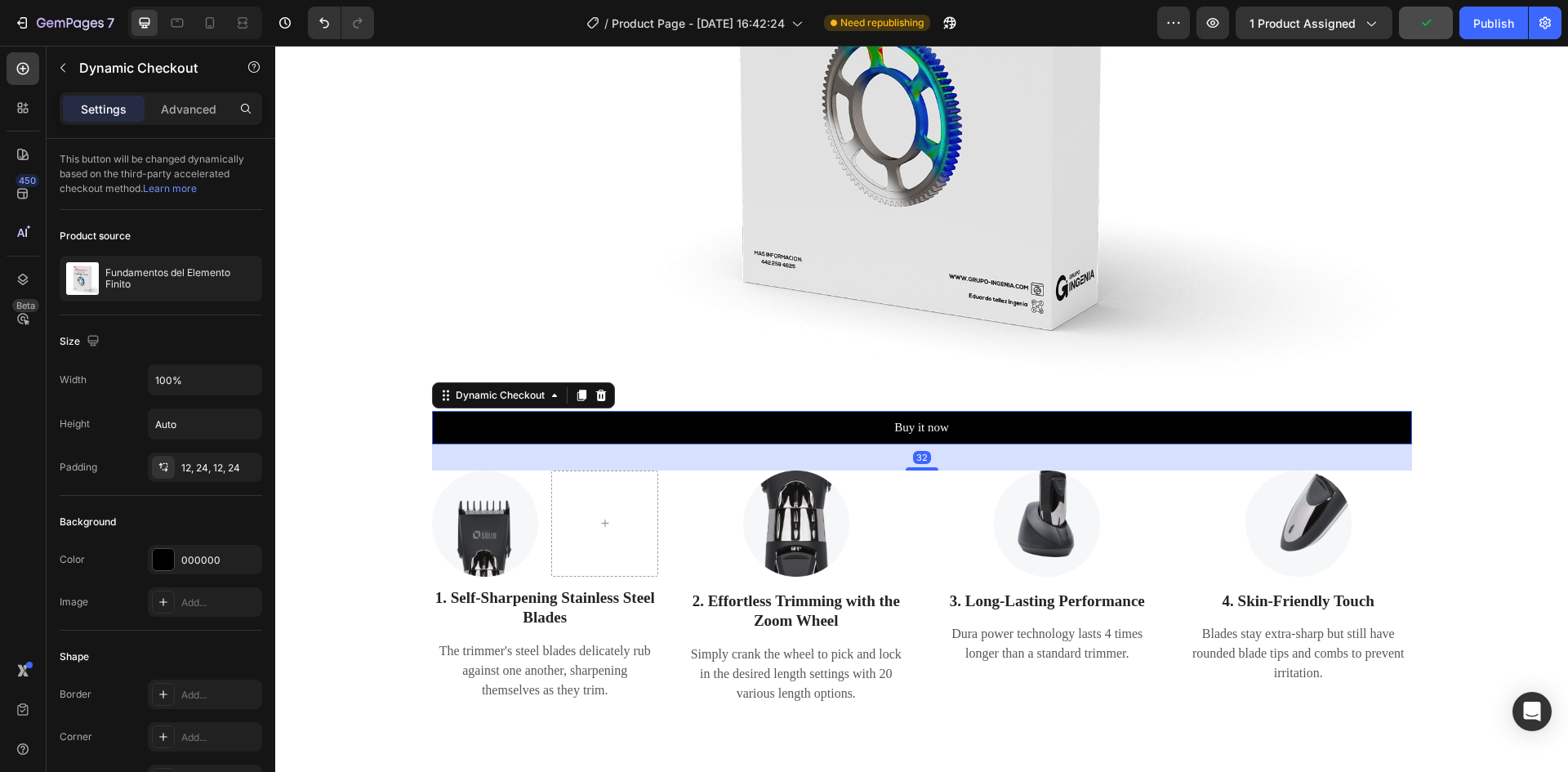
scroll to position [1062, 0]
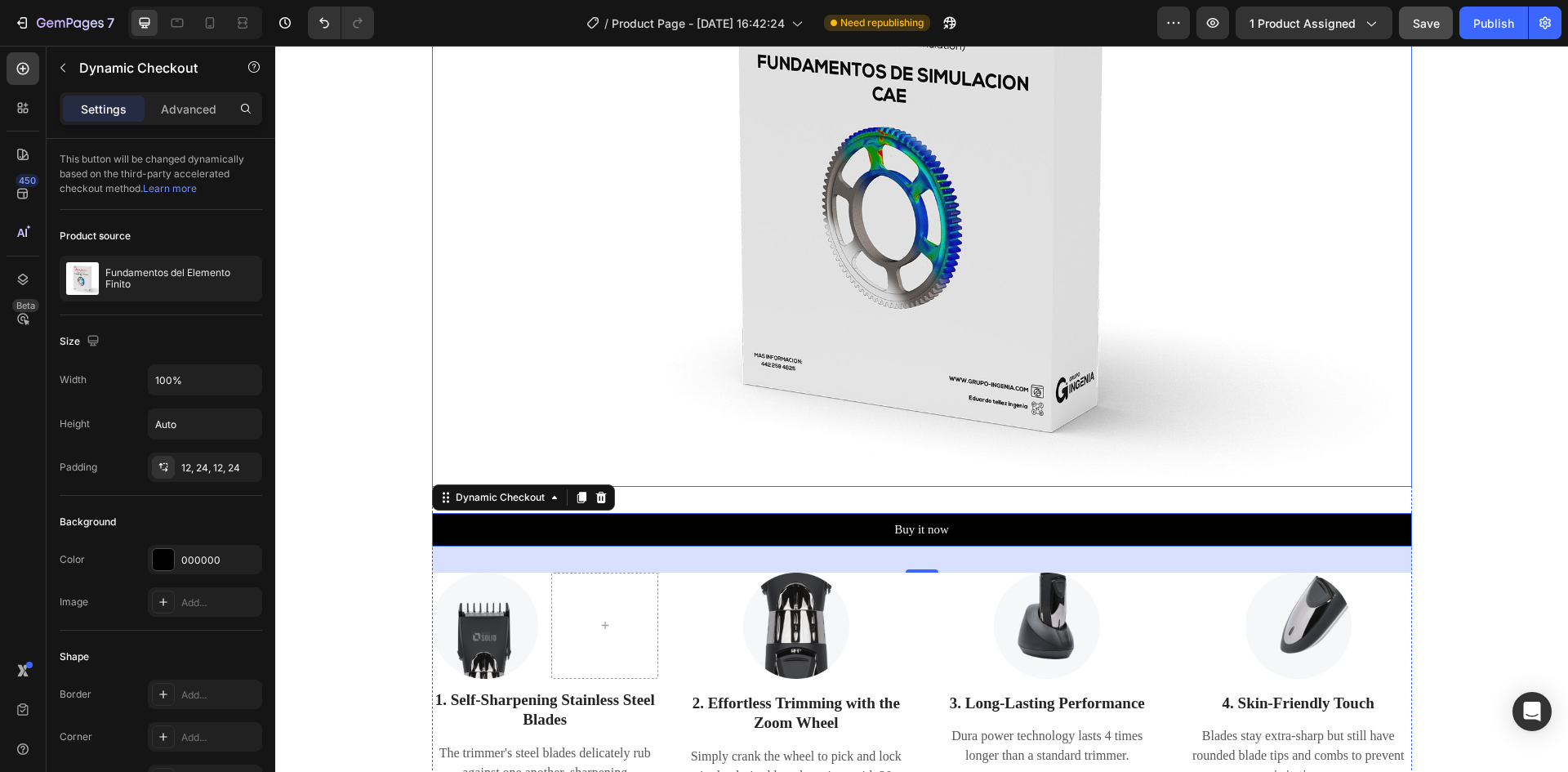
click at [477, 364] on img at bounding box center [922, 160] width 980 height 653
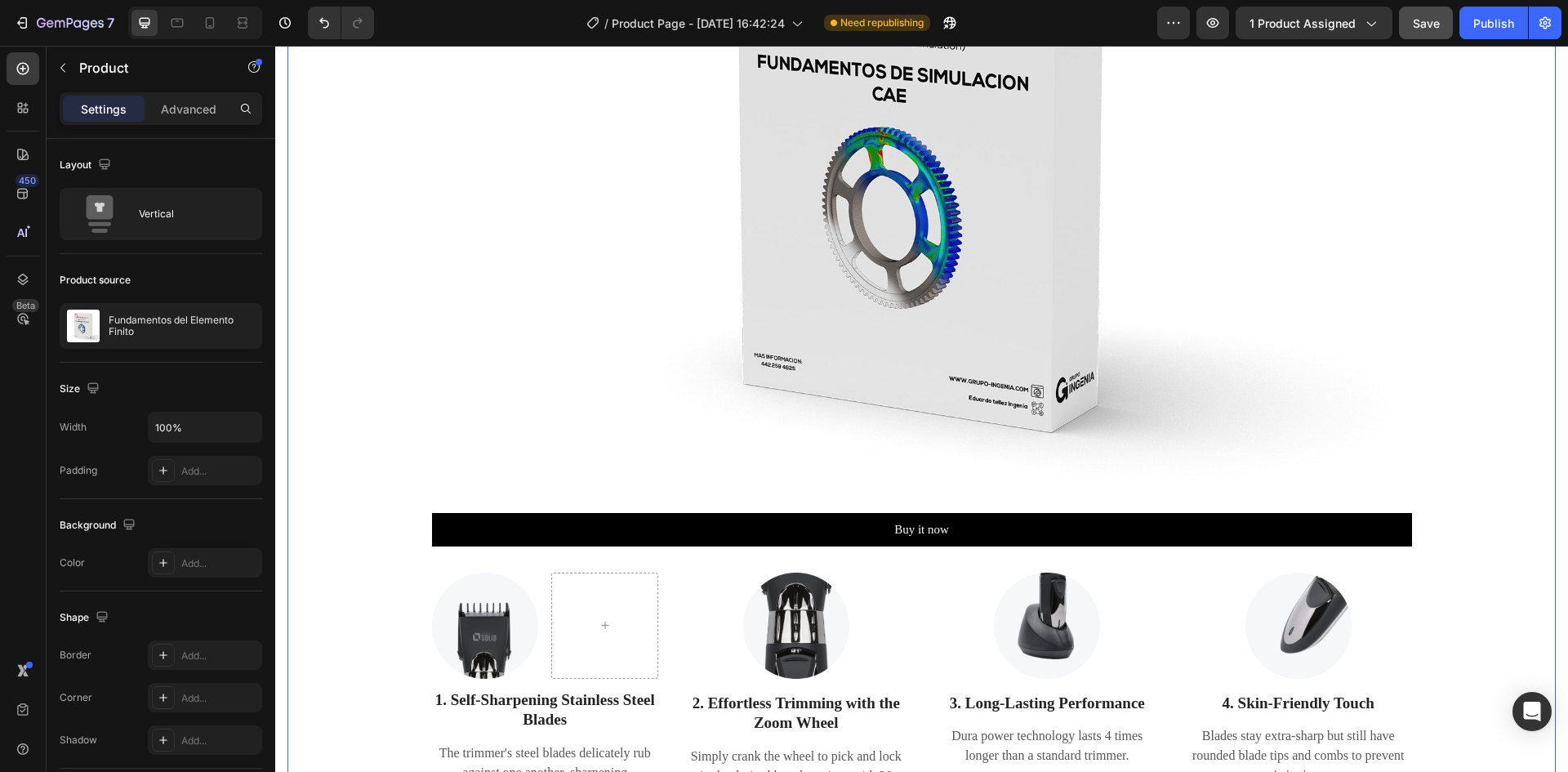
click at [319, 470] on div "Your Choice to Groom with Style & Precision Heading Regain control with the bar…" at bounding box center [921, 212] width 1268 height 1192
click at [1425, 25] on span "Save" at bounding box center [1425, 23] width 27 height 14
click at [1490, 23] on div "Publish" at bounding box center [1494, 23] width 40 height 17
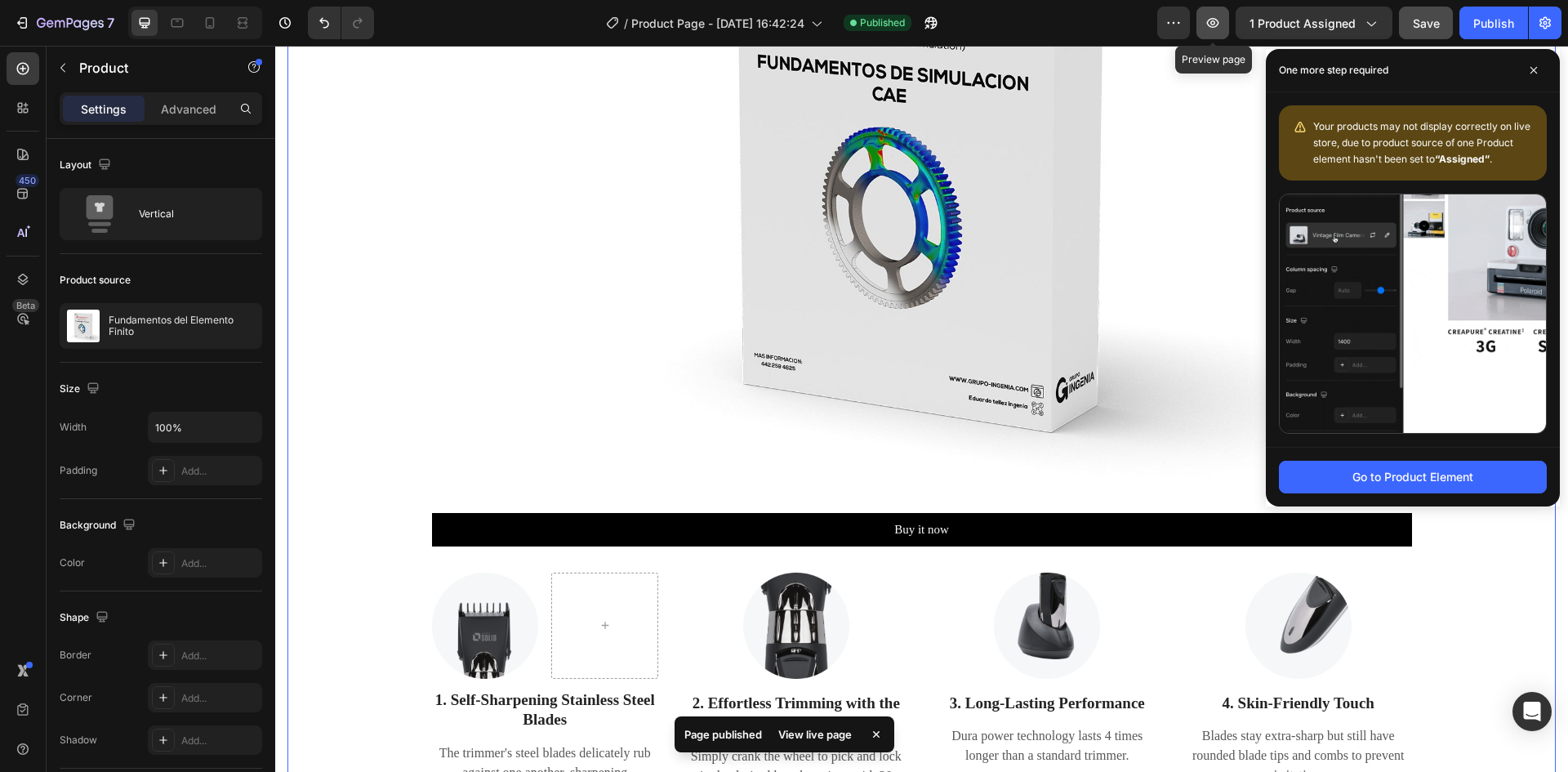
click at [1210, 28] on icon "button" at bounding box center [1213, 23] width 17 height 17
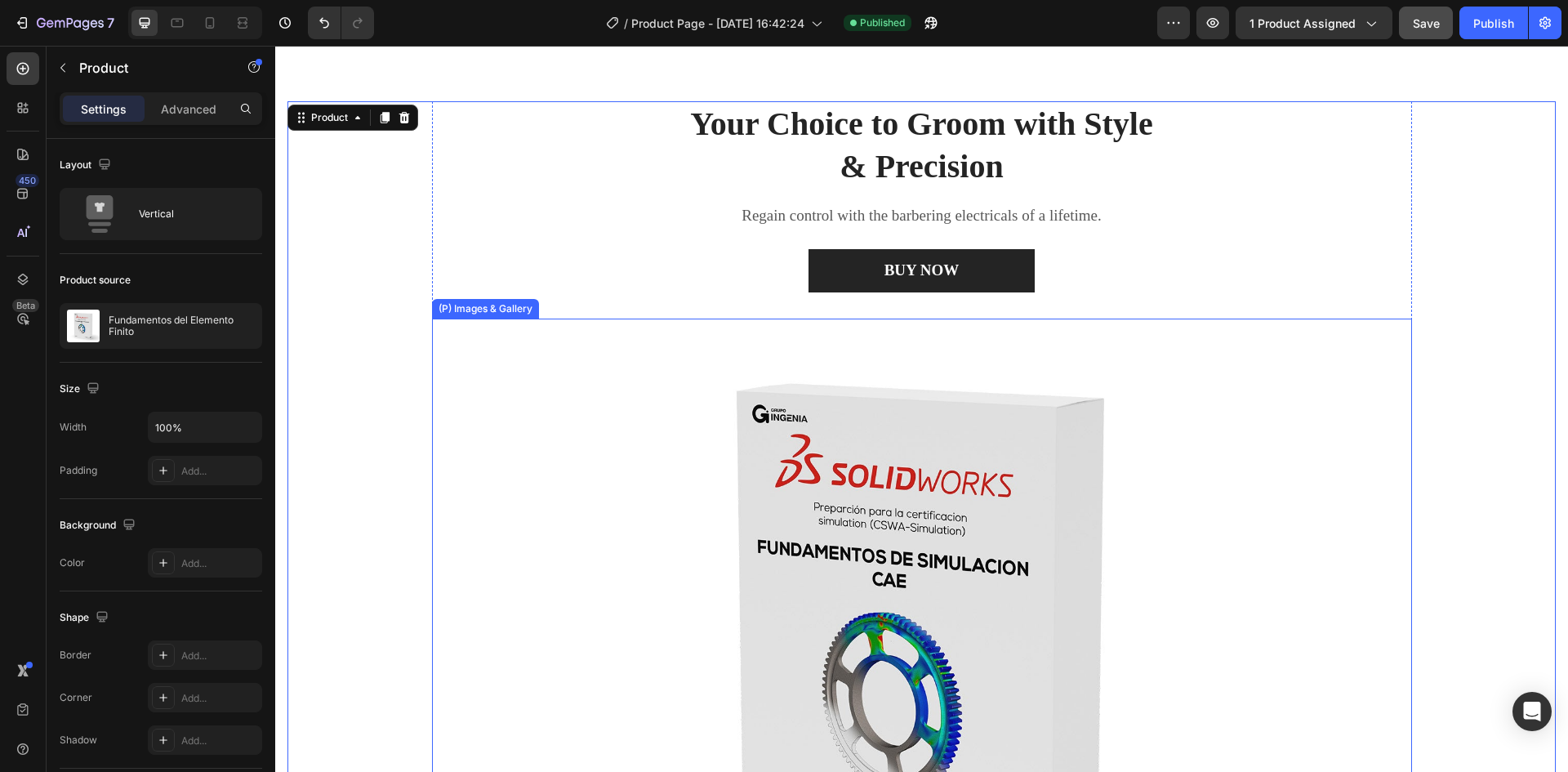
scroll to position [572, 0]
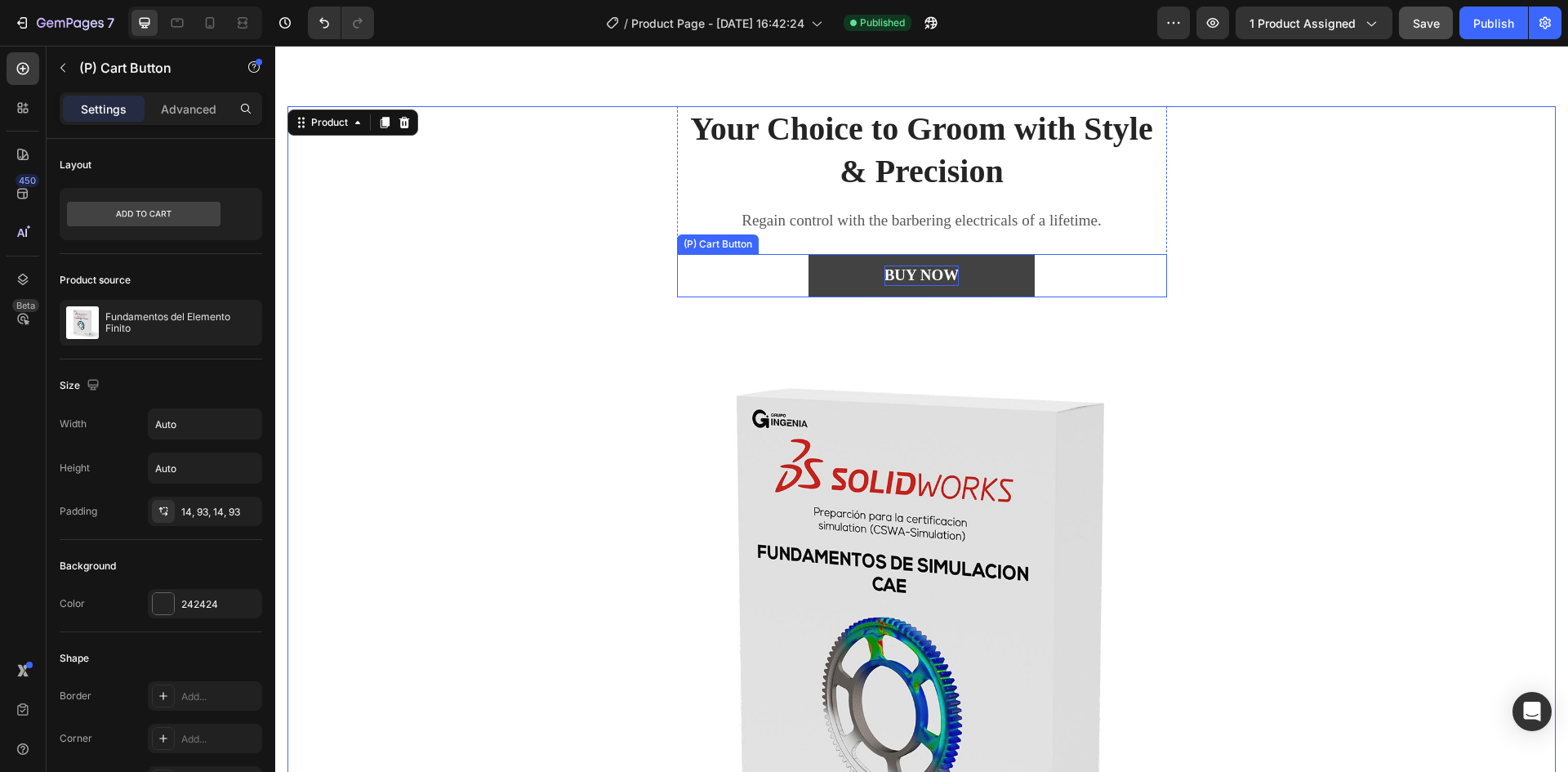
click at [925, 283] on div "BUY NOW" at bounding box center [922, 276] width 75 height 20
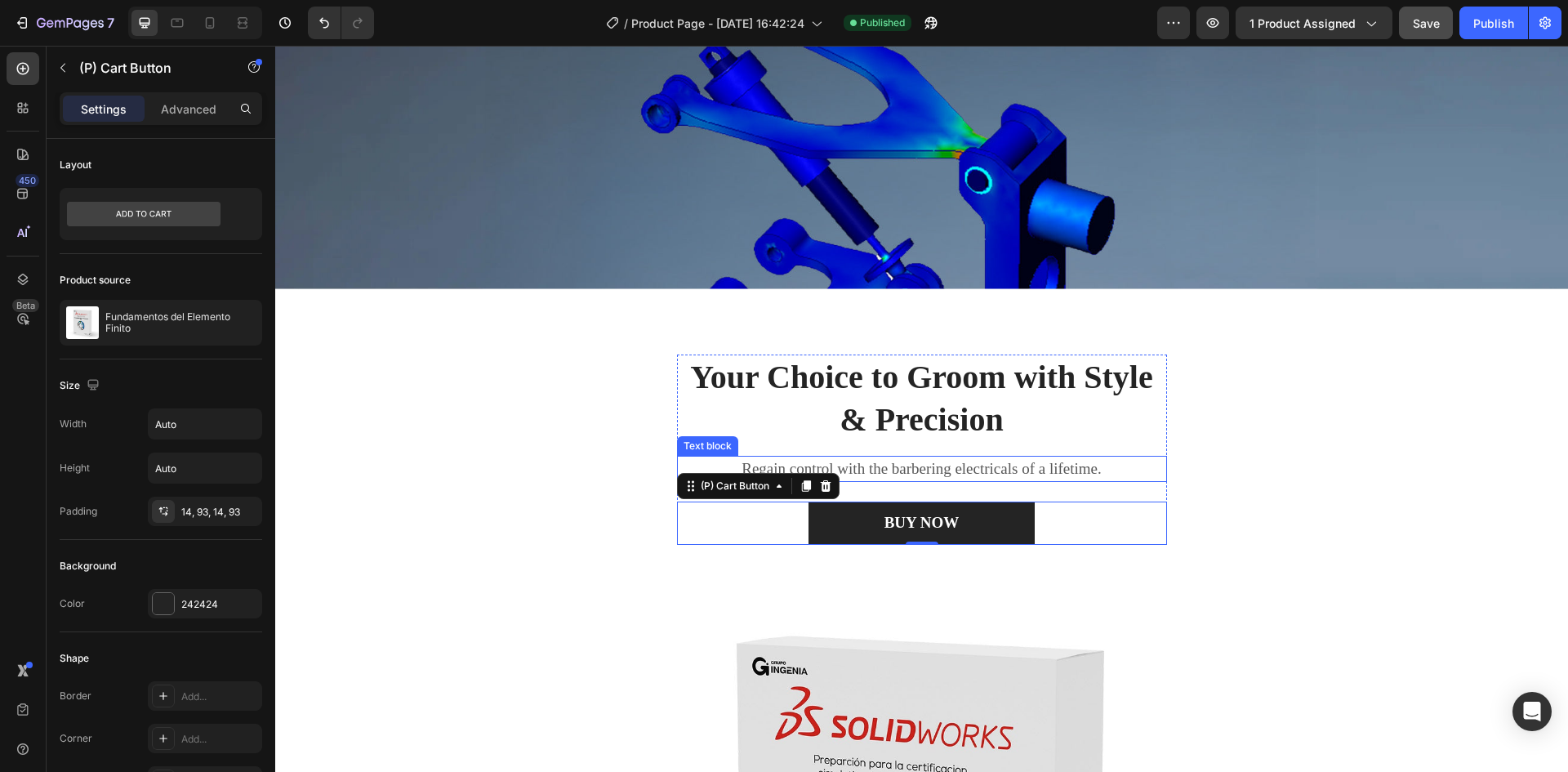
scroll to position [327, 0]
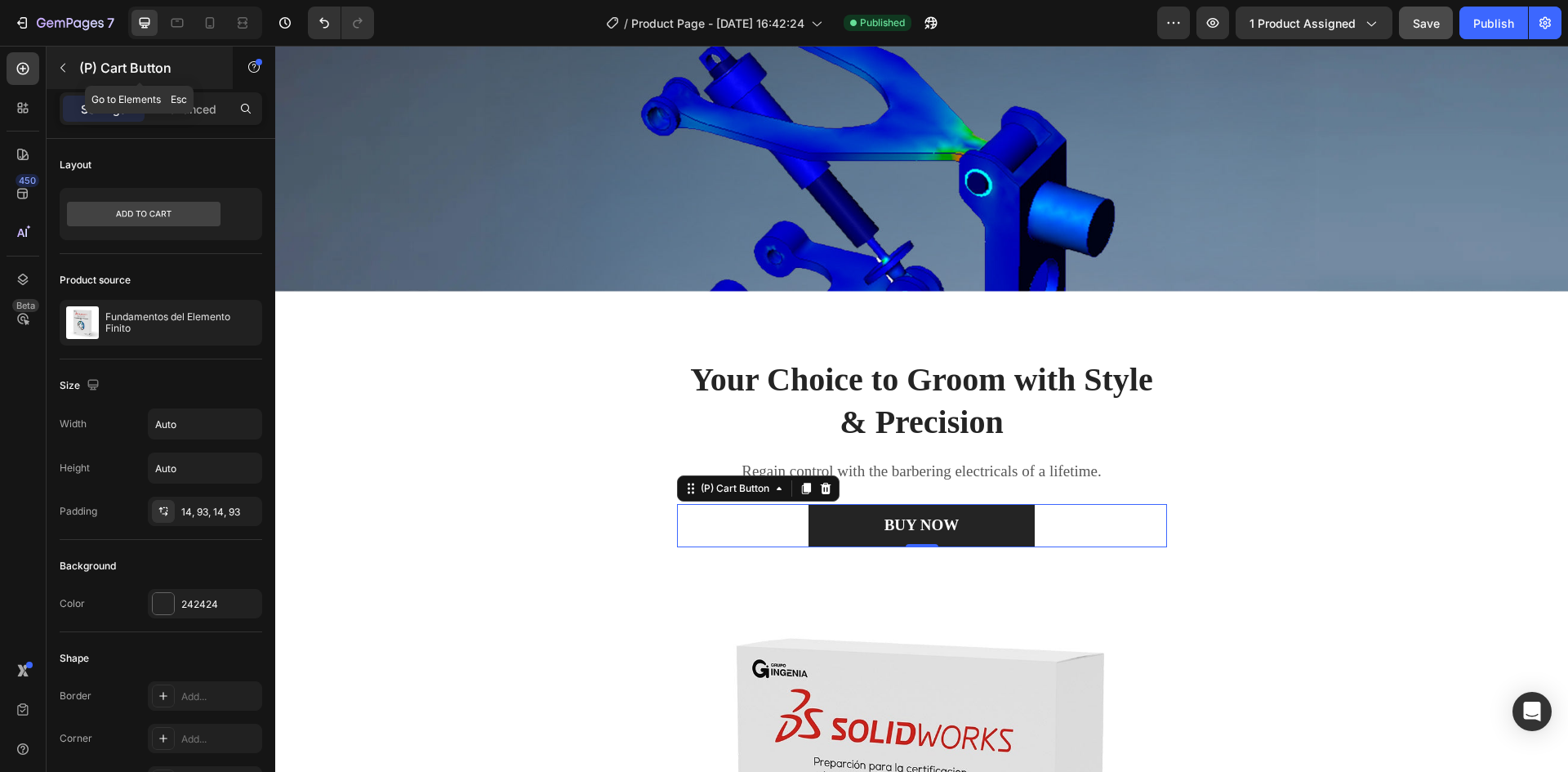
click at [71, 64] on button "button" at bounding box center [63, 67] width 26 height 26
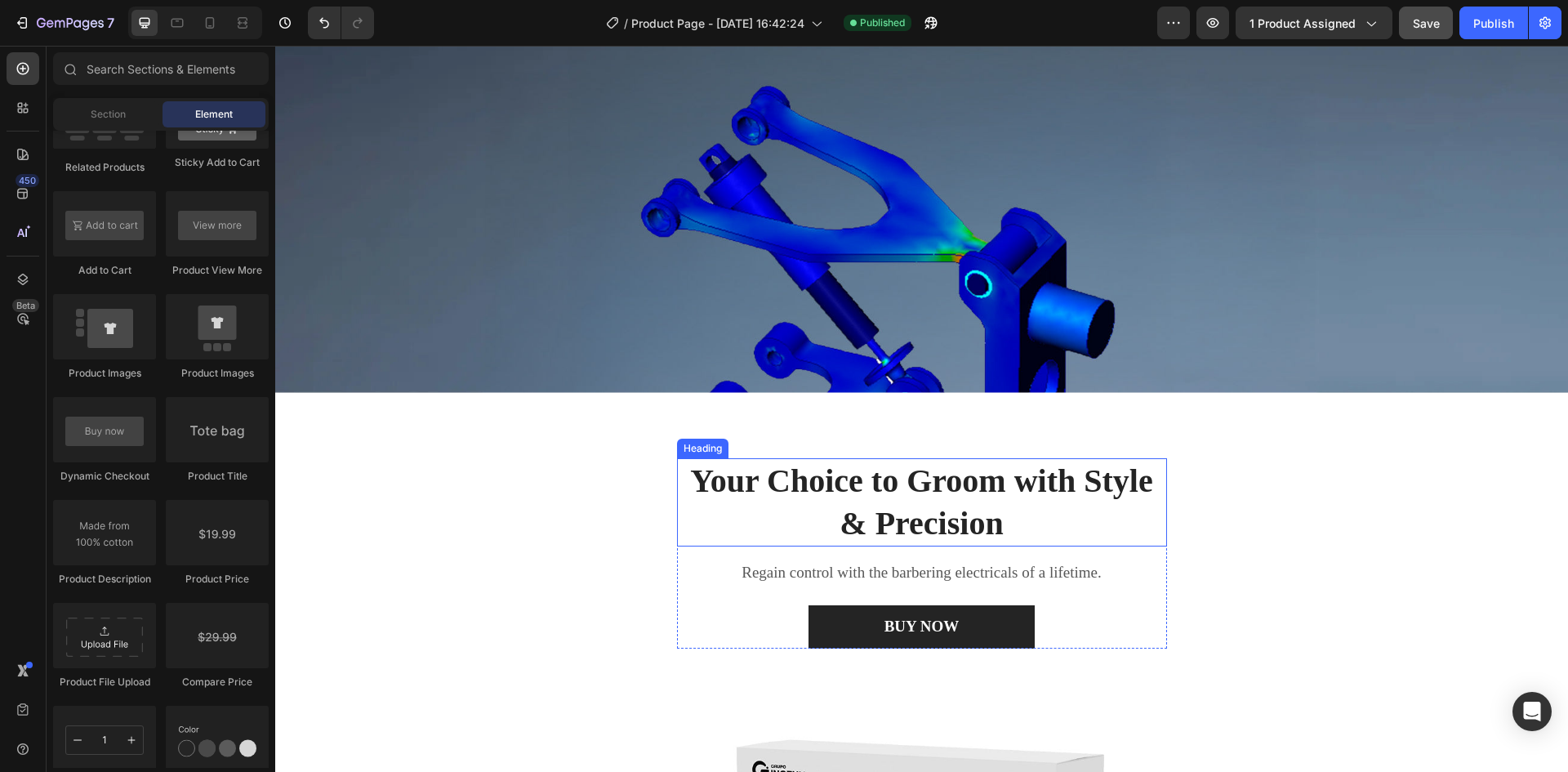
scroll to position [409, 0]
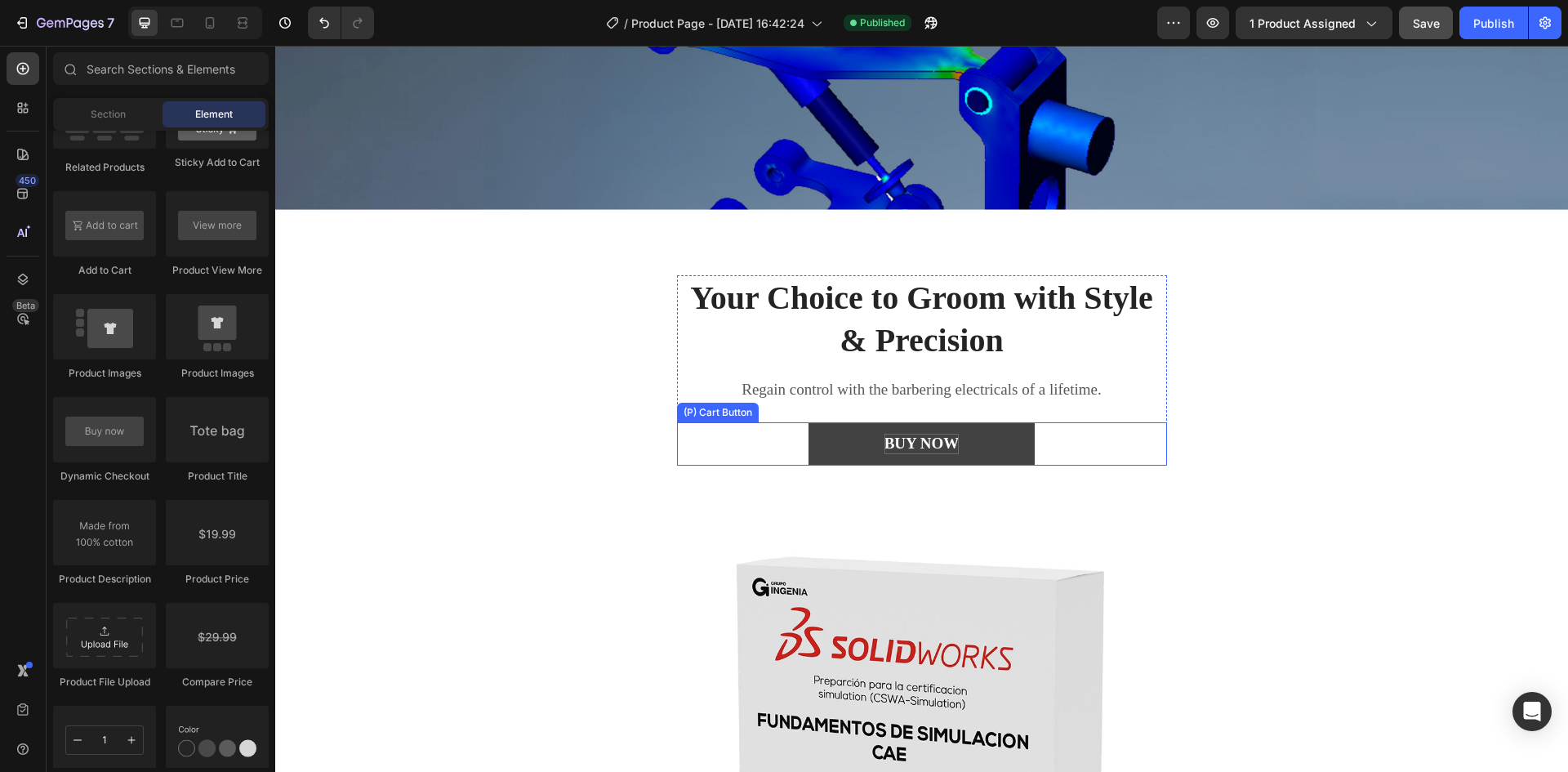
click at [946, 439] on div "BUY NOW" at bounding box center [922, 444] width 75 height 20
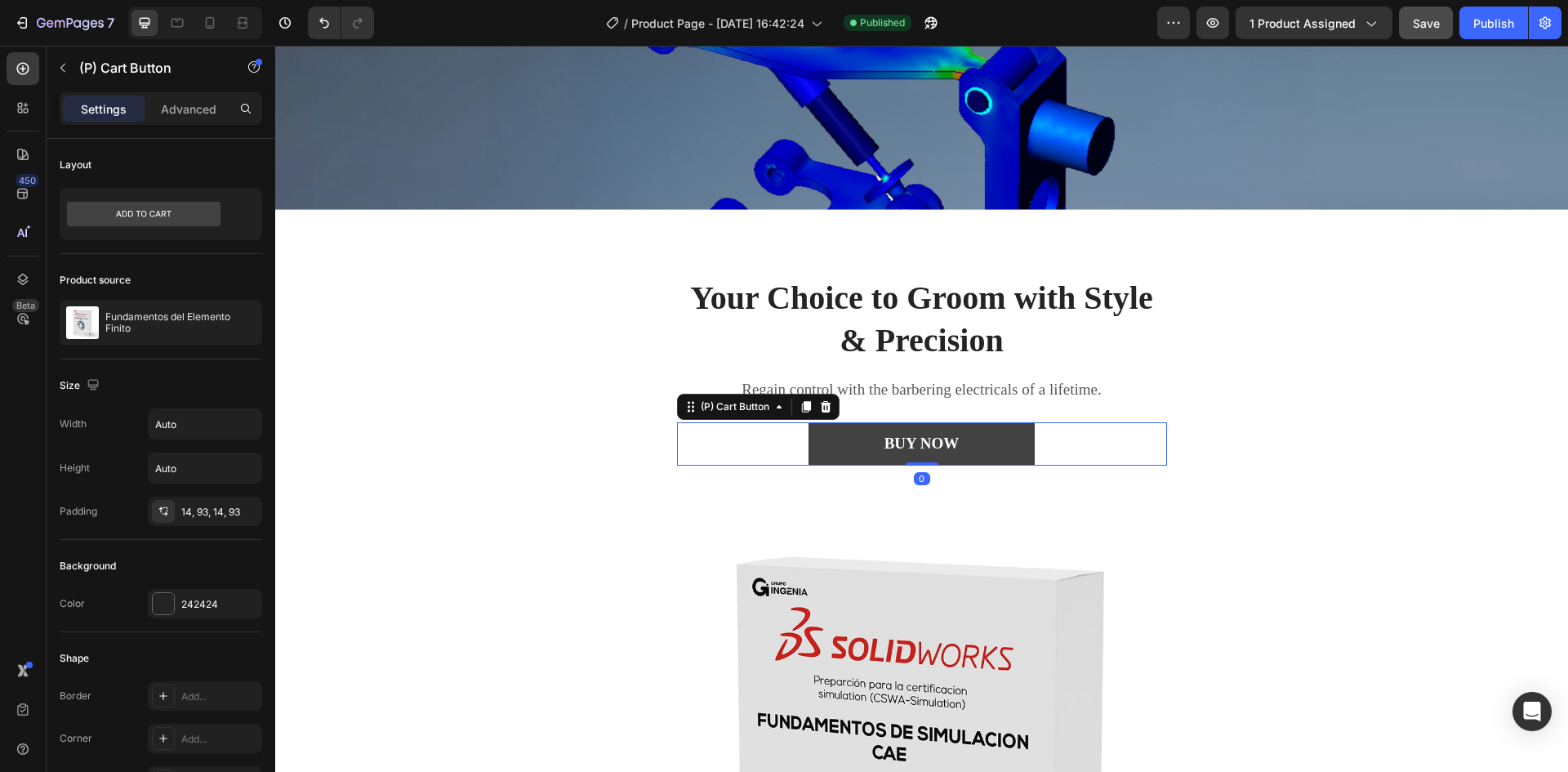
click at [1008, 436] on button "BUY NOW" at bounding box center [921, 444] width 227 height 43
click at [906, 435] on div "BUY NOW" at bounding box center [922, 444] width 75 height 20
click at [838, 437] on button "BUY NOW" at bounding box center [921, 444] width 227 height 43
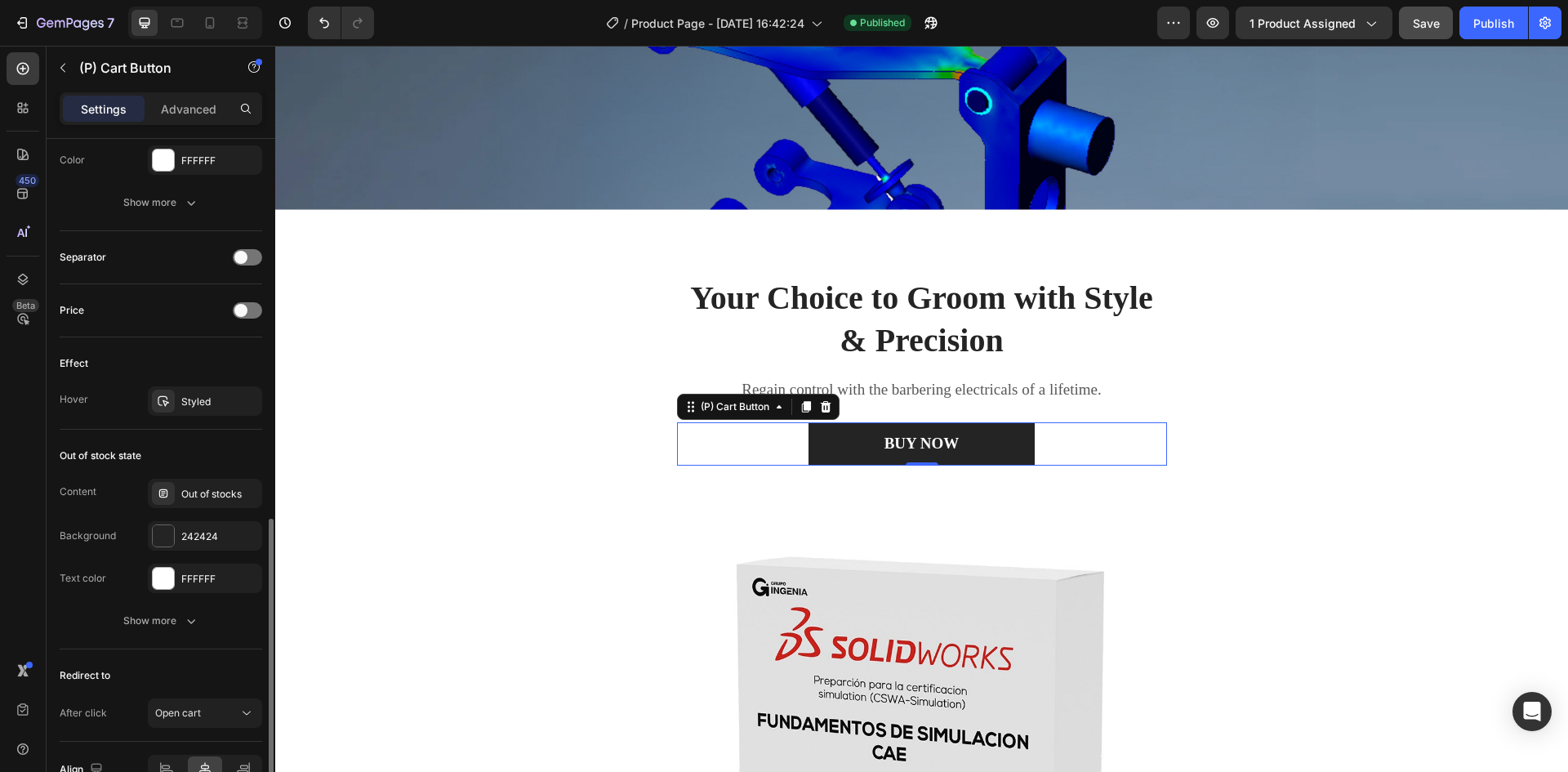
scroll to position [1071, 0]
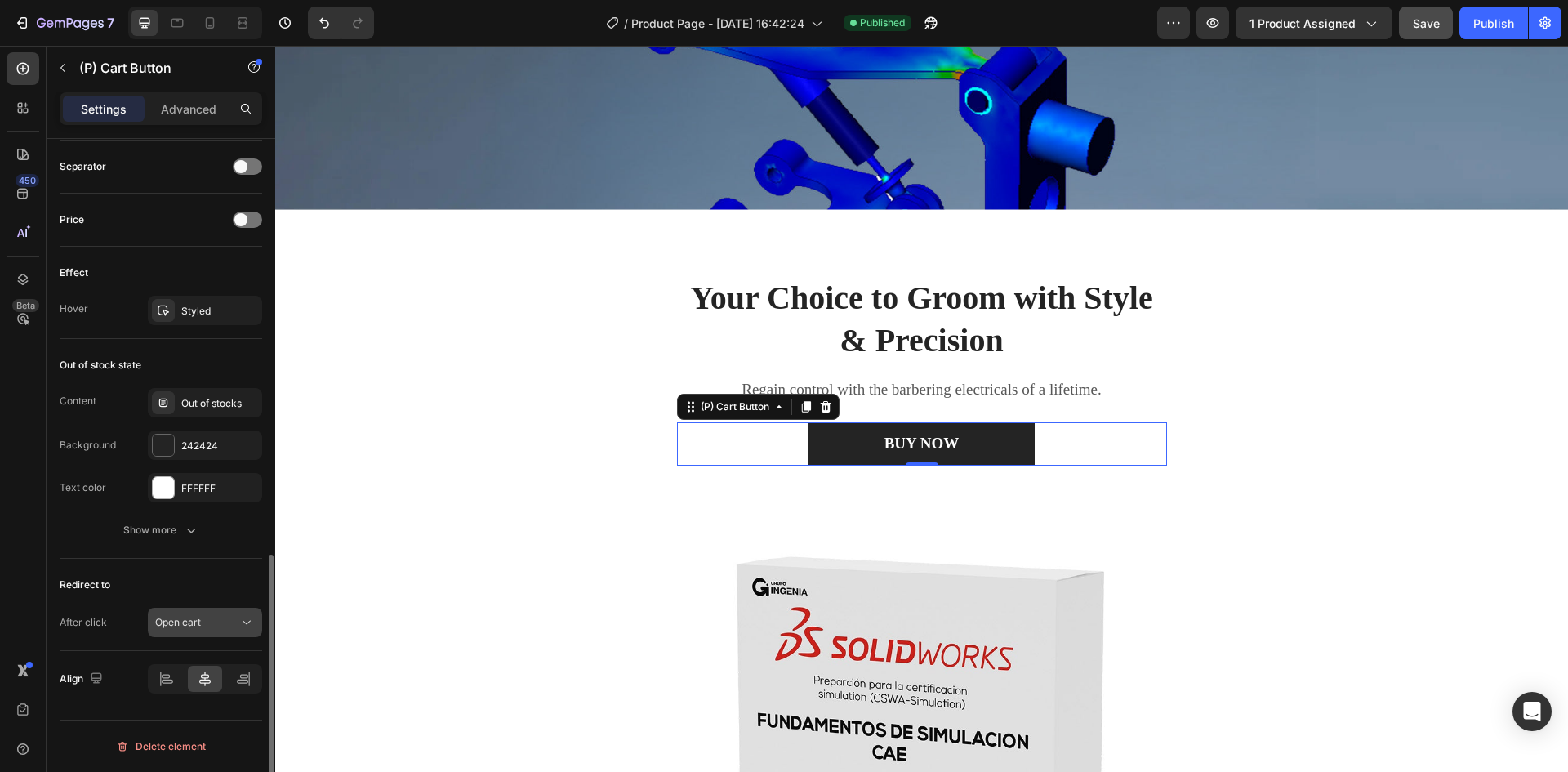
click at [215, 622] on div "Open cart" at bounding box center [197, 623] width 84 height 15
click at [230, 347] on div "Out of stock state Content Out of stocks Background 242424 Text color FFFFFF Sh…" at bounding box center [161, 449] width 202 height 220
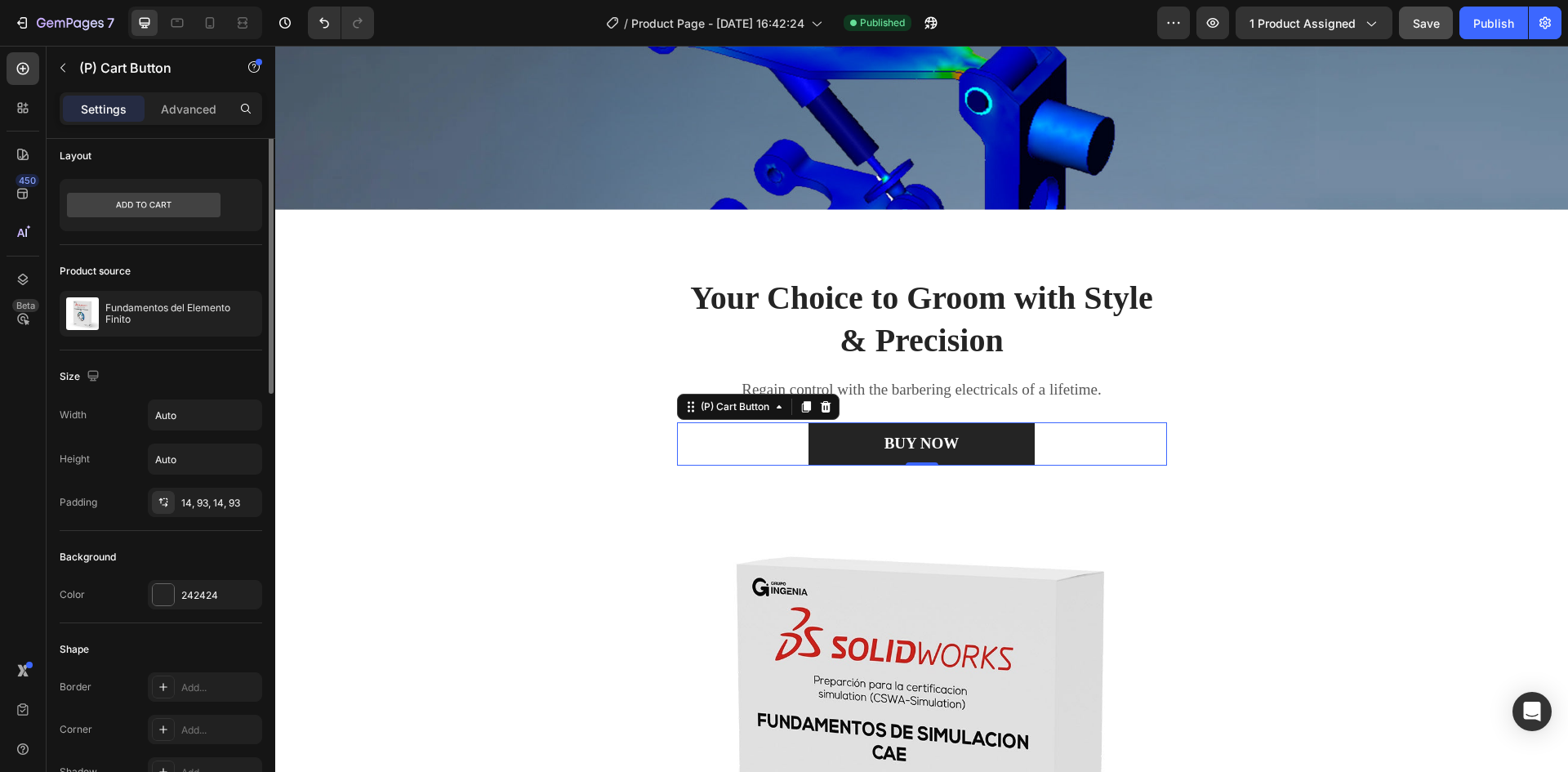
scroll to position [0, 0]
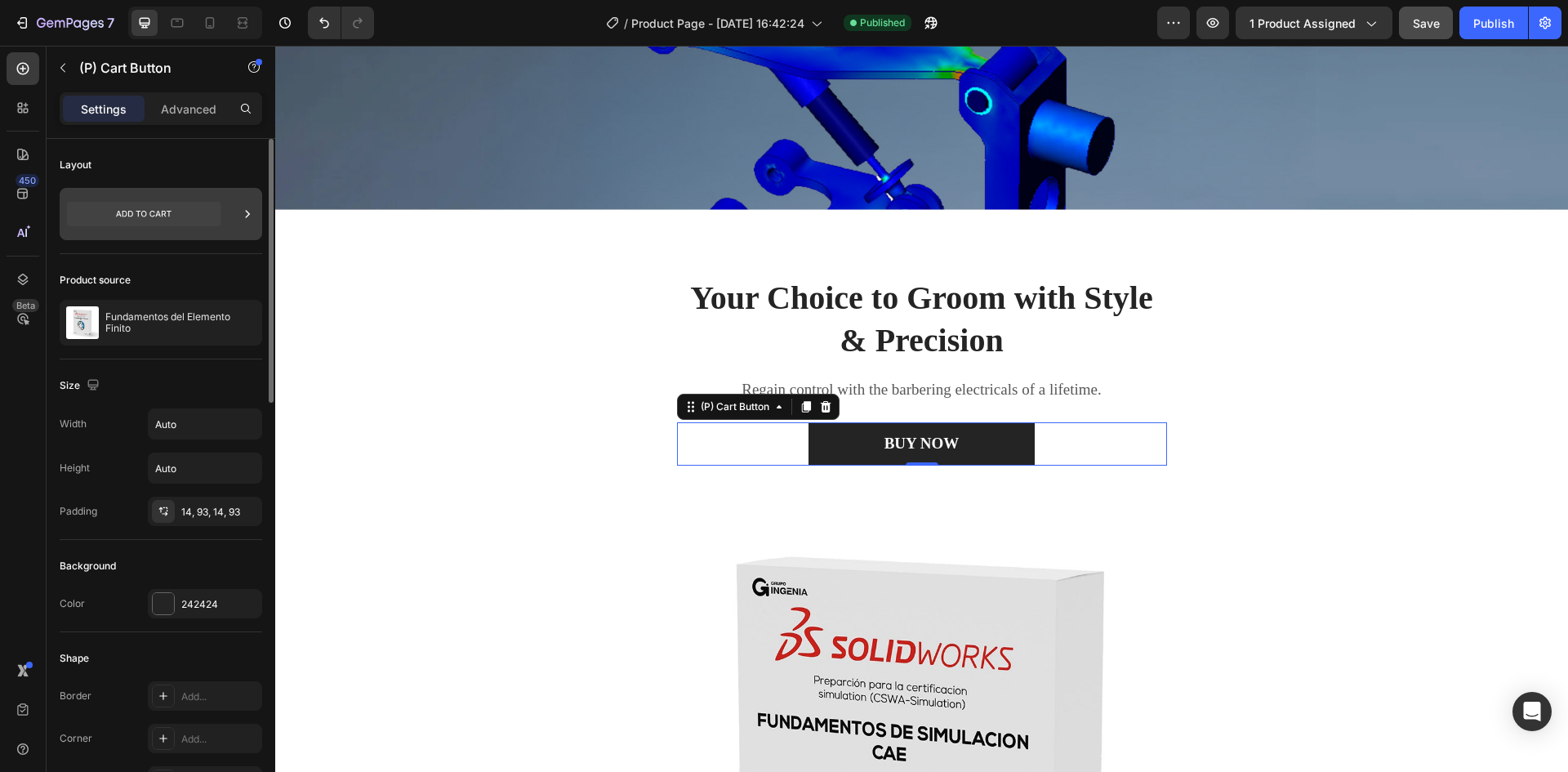
click at [247, 217] on icon at bounding box center [247, 214] width 17 height 17
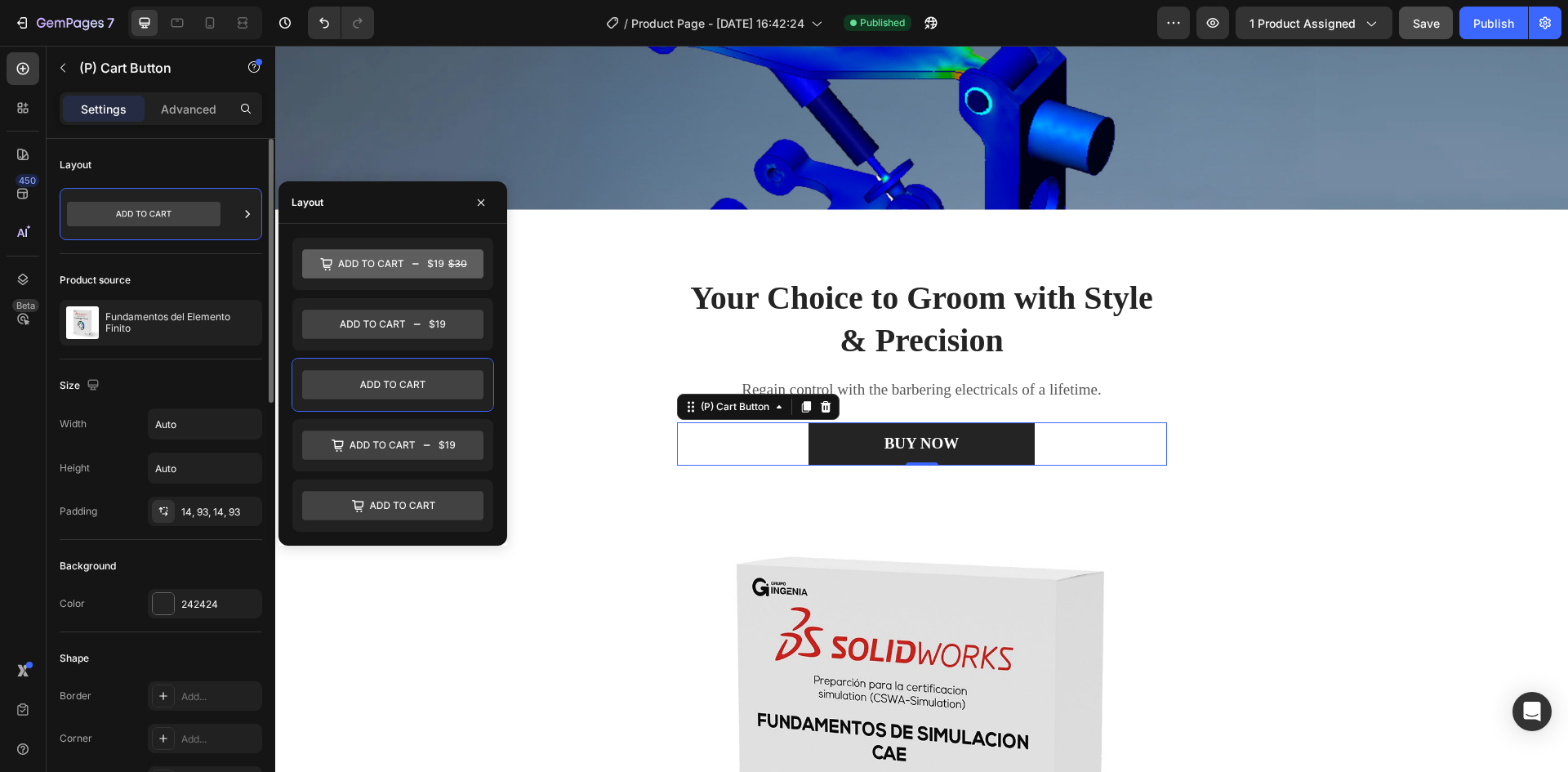
click at [115, 154] on div "Layout" at bounding box center [161, 165] width 202 height 26
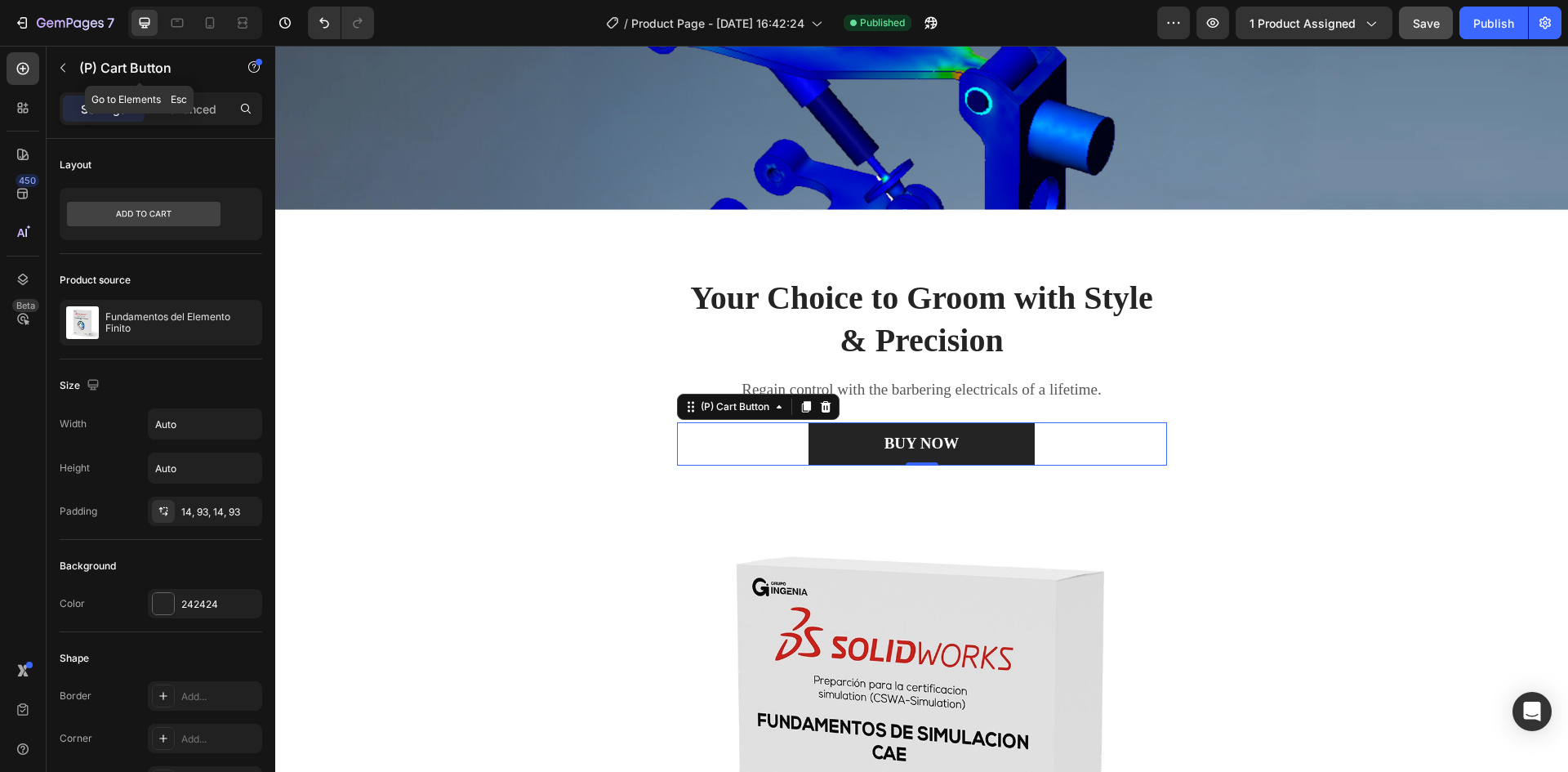
drag, startPoint x: 173, startPoint y: 73, endPoint x: 94, endPoint y: 65, distance: 79.4
click at [94, 64] on p "(P) Cart Button" at bounding box center [148, 67] width 139 height 19
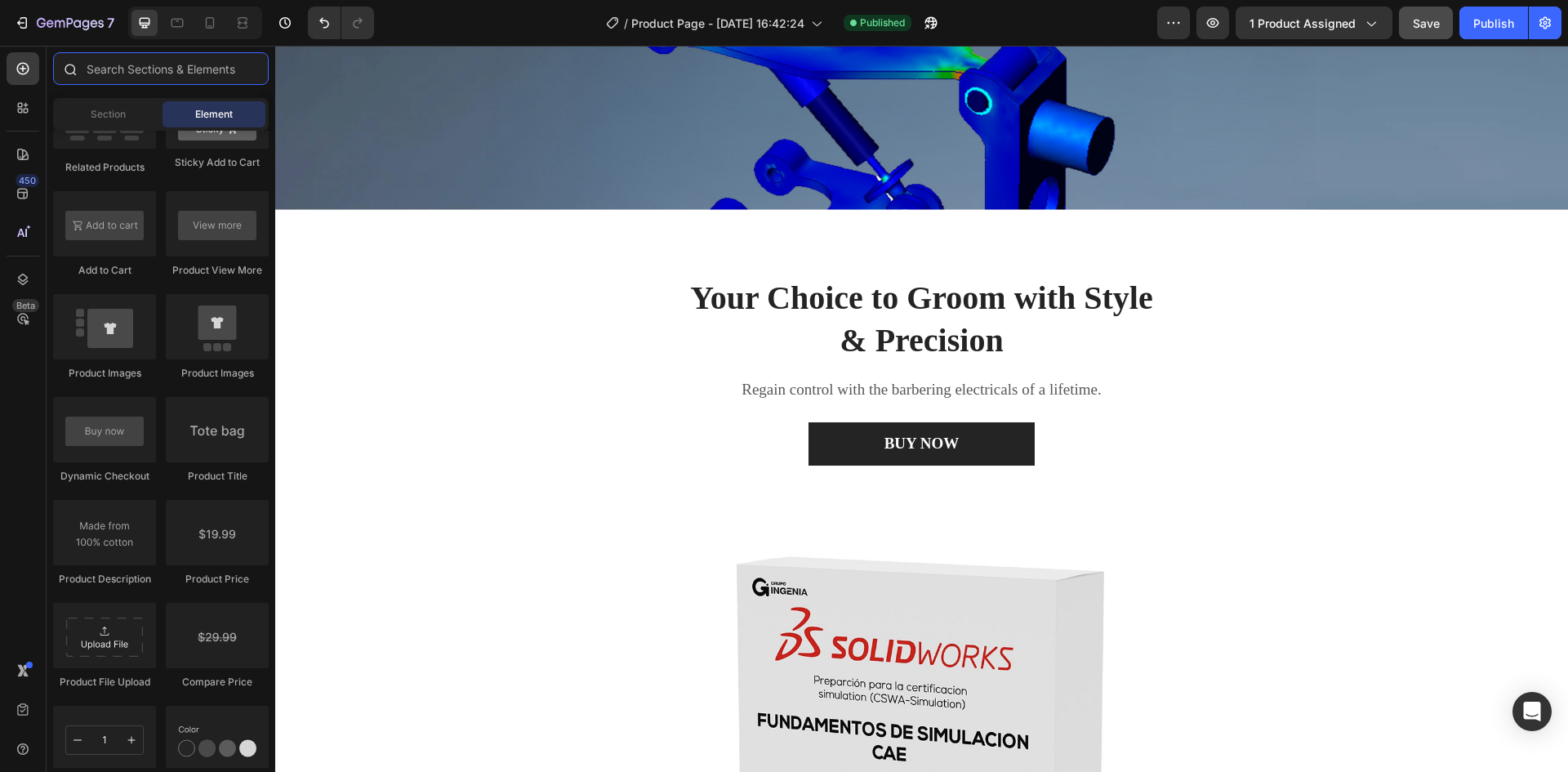
click at [149, 71] on input "text" at bounding box center [161, 69] width 215 height 33
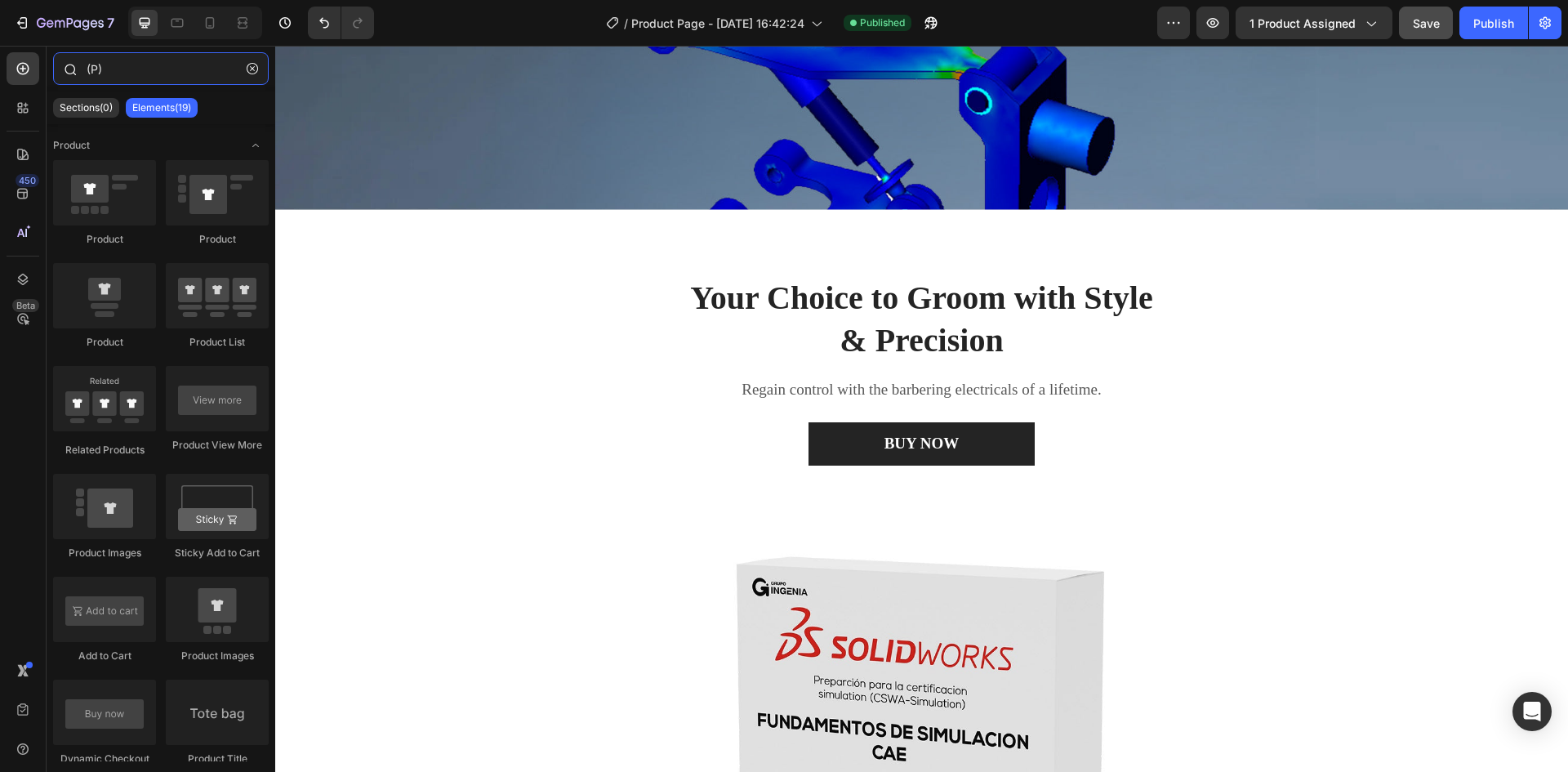
click at [120, 82] on input "(P)" at bounding box center [161, 69] width 215 height 33
click at [159, 104] on p "Elements(19)" at bounding box center [162, 108] width 59 height 13
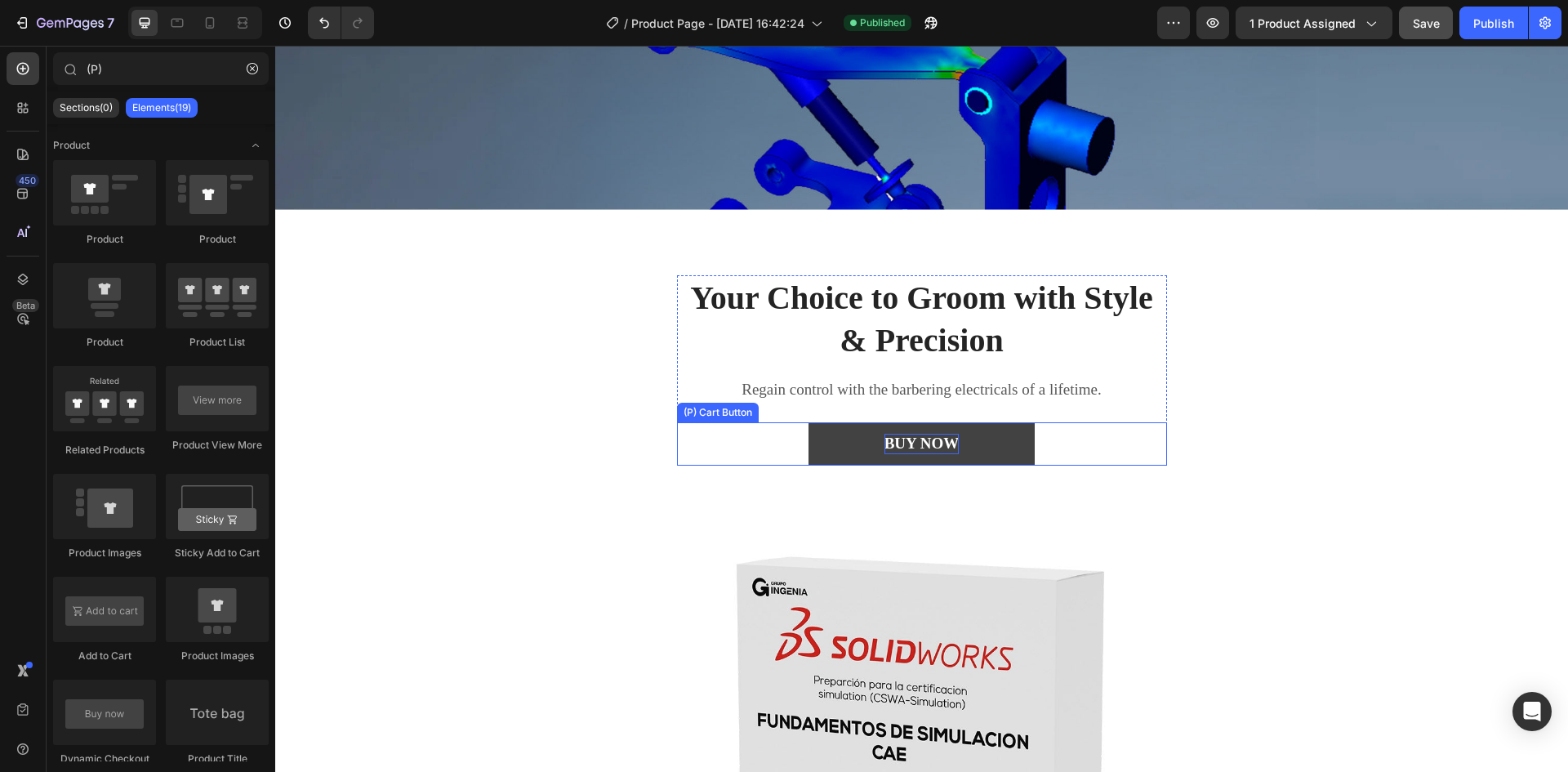
click at [953, 448] on p "BUY NOW" at bounding box center [922, 444] width 75 height 20
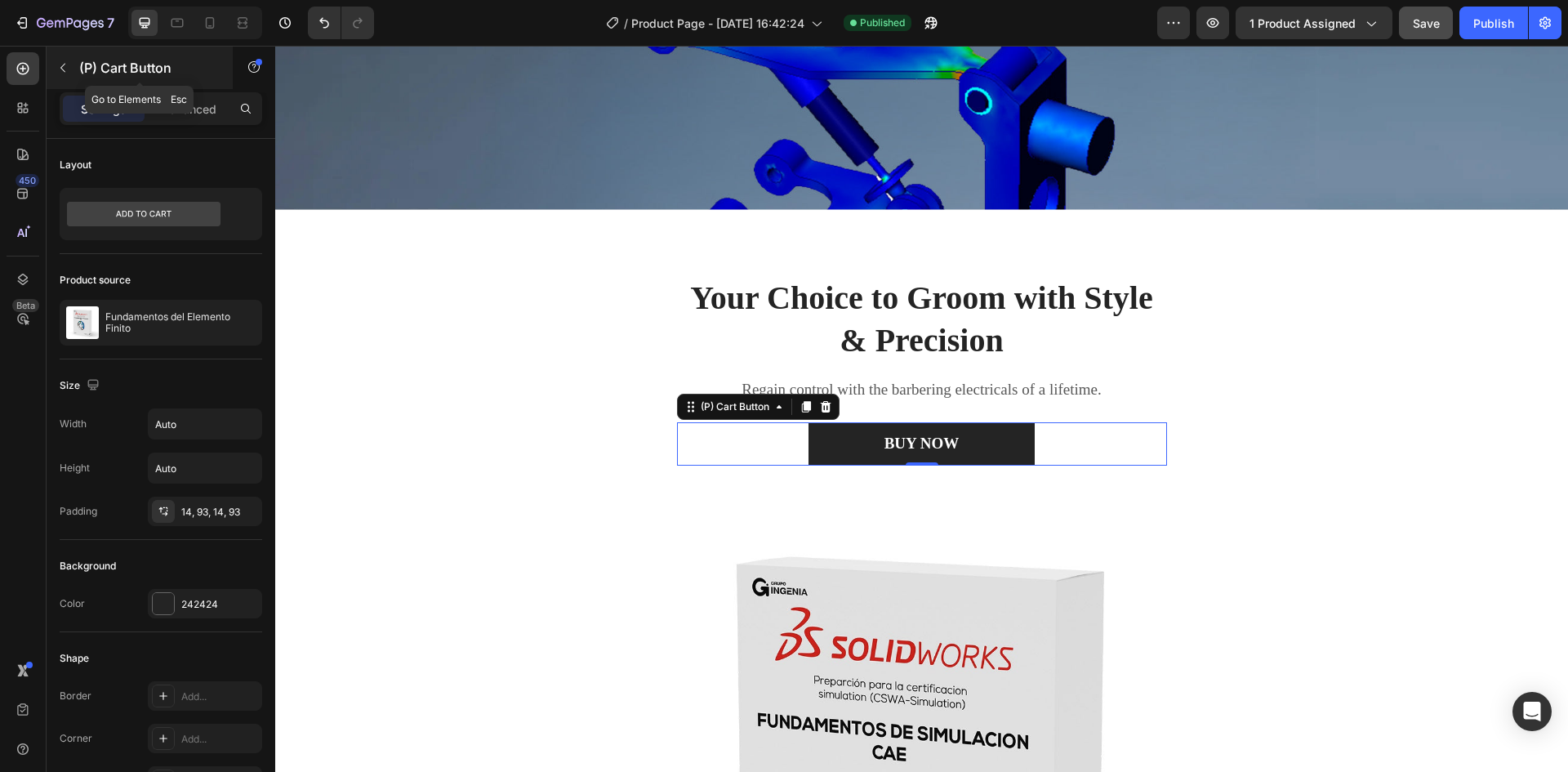
click at [63, 69] on icon "button" at bounding box center [63, 68] width 13 height 13
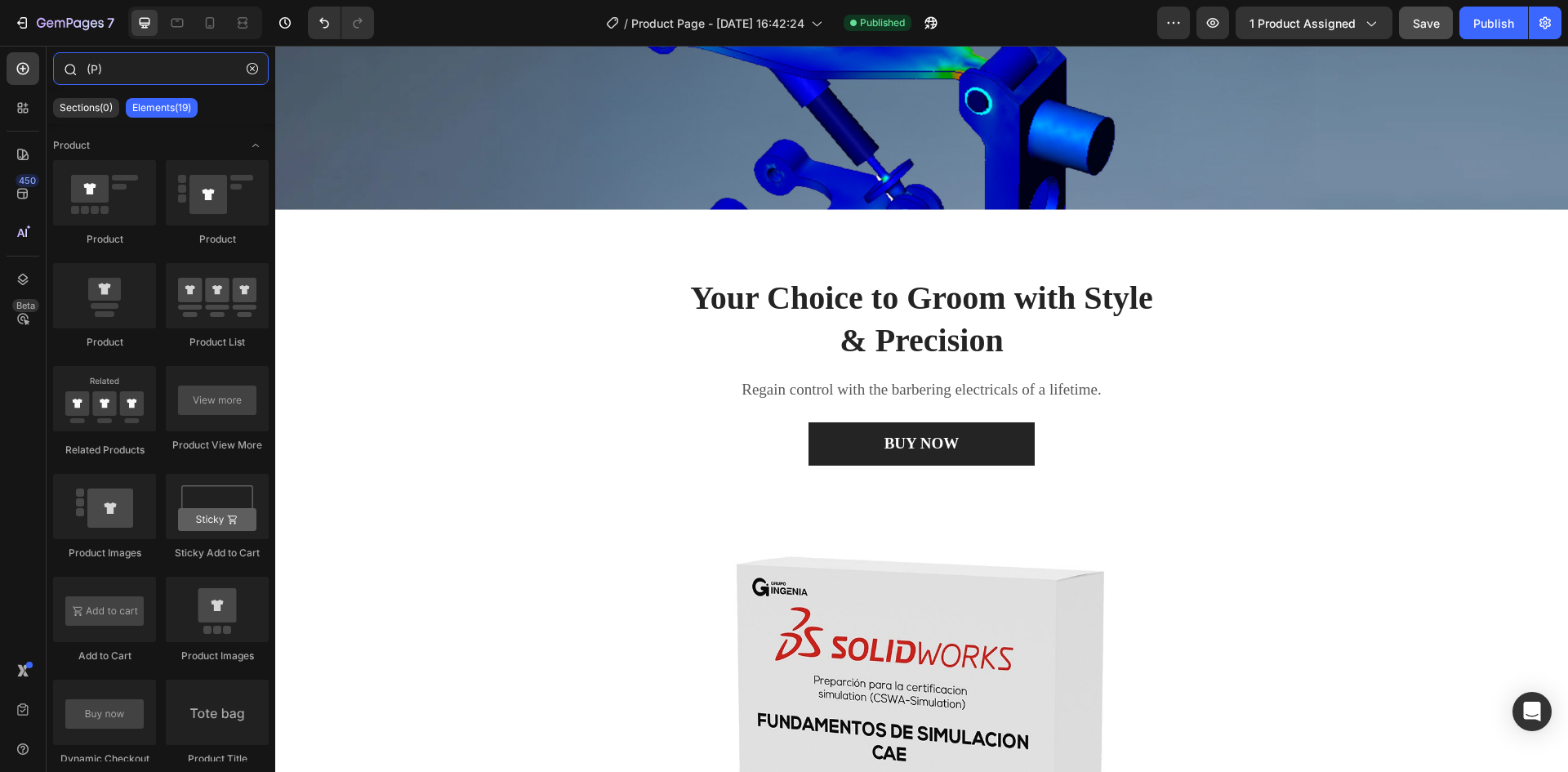
click at [120, 70] on input "(P)" at bounding box center [161, 69] width 215 height 33
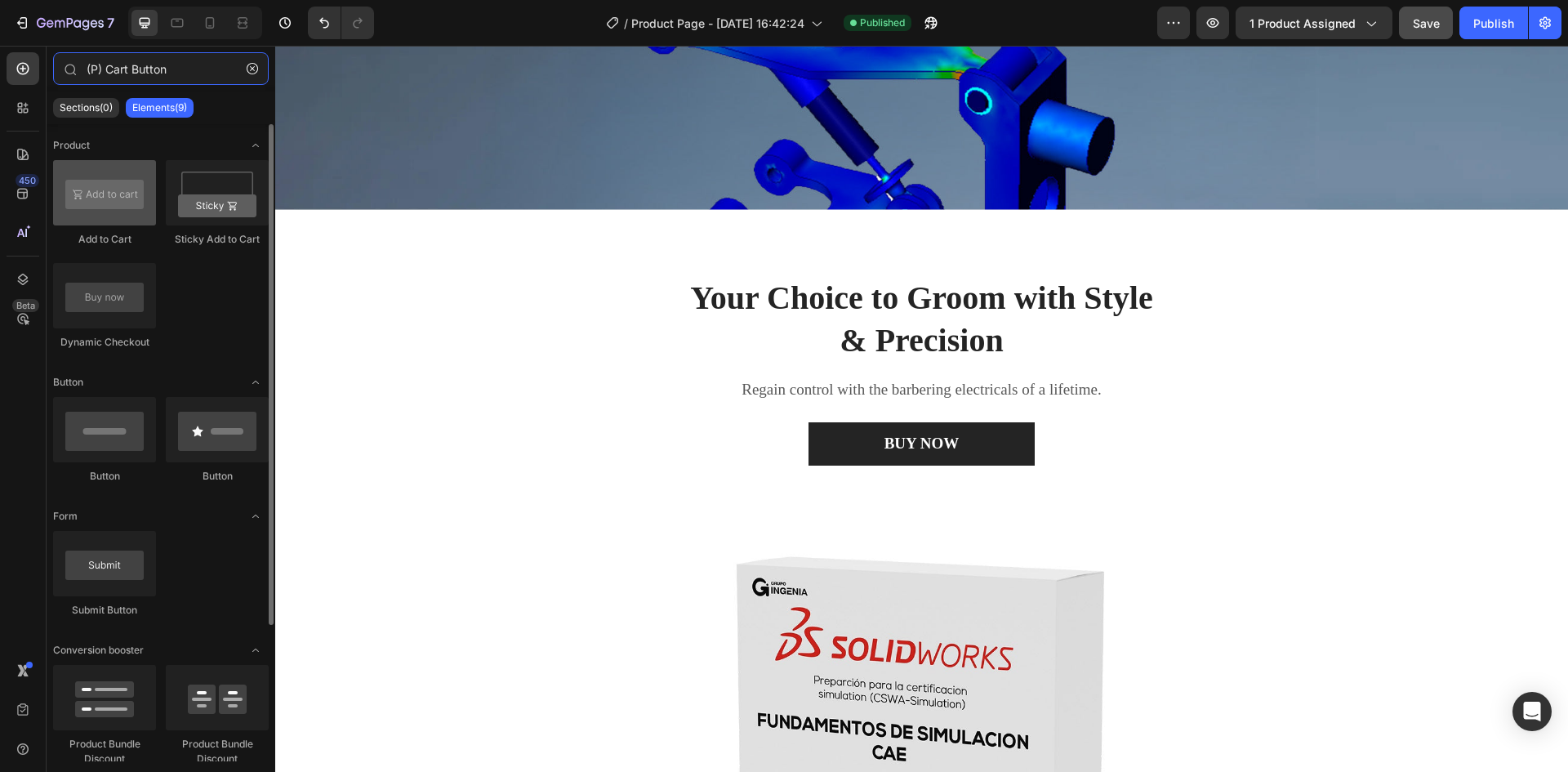
type input "(P) Cart Button"
click at [120, 207] on div at bounding box center [105, 192] width 103 height 65
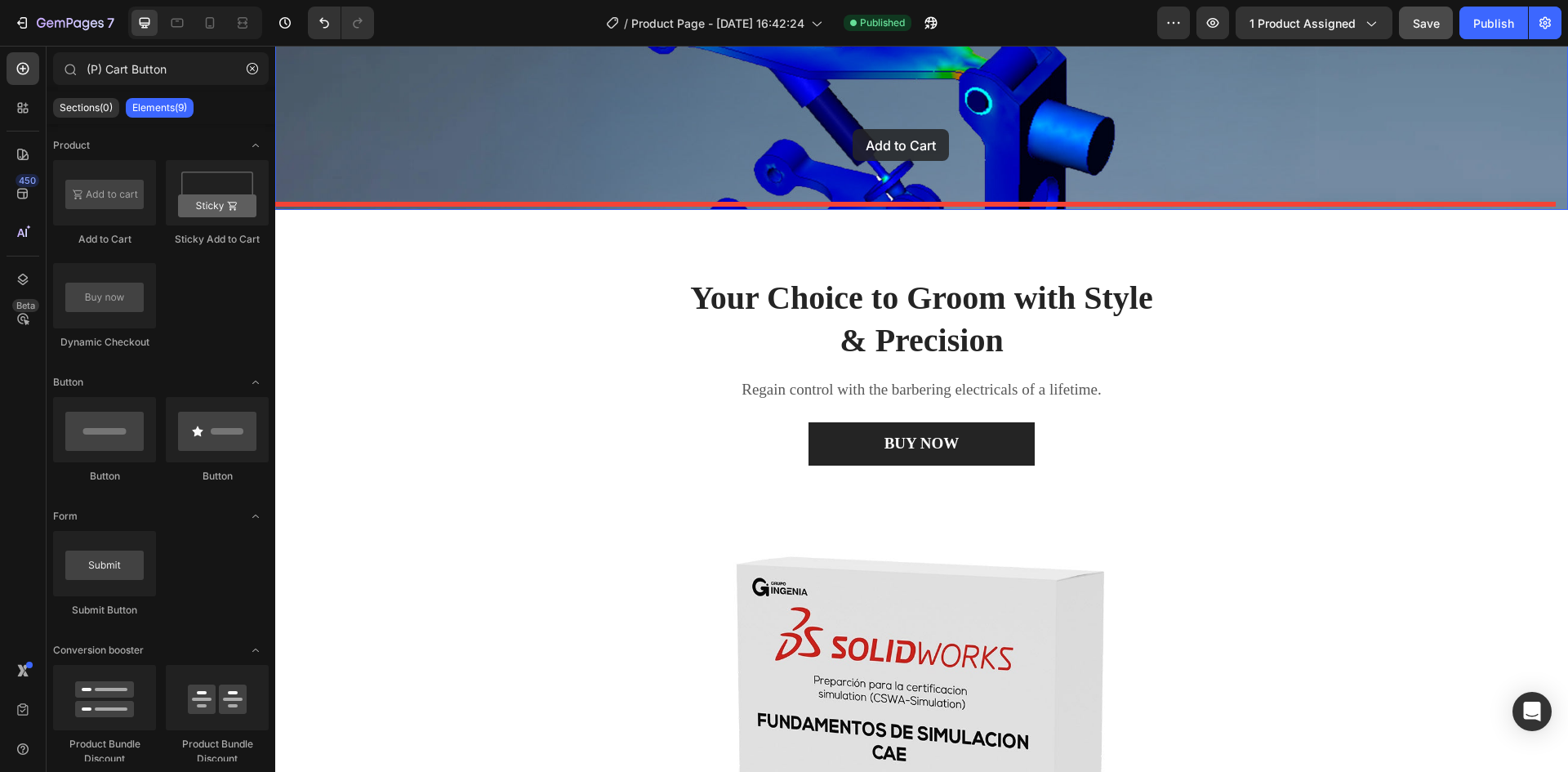
drag, startPoint x: 375, startPoint y: 237, endPoint x: 853, endPoint y: 129, distance: 490.0
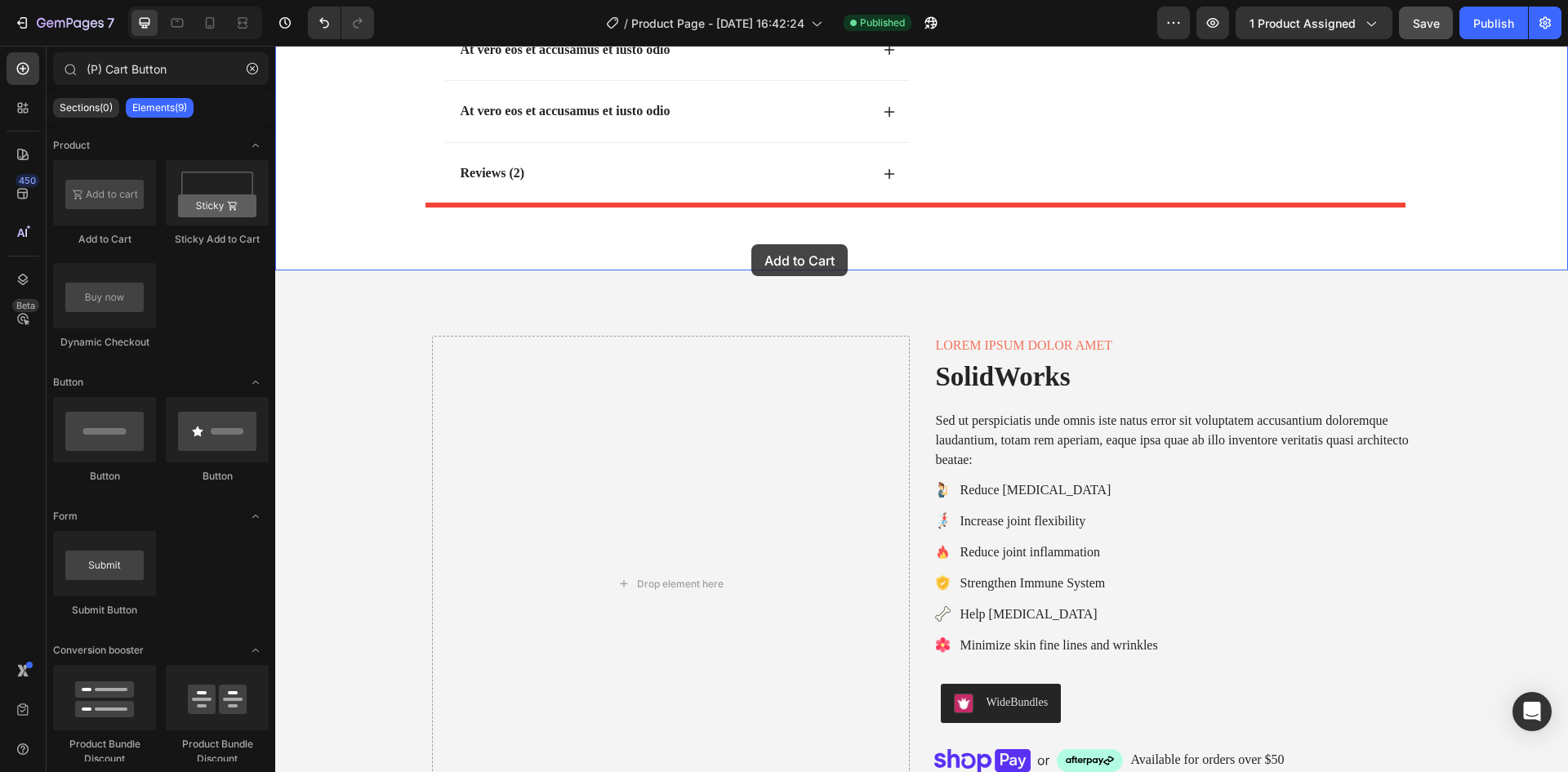
drag, startPoint x: 383, startPoint y: 248, endPoint x: 751, endPoint y: 245, distance: 368.0
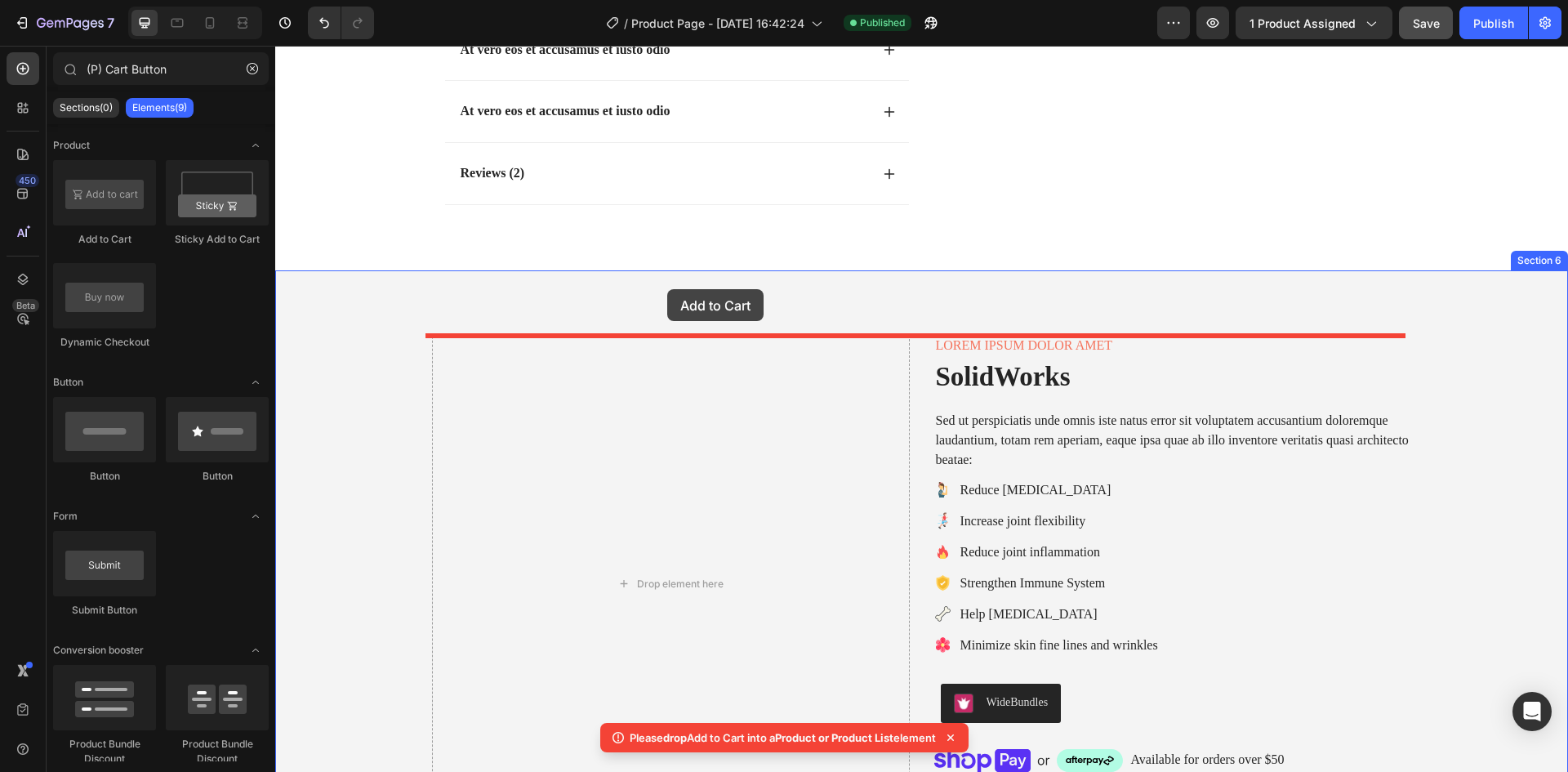
drag, startPoint x: 478, startPoint y: 305, endPoint x: 667, endPoint y: 289, distance: 189.7
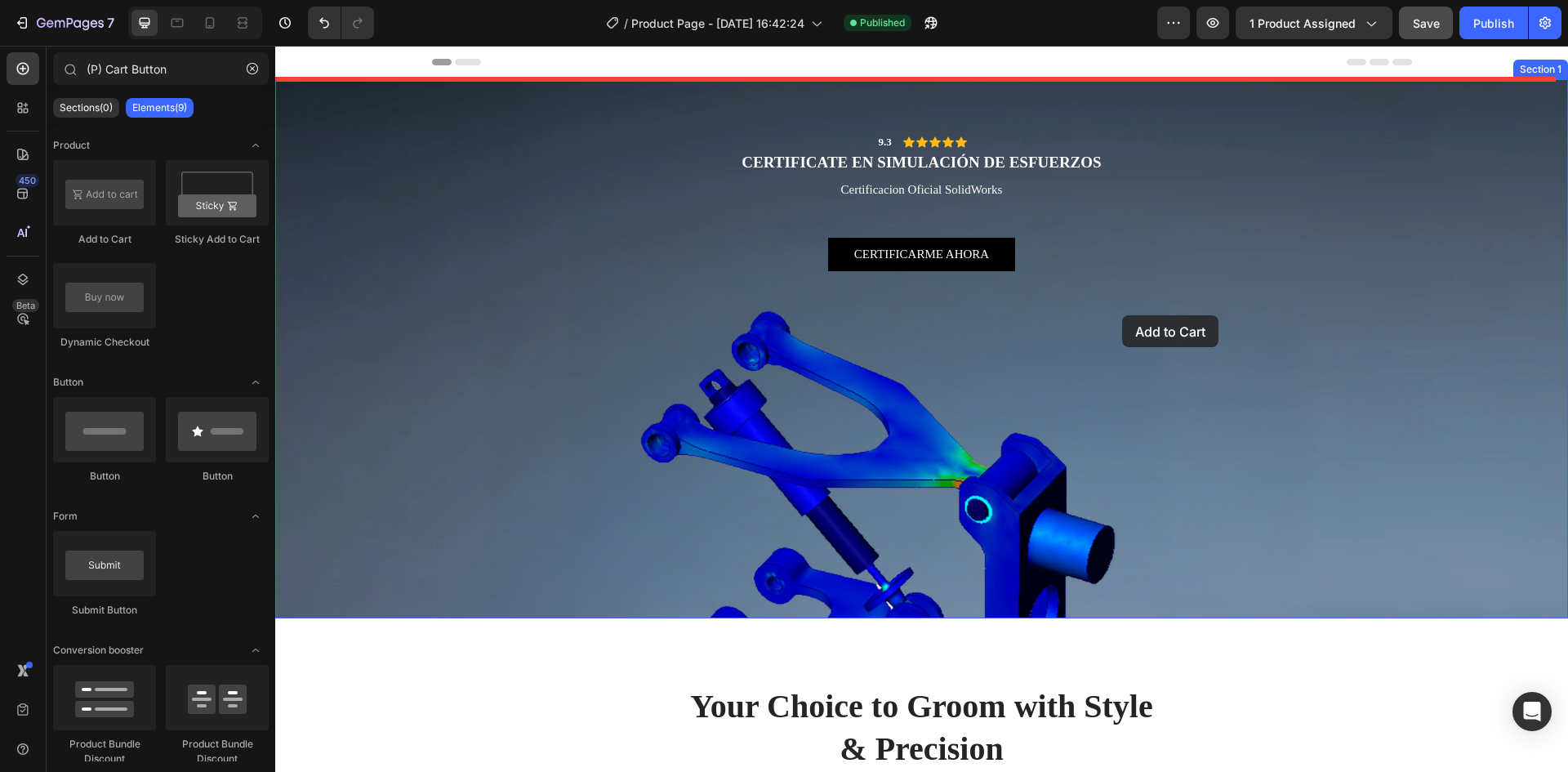
drag, startPoint x: 363, startPoint y: 248, endPoint x: 1122, endPoint y: 316, distance: 762.0
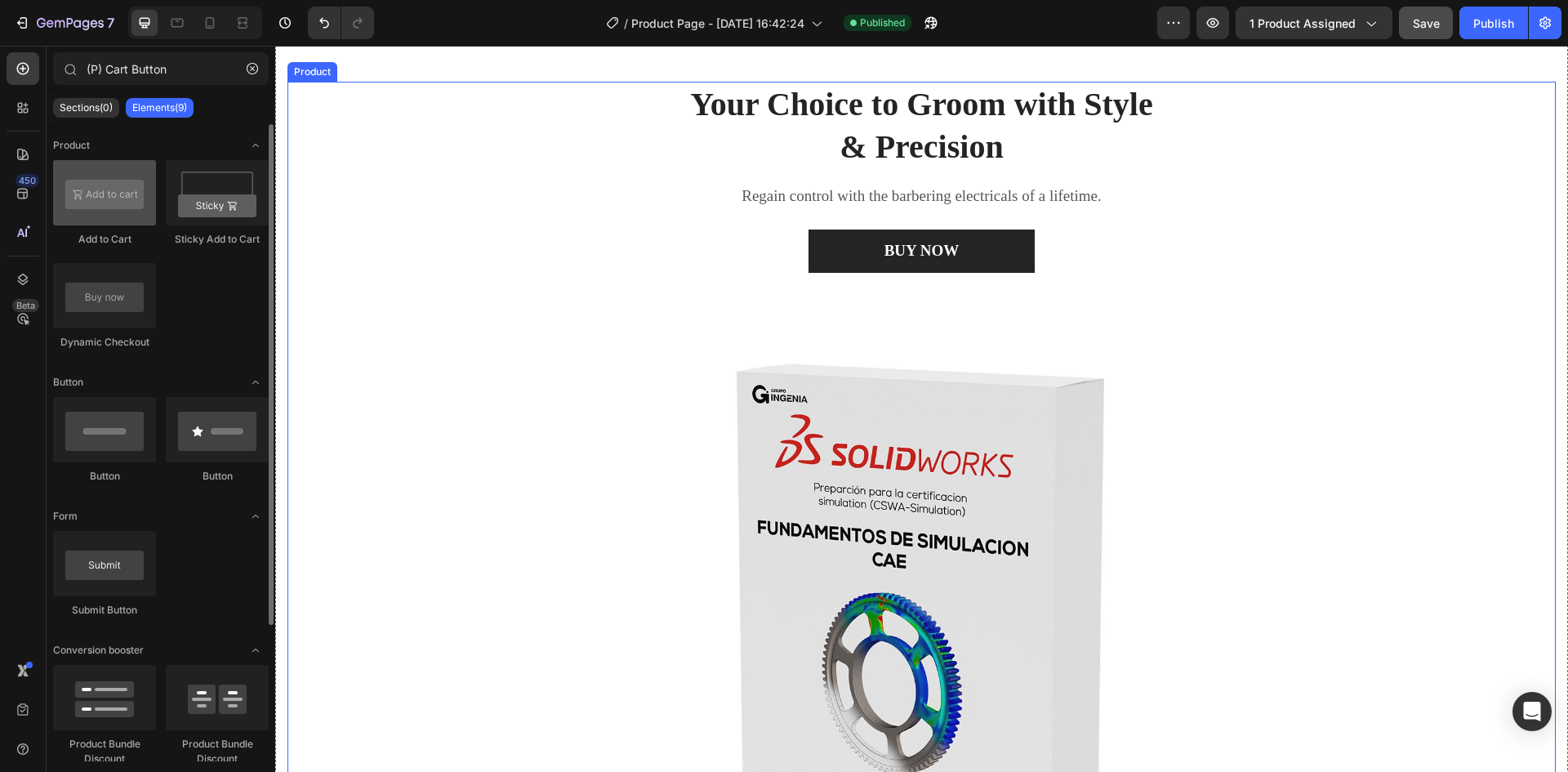
scroll to position [409, 0]
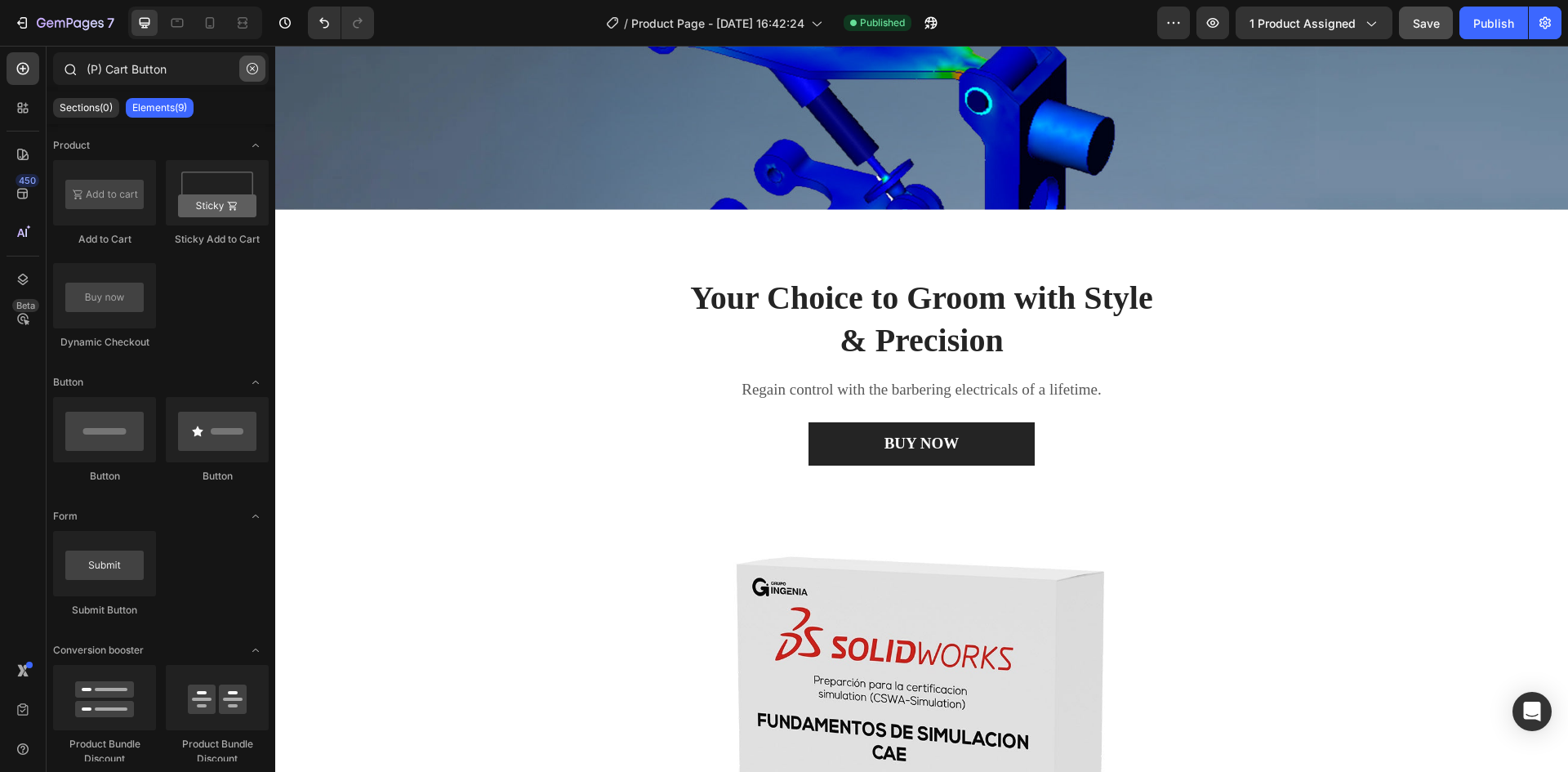
click at [254, 70] on icon "button" at bounding box center [252, 68] width 11 height 11
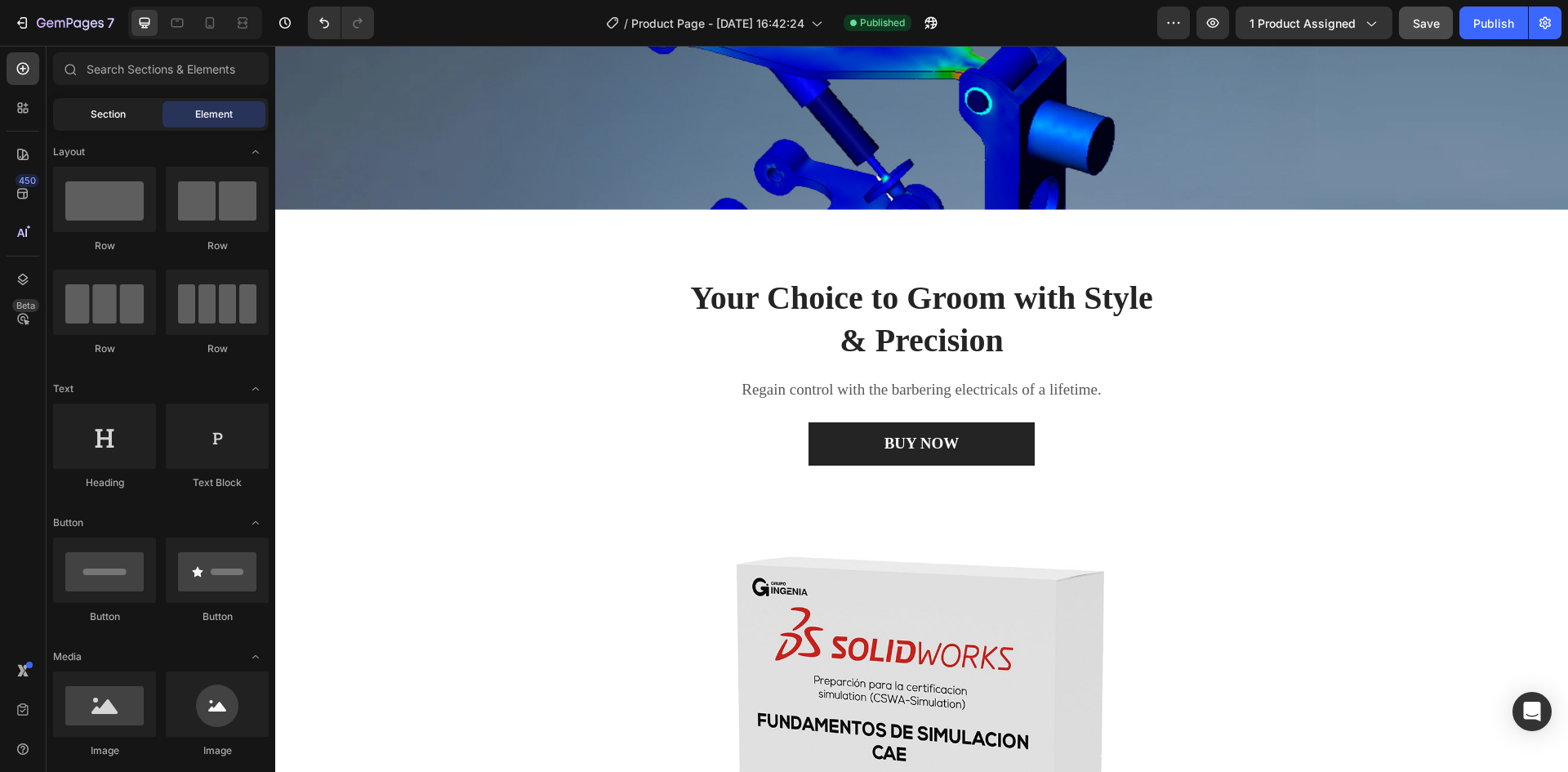
click at [115, 109] on span "Section" at bounding box center [109, 114] width 35 height 15
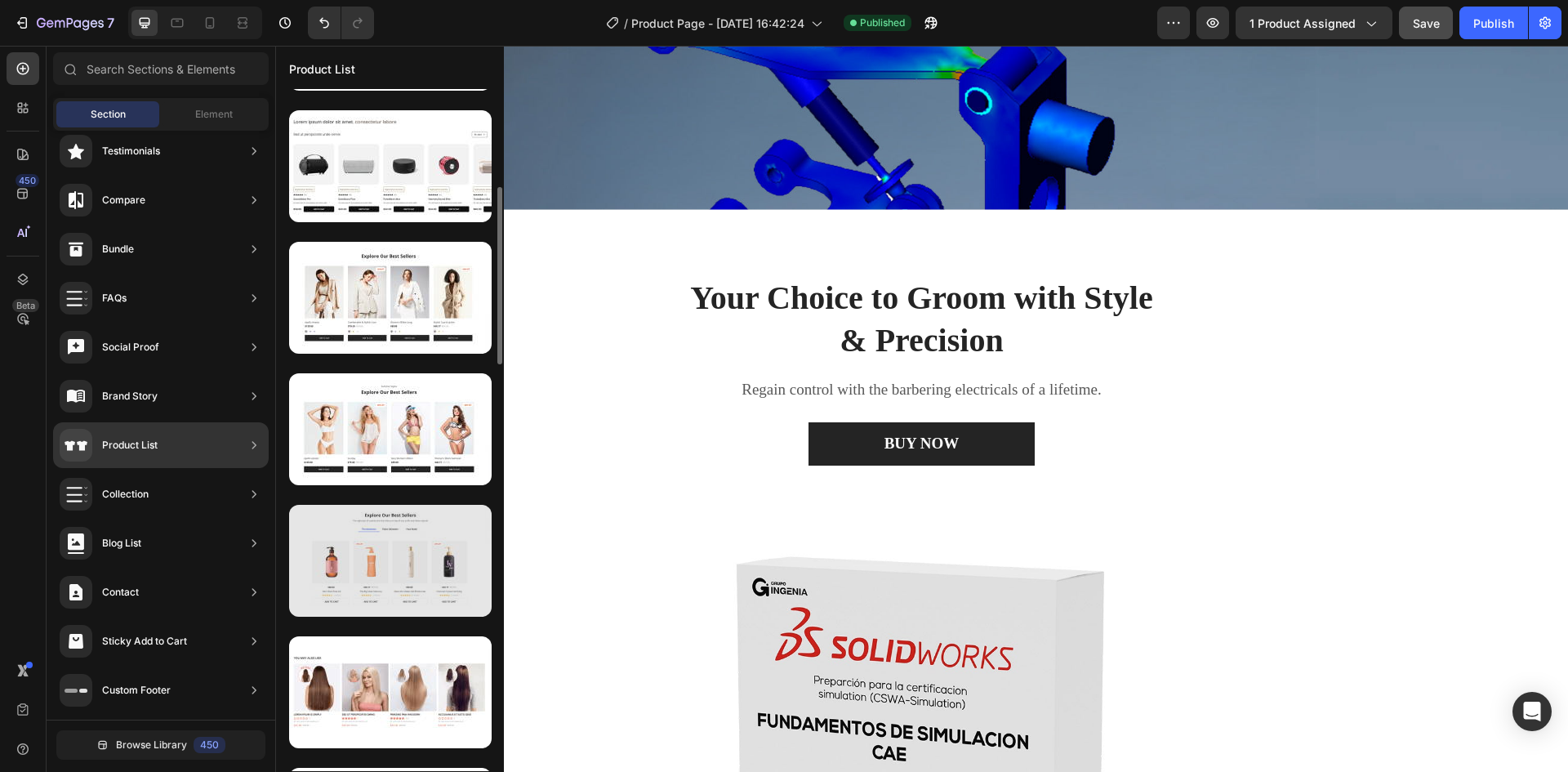
scroll to position [0, 0]
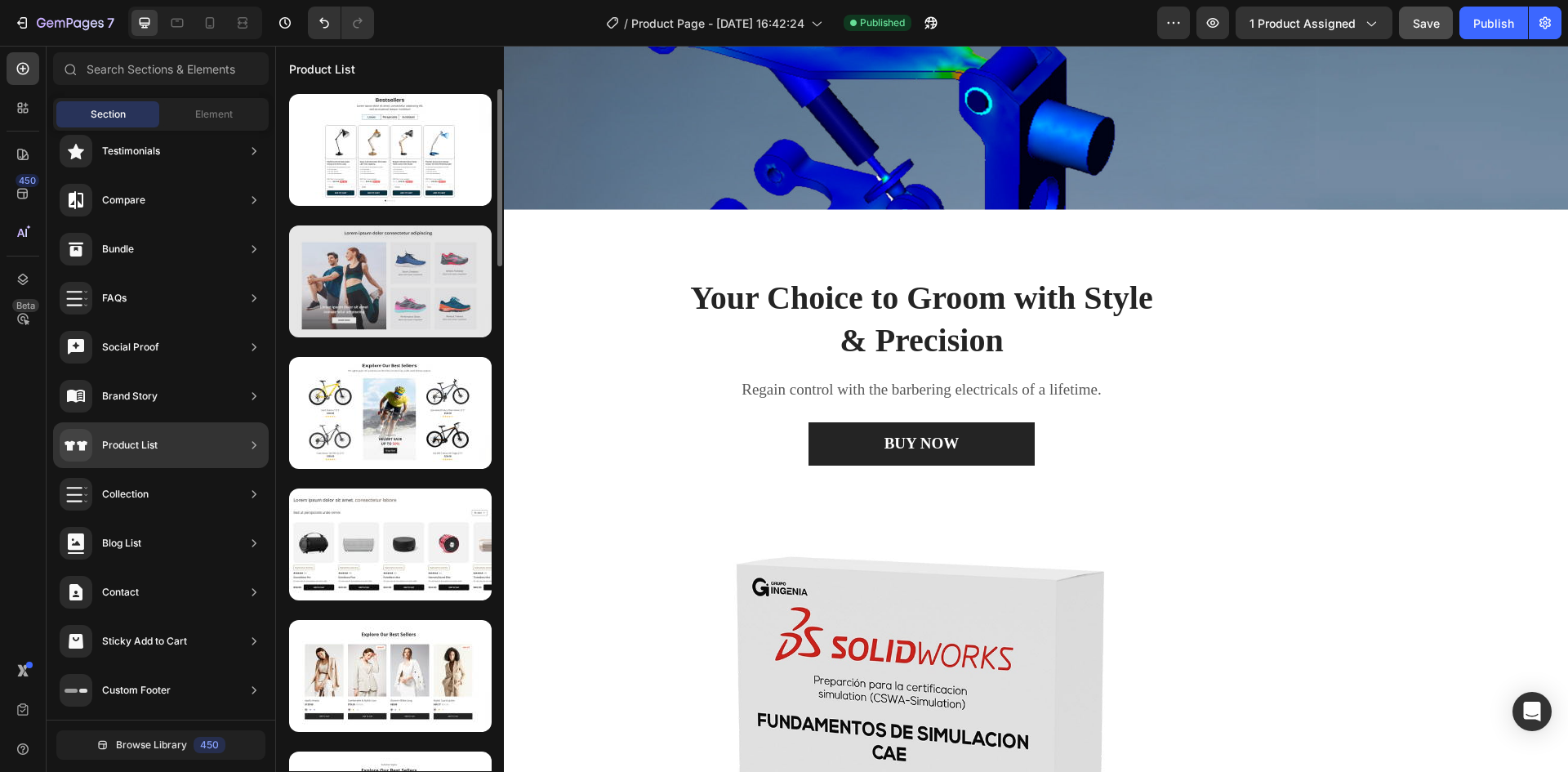
click at [380, 300] on div at bounding box center [390, 282] width 202 height 112
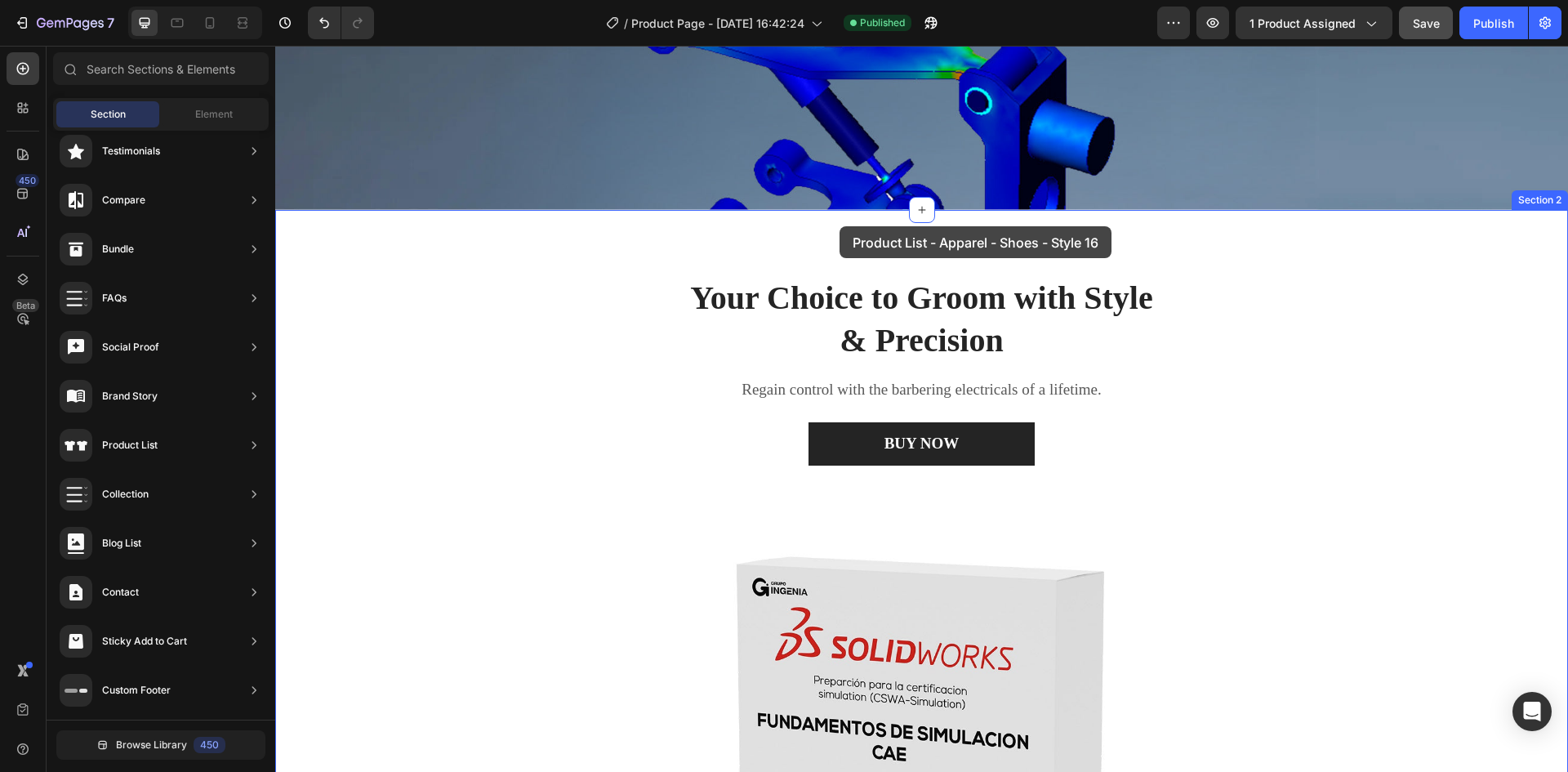
drag, startPoint x: 616, startPoint y: 322, endPoint x: 840, endPoint y: 226, distance: 243.7
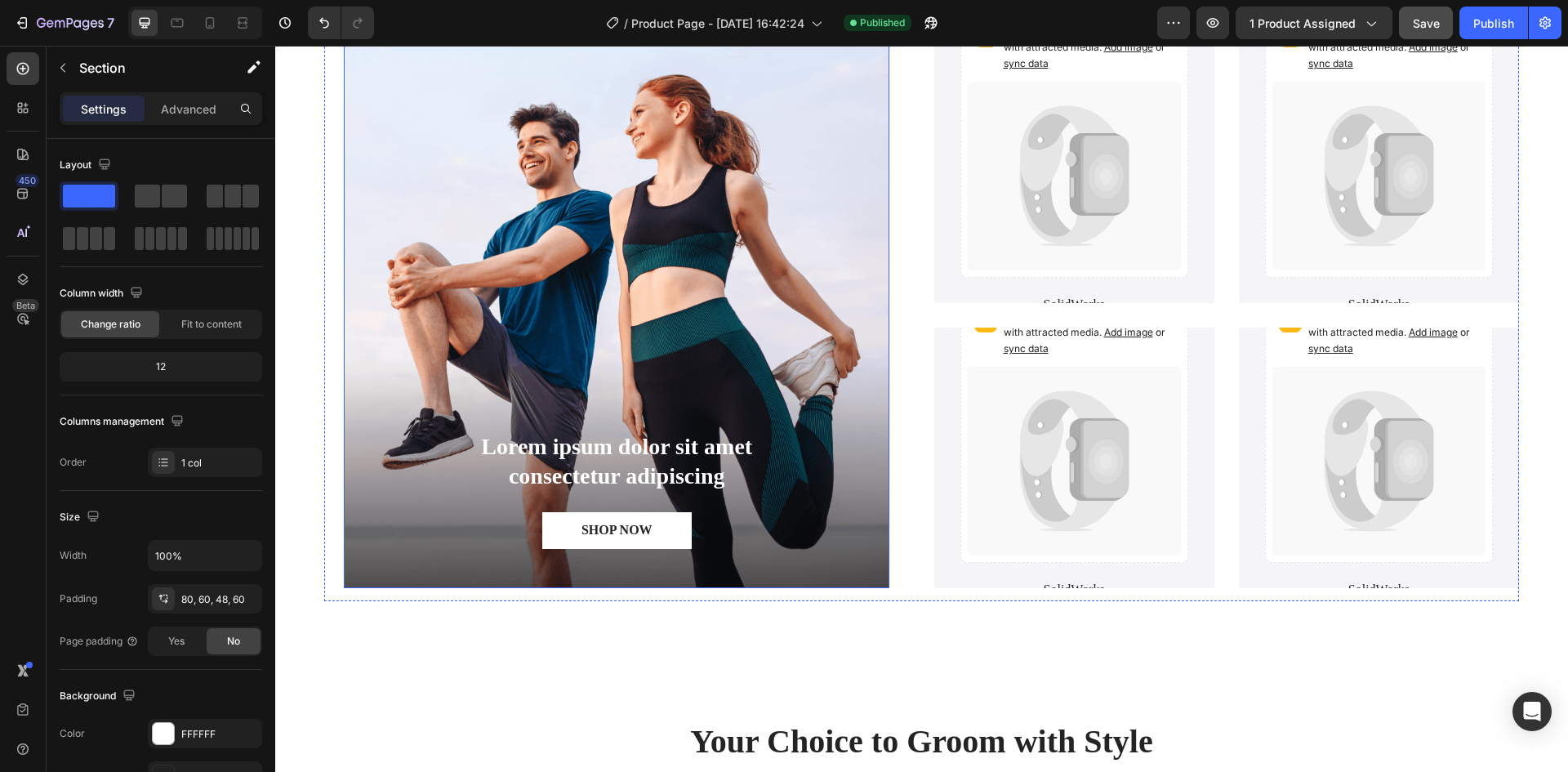
scroll to position [735, 0]
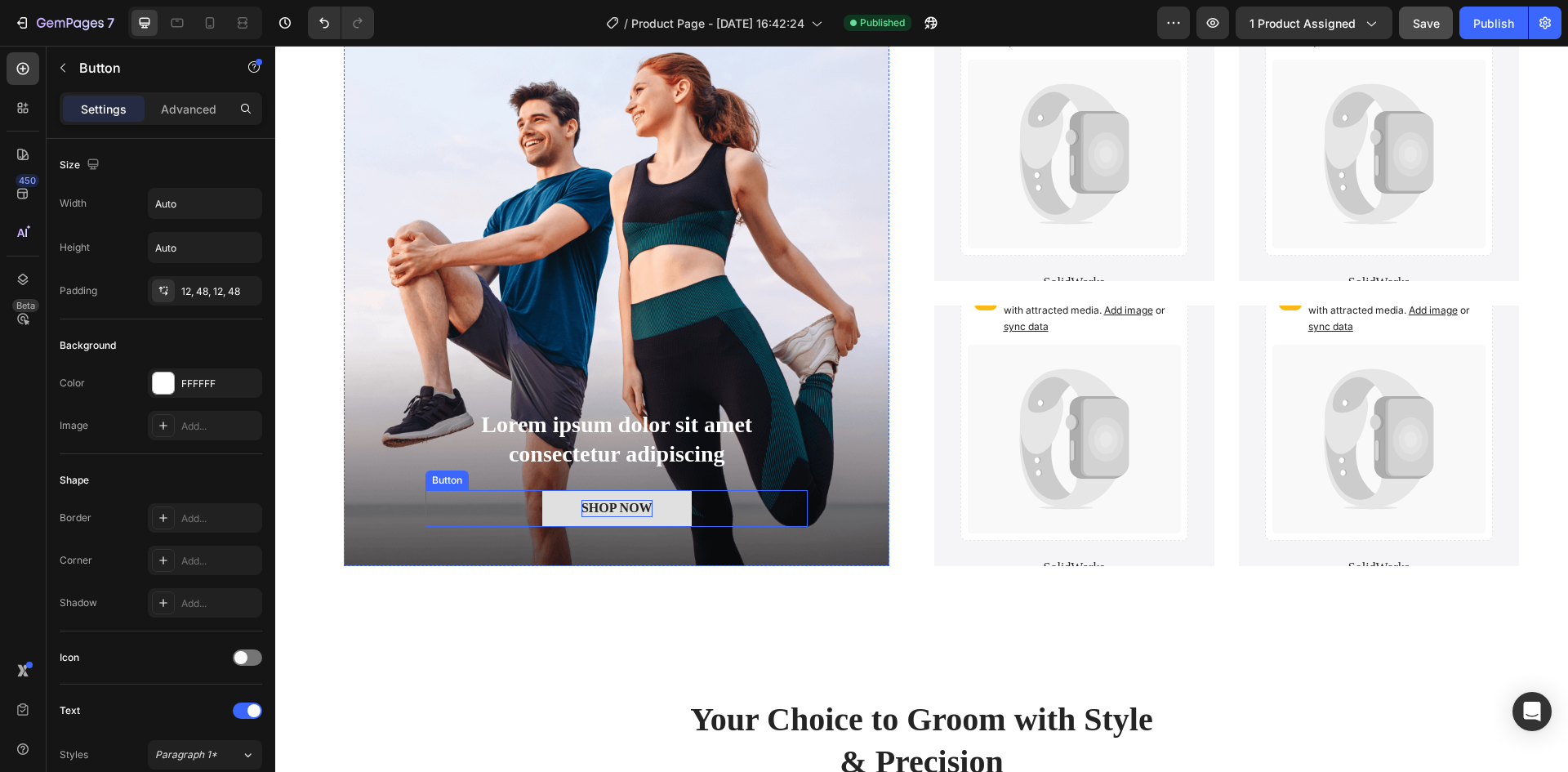
click at [614, 510] on div "SHOP NOW" at bounding box center [616, 508] width 71 height 17
click at [667, 513] on button "SHOP NOW" at bounding box center [617, 509] width 149 height 37
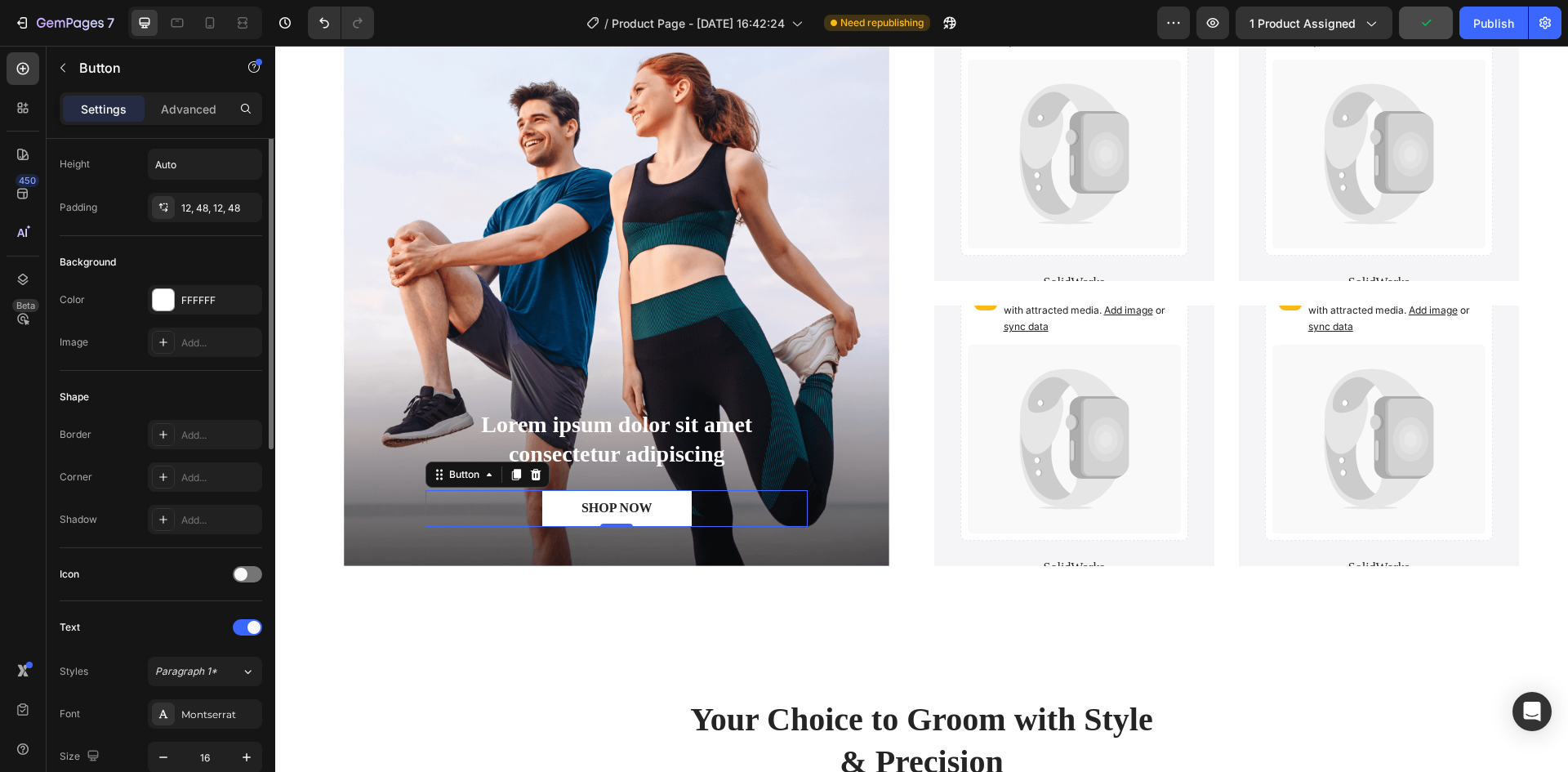
scroll to position [0, 0]
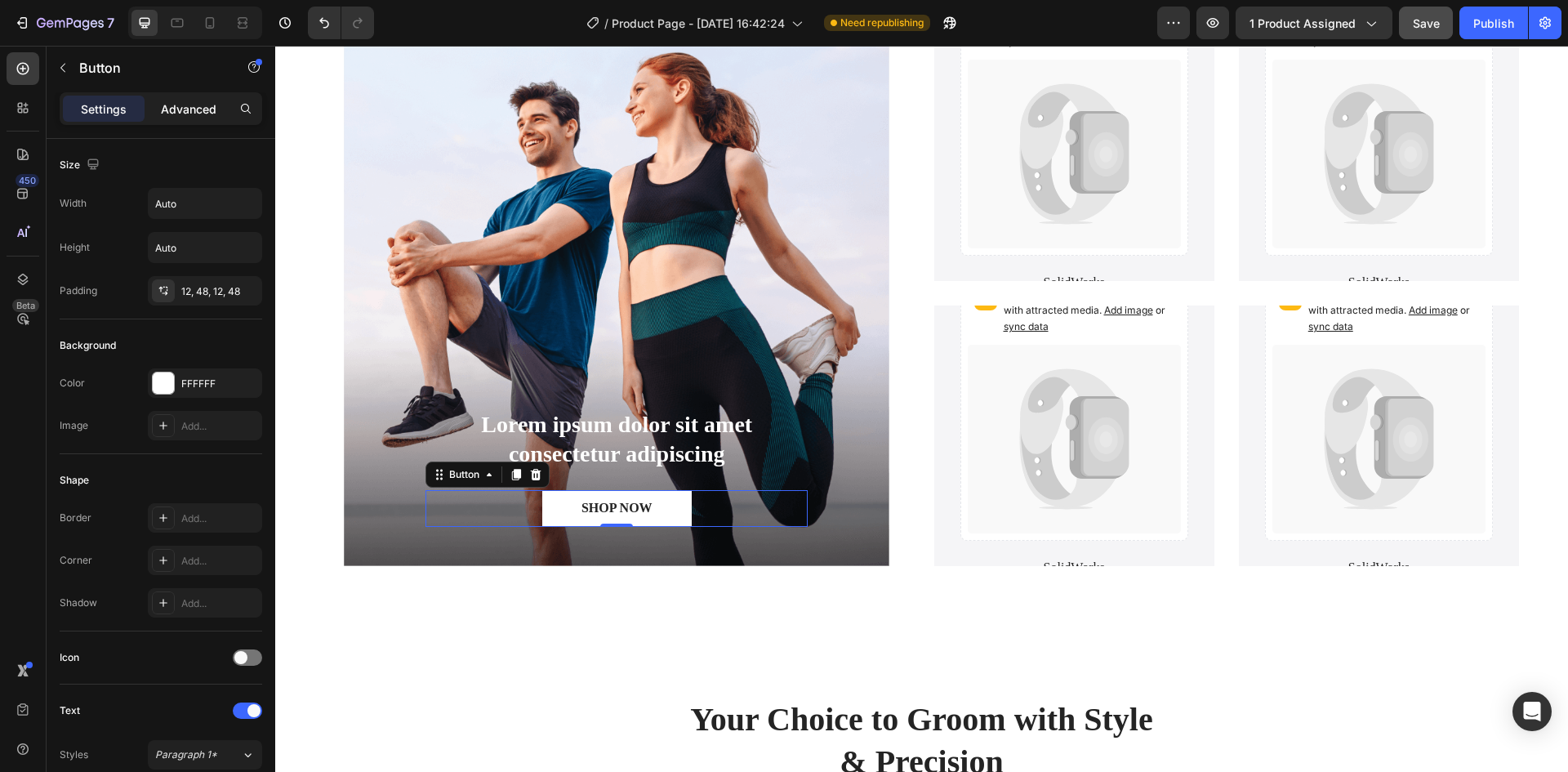
click at [177, 103] on p "Advanced" at bounding box center [189, 109] width 55 height 17
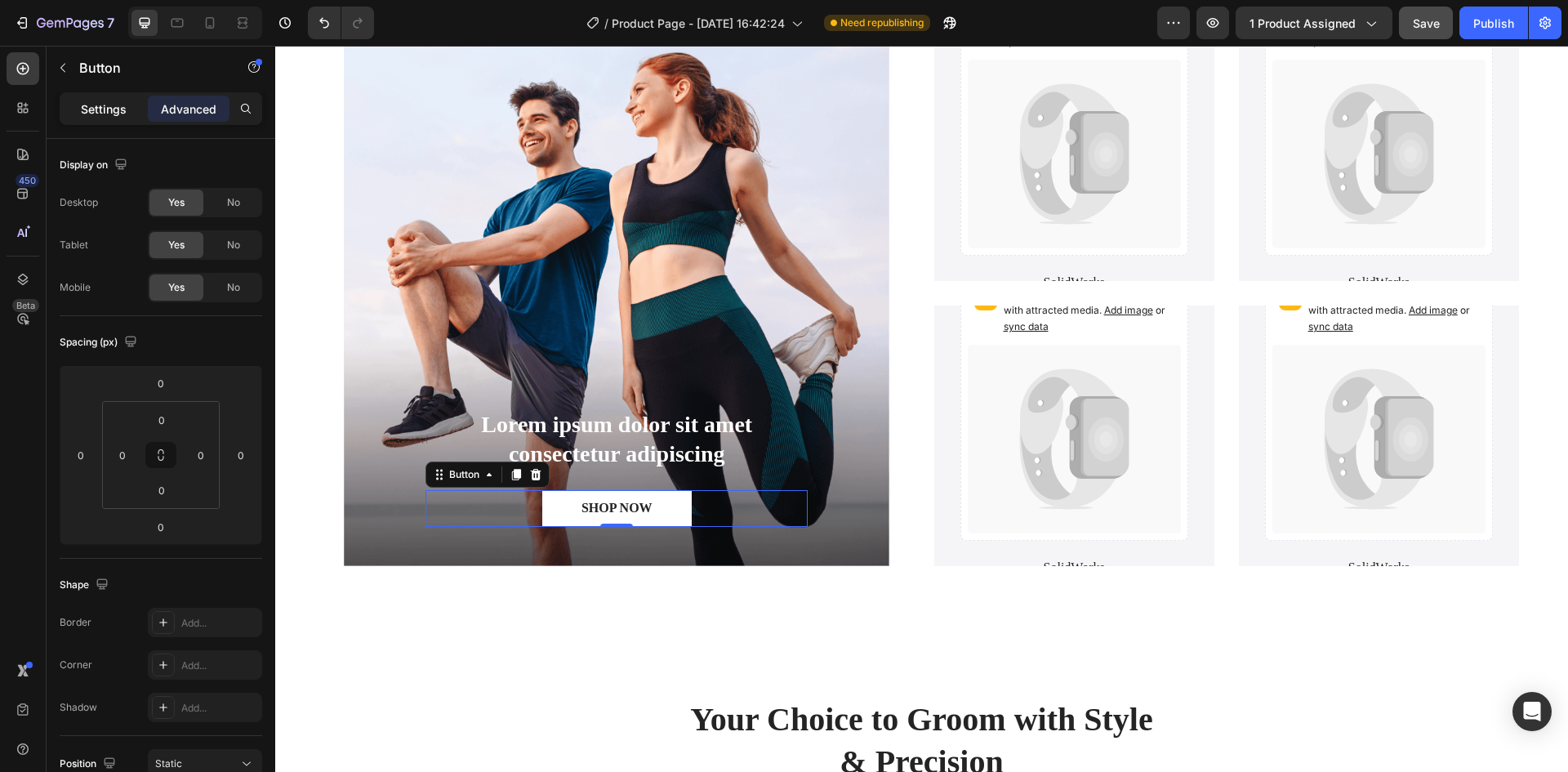
click at [89, 112] on p "Settings" at bounding box center [104, 109] width 46 height 17
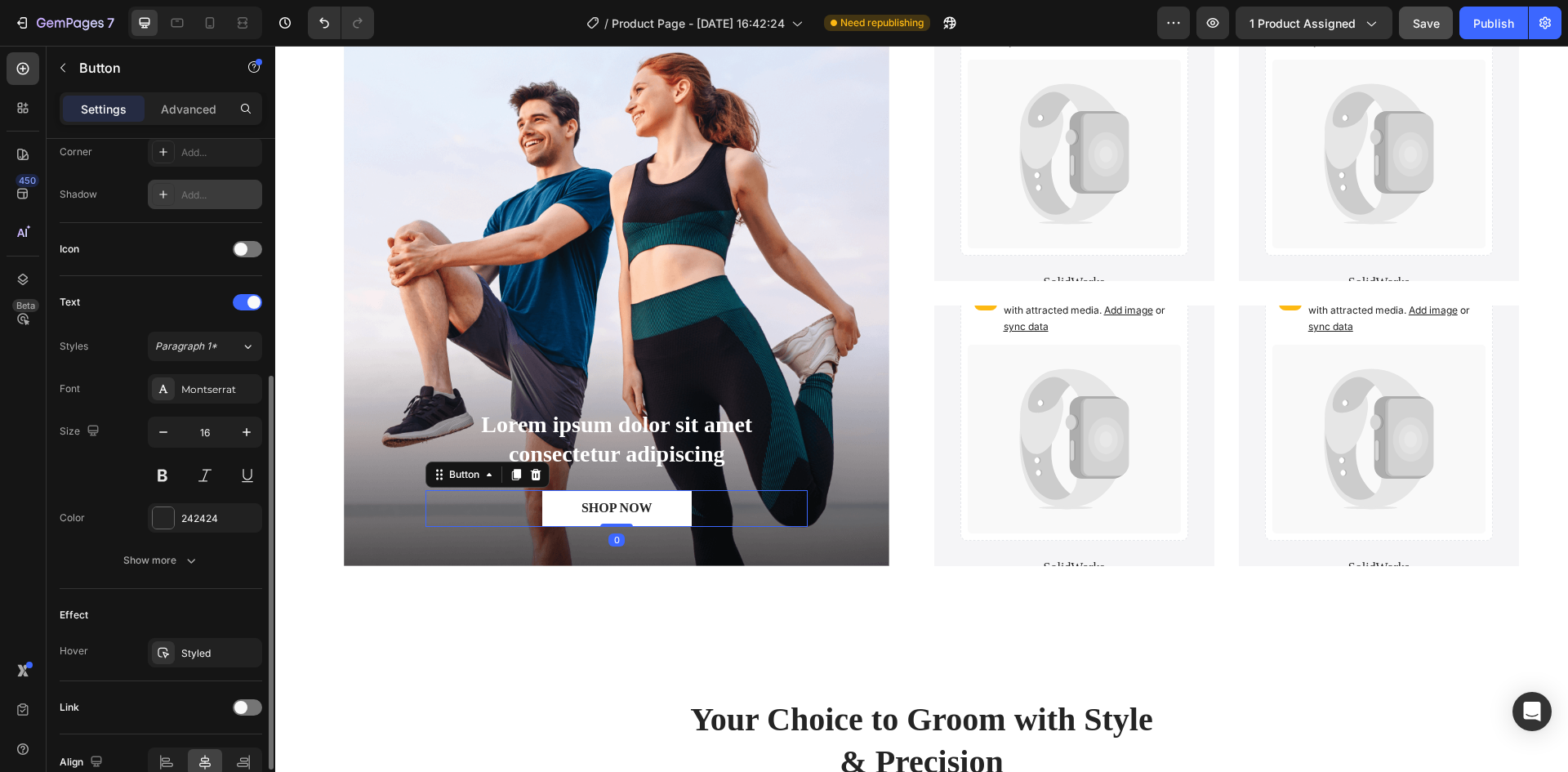
scroll to position [492, 0]
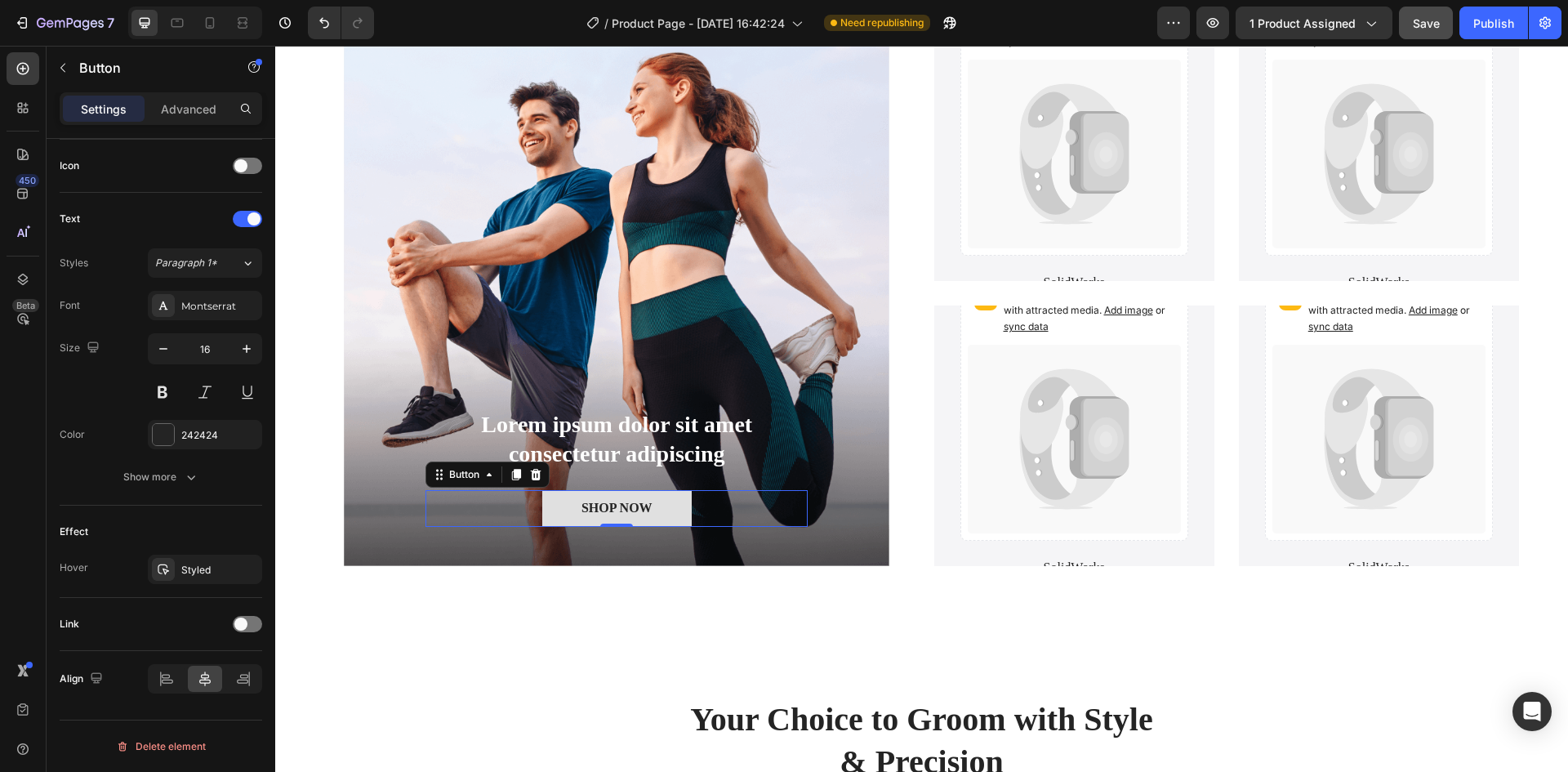
click at [659, 508] on button "SHOP NOW" at bounding box center [617, 509] width 149 height 37
click at [533, 476] on icon at bounding box center [536, 475] width 11 height 11
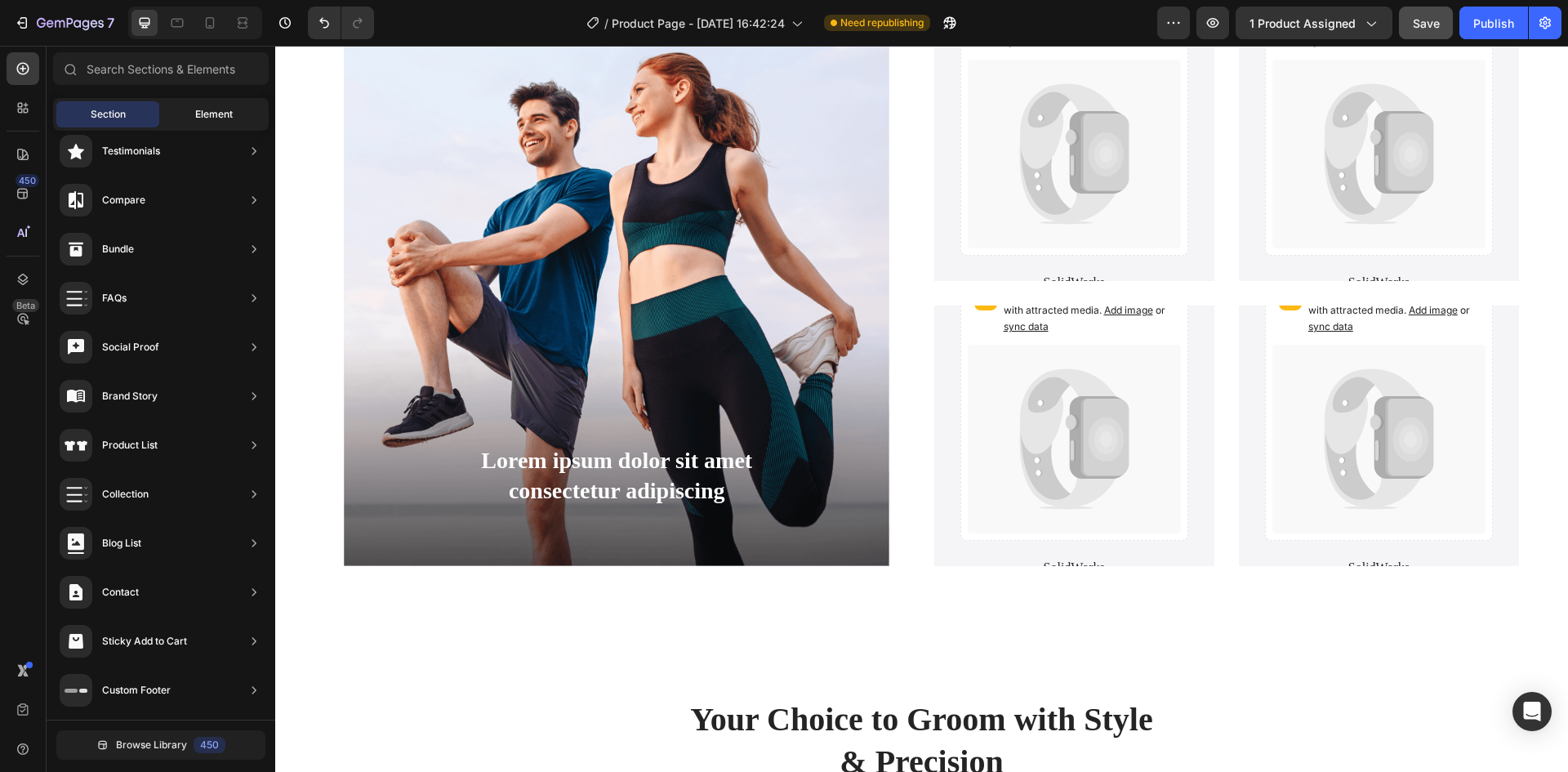
click at [218, 117] on span "Element" at bounding box center [213, 114] width 38 height 15
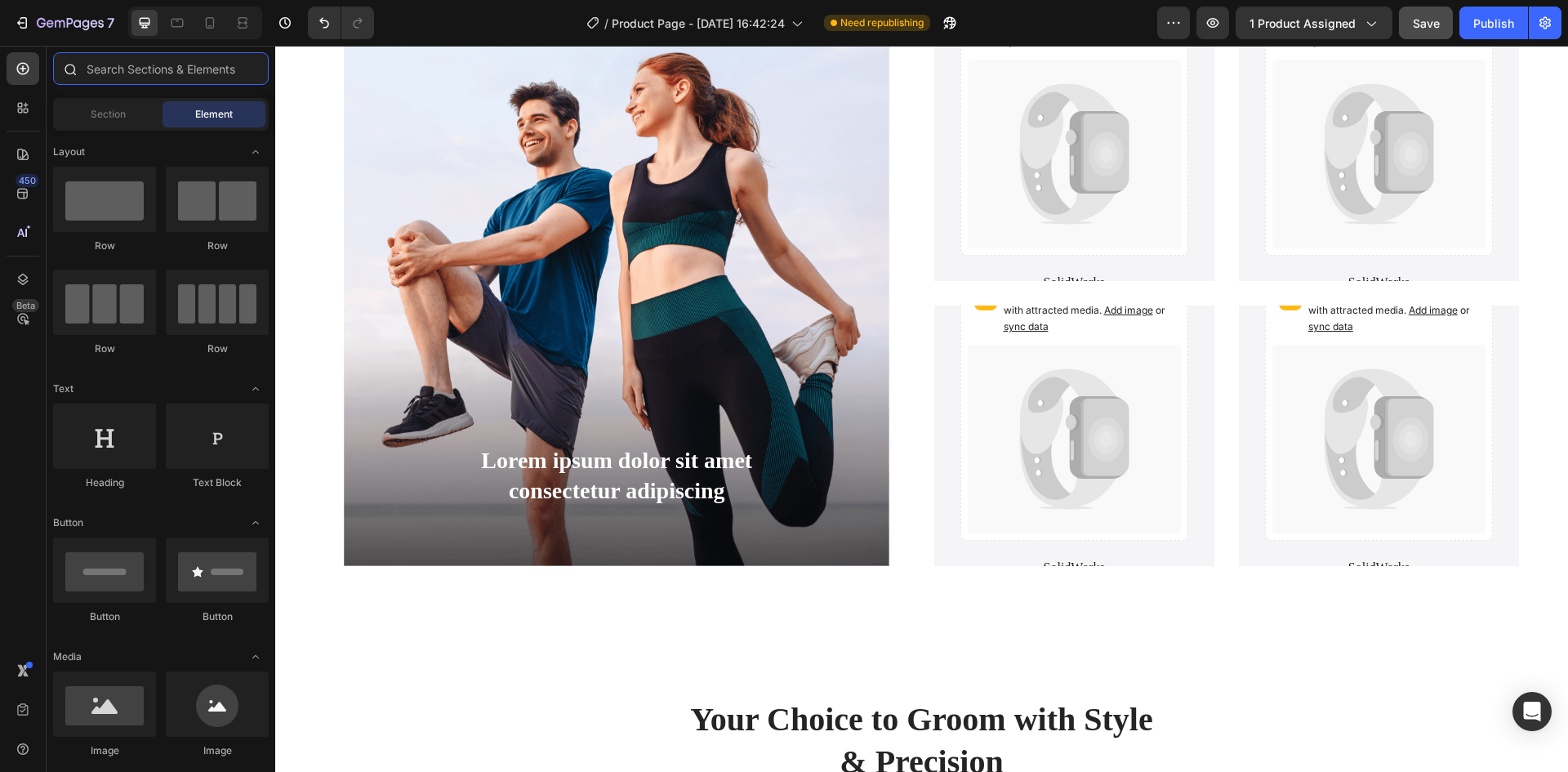
click at [138, 76] on input "text" at bounding box center [161, 69] width 215 height 33
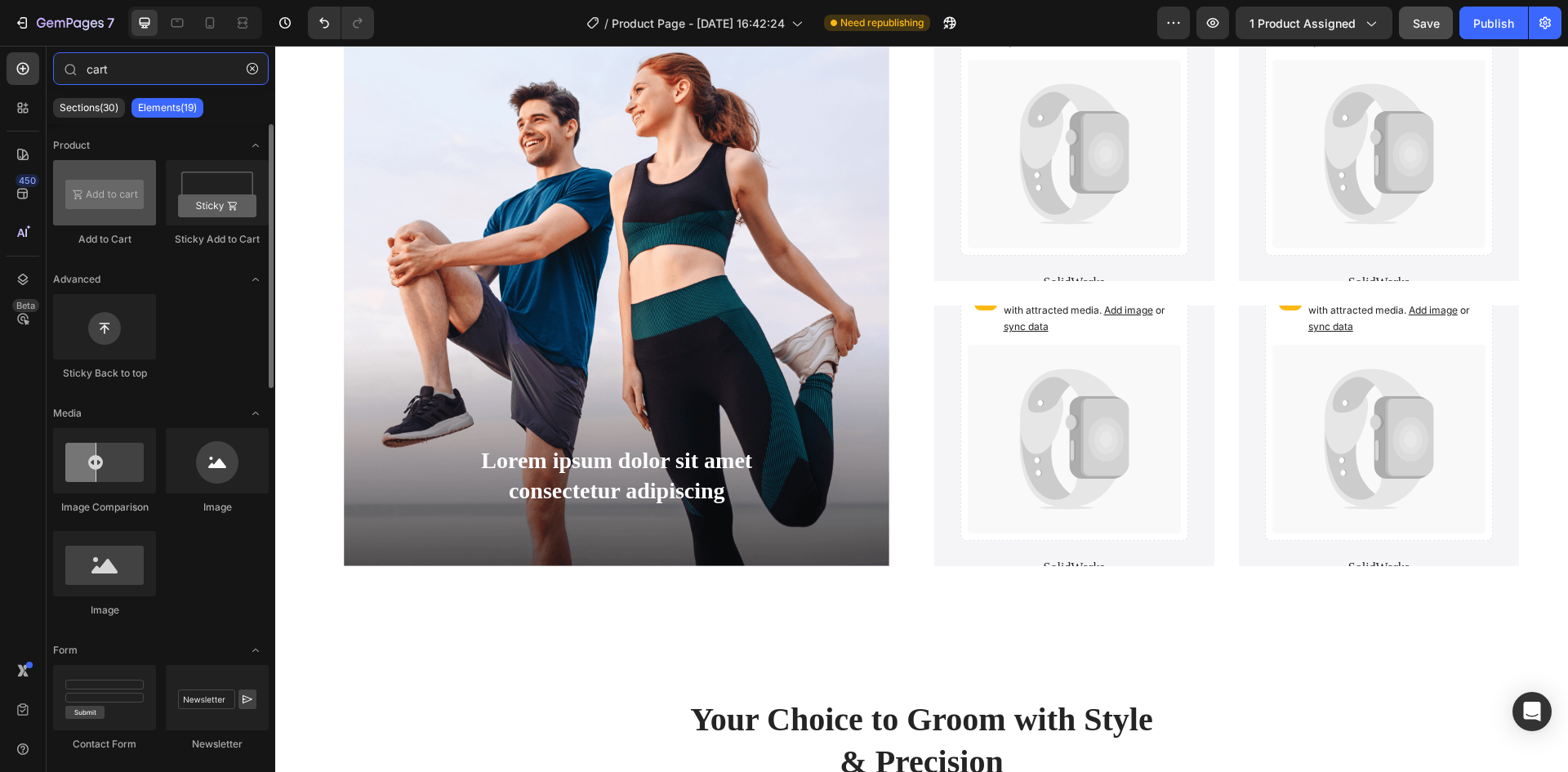
type input "cart"
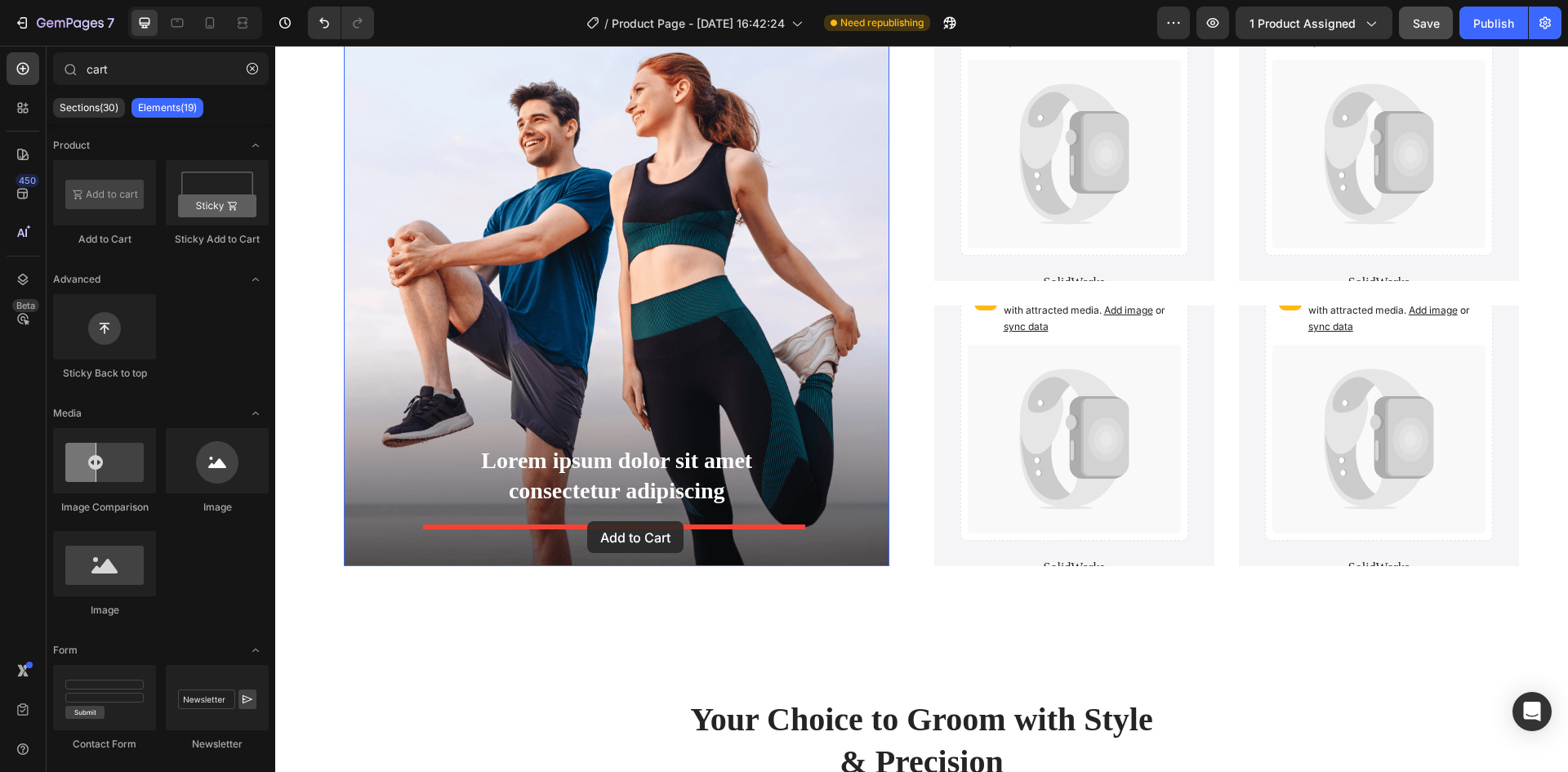
drag, startPoint x: 387, startPoint y: 244, endPoint x: 587, endPoint y: 522, distance: 342.5
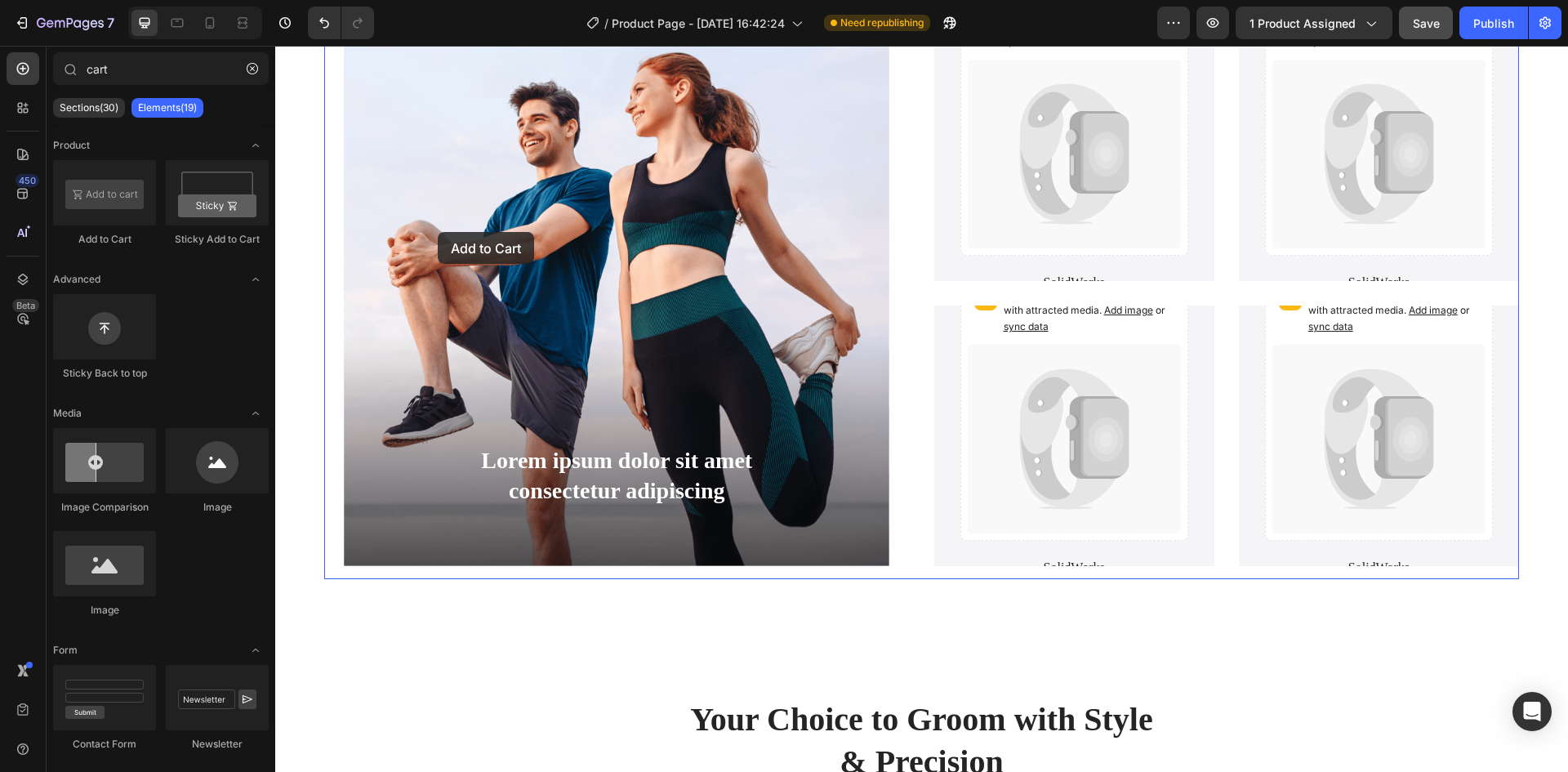
drag, startPoint x: 374, startPoint y: 242, endPoint x: 452, endPoint y: 211, distance: 83.9
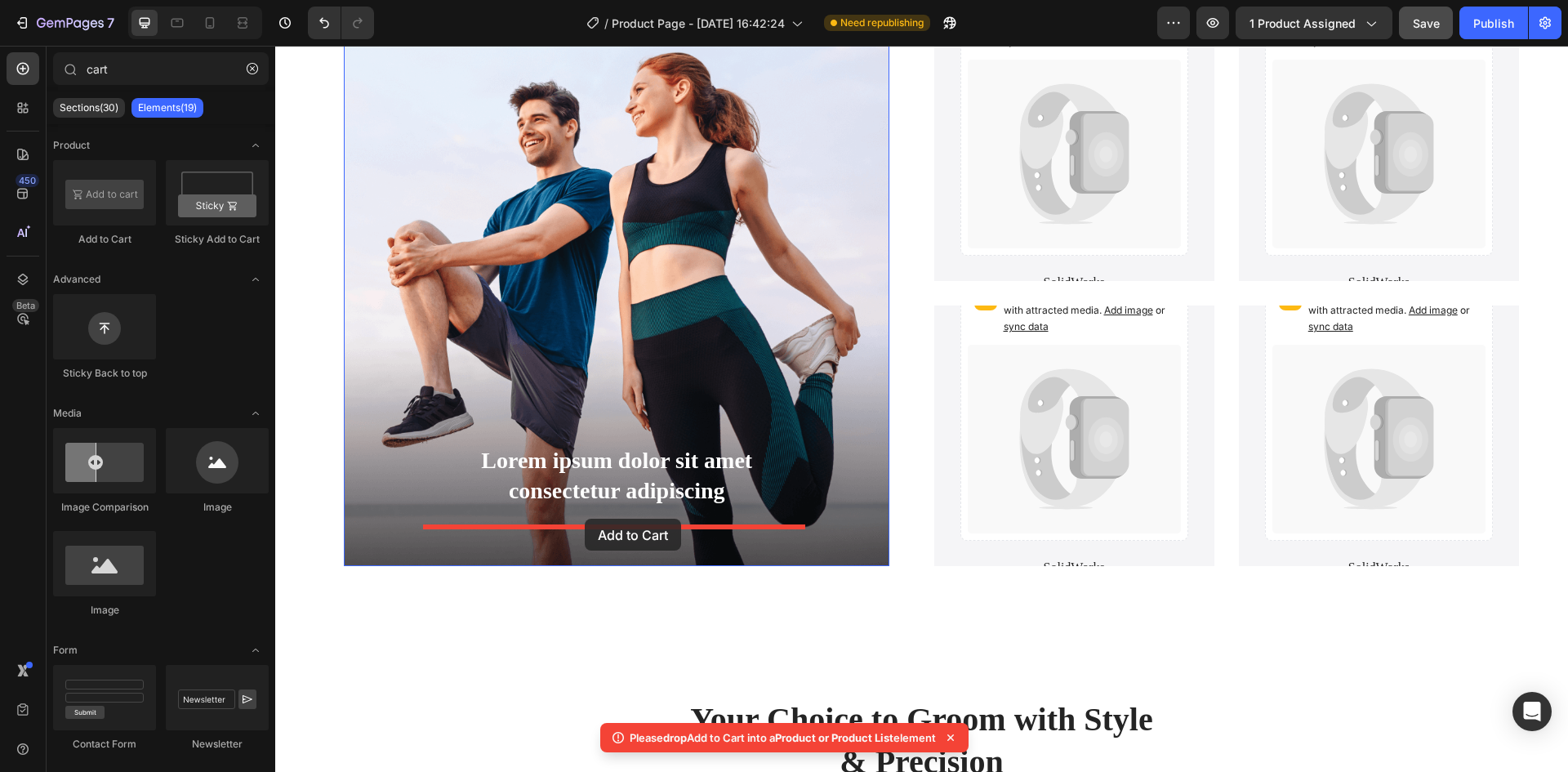
drag, startPoint x: 535, startPoint y: 388, endPoint x: 585, endPoint y: 519, distance: 140.2
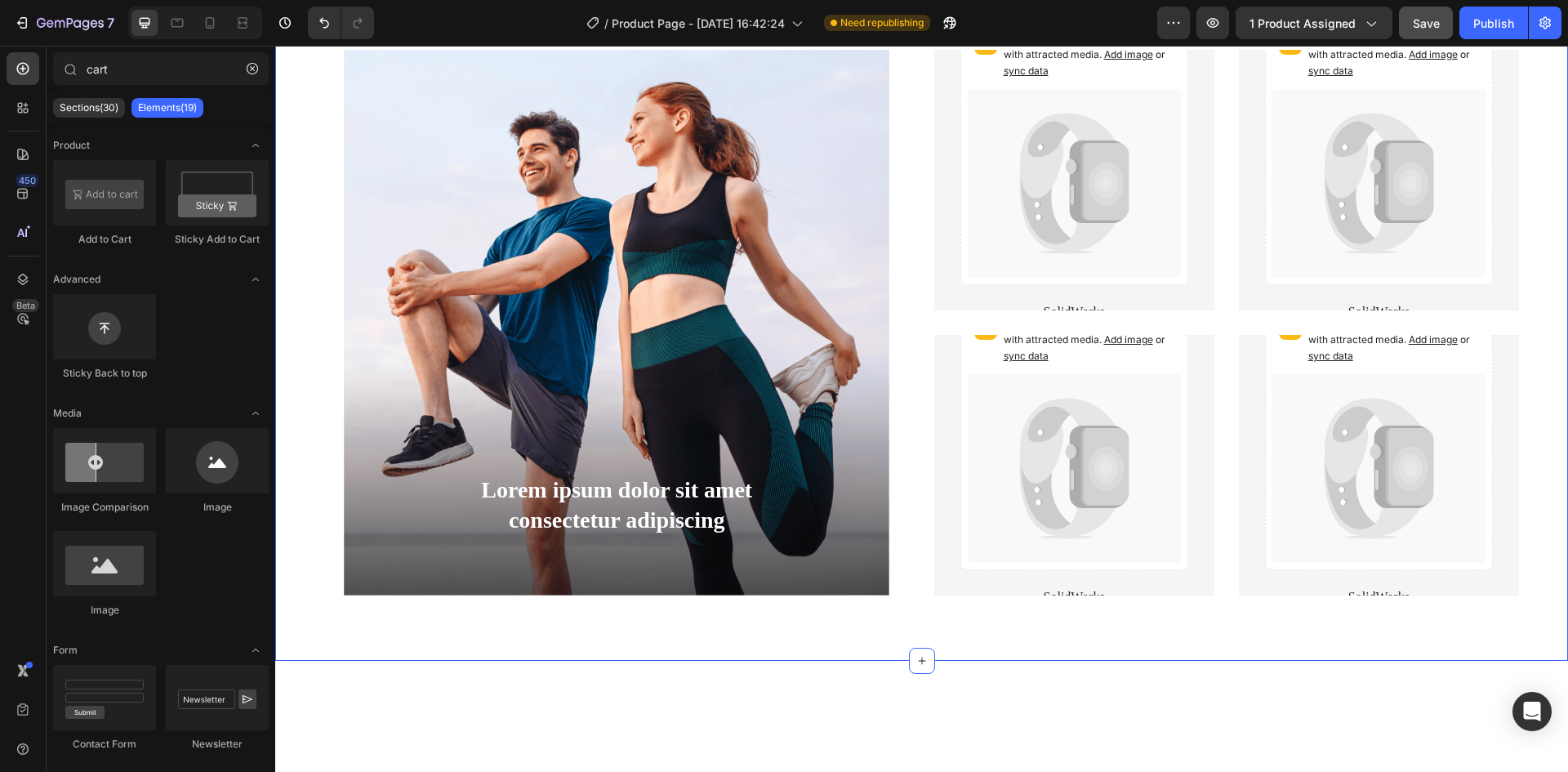
scroll to position [572, 0]
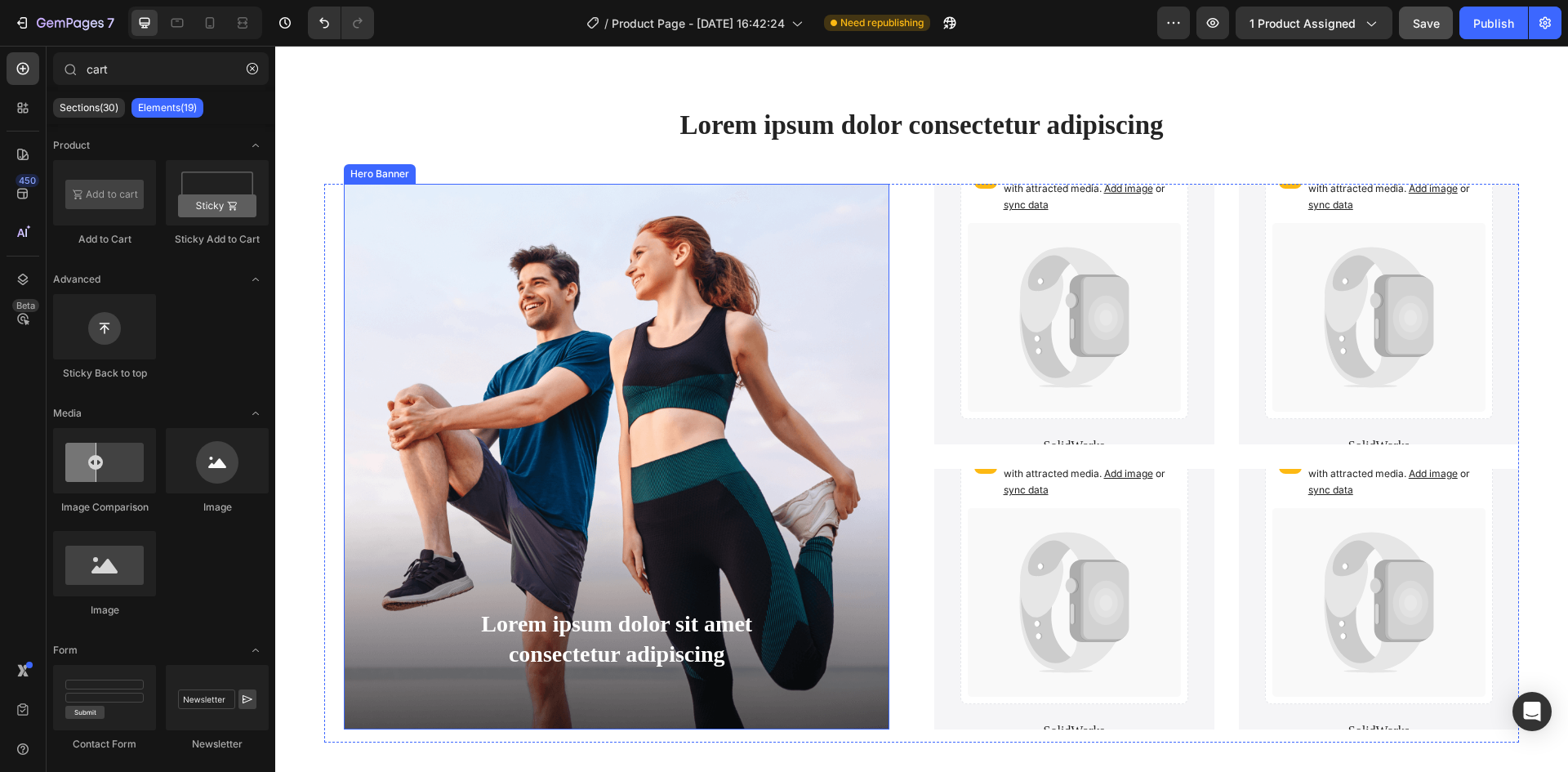
click at [670, 345] on div "Background Image" at bounding box center [616, 456] width 545 height 546
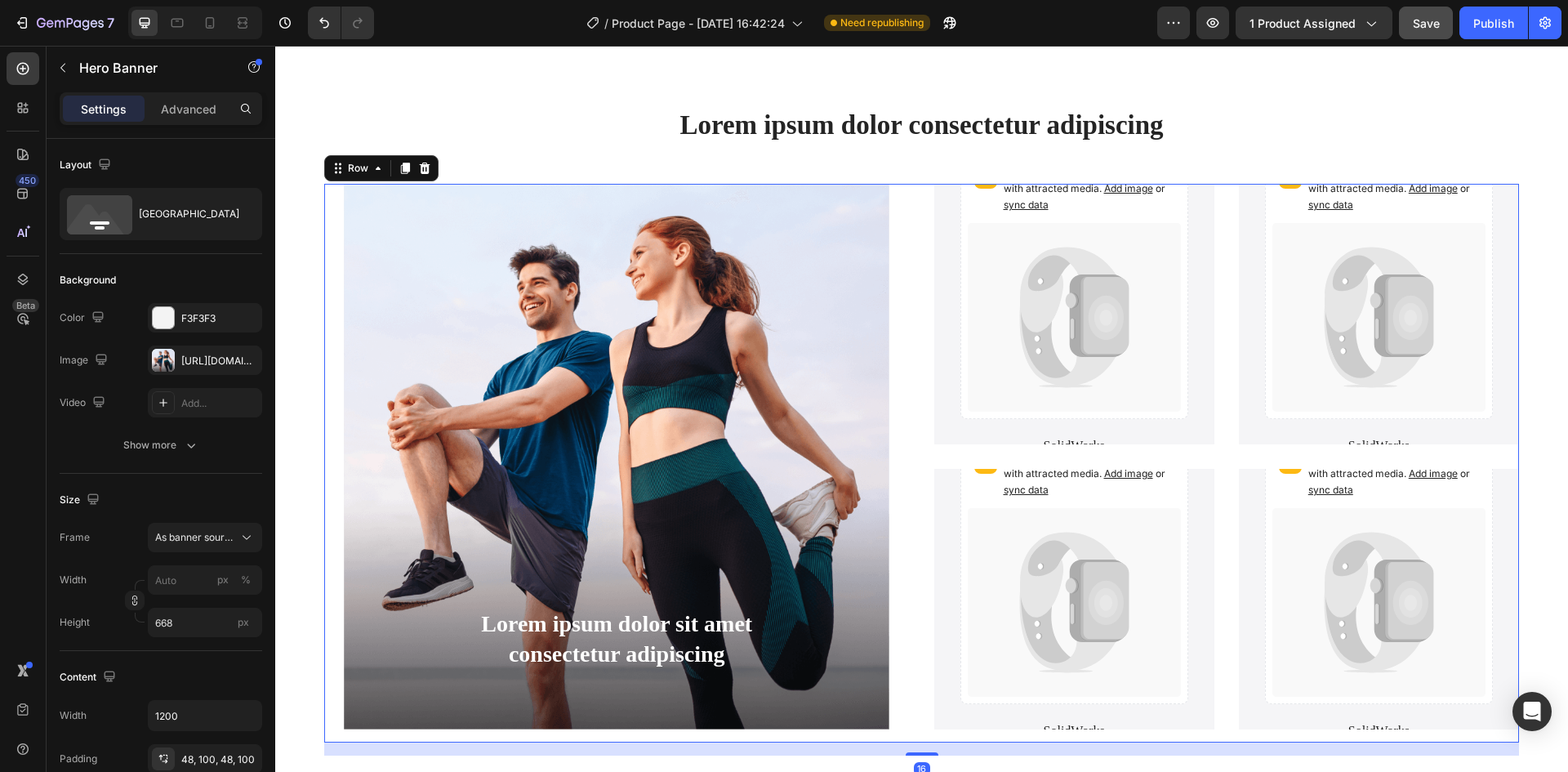
click at [905, 211] on div "Lorem ipsum dolor sit amet consectetur adipiscing Text Block Hero Banner Catch …" at bounding box center [921, 463] width 1195 height 559
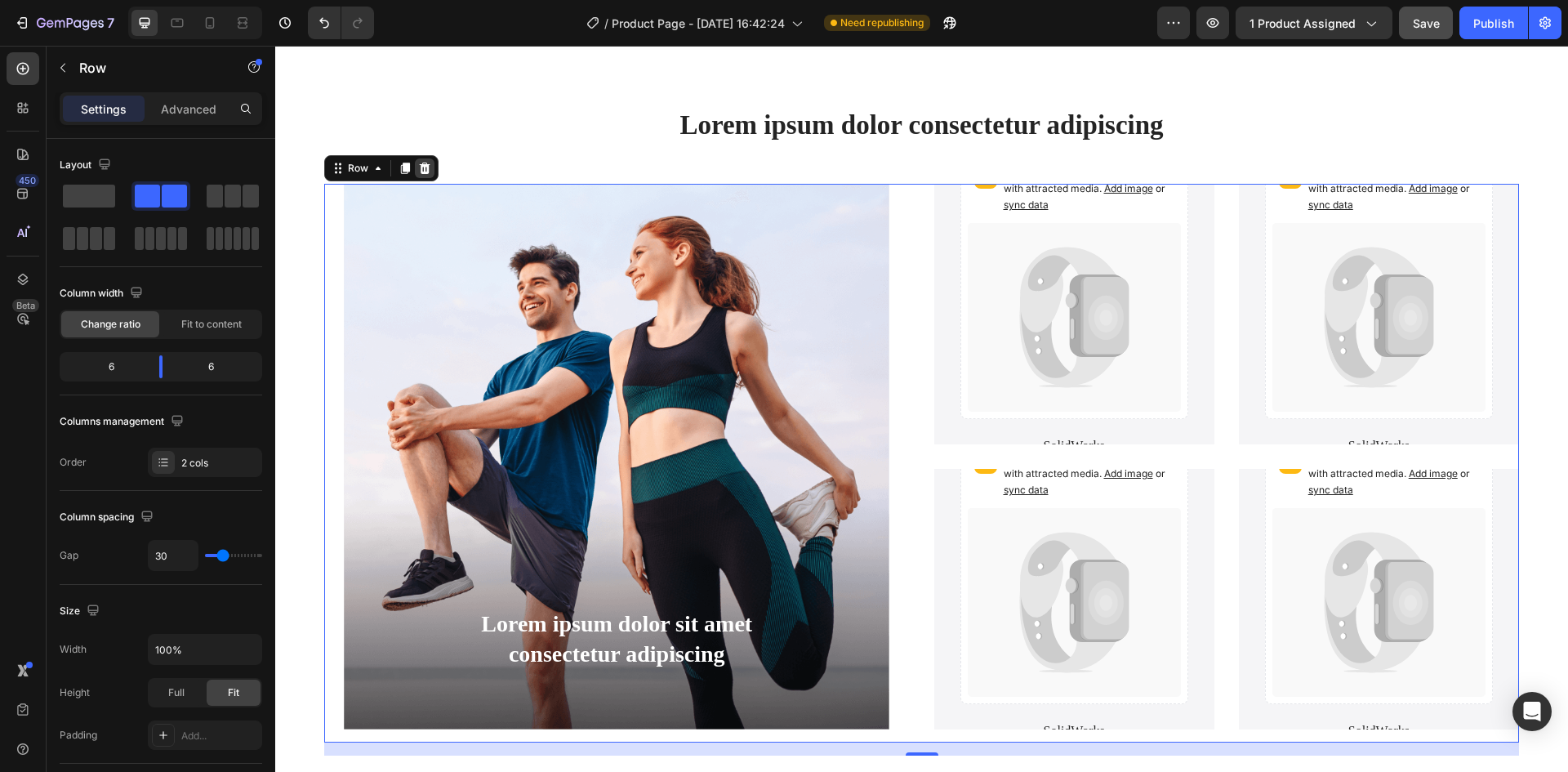
click at [422, 168] on icon at bounding box center [425, 168] width 11 height 11
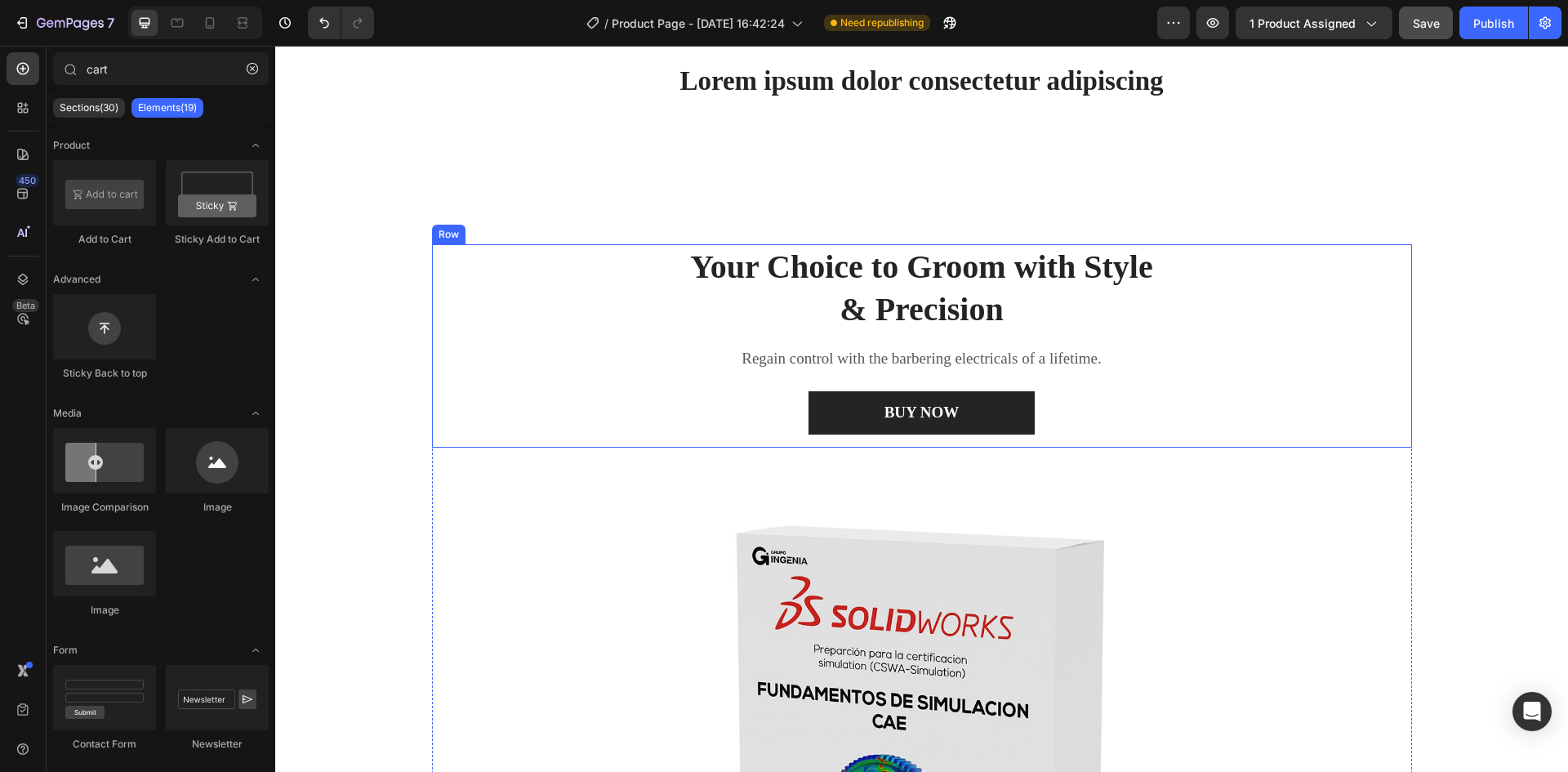
scroll to position [82, 0]
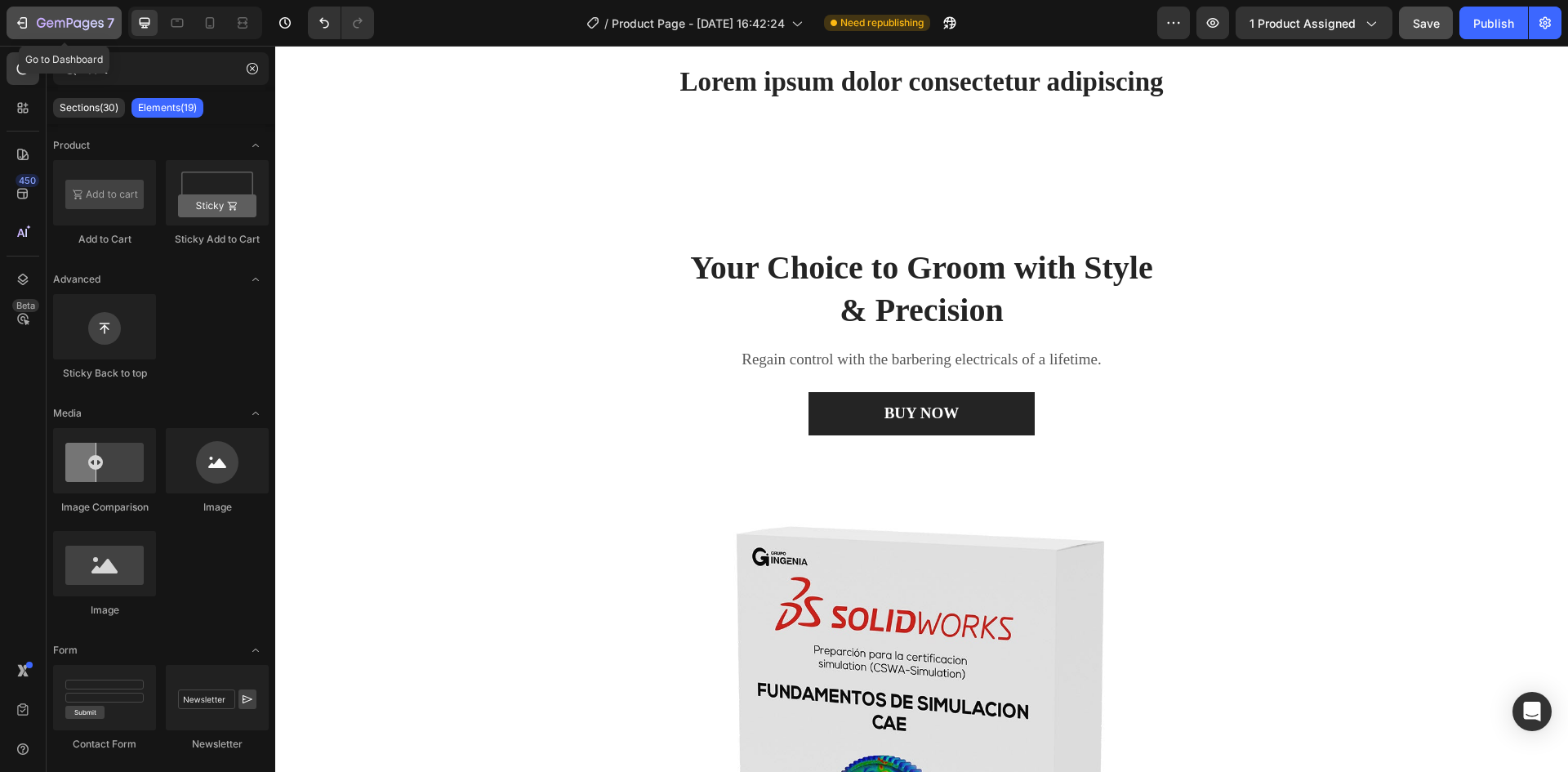
click at [36, 14] on div "7" at bounding box center [63, 22] width 100 height 19
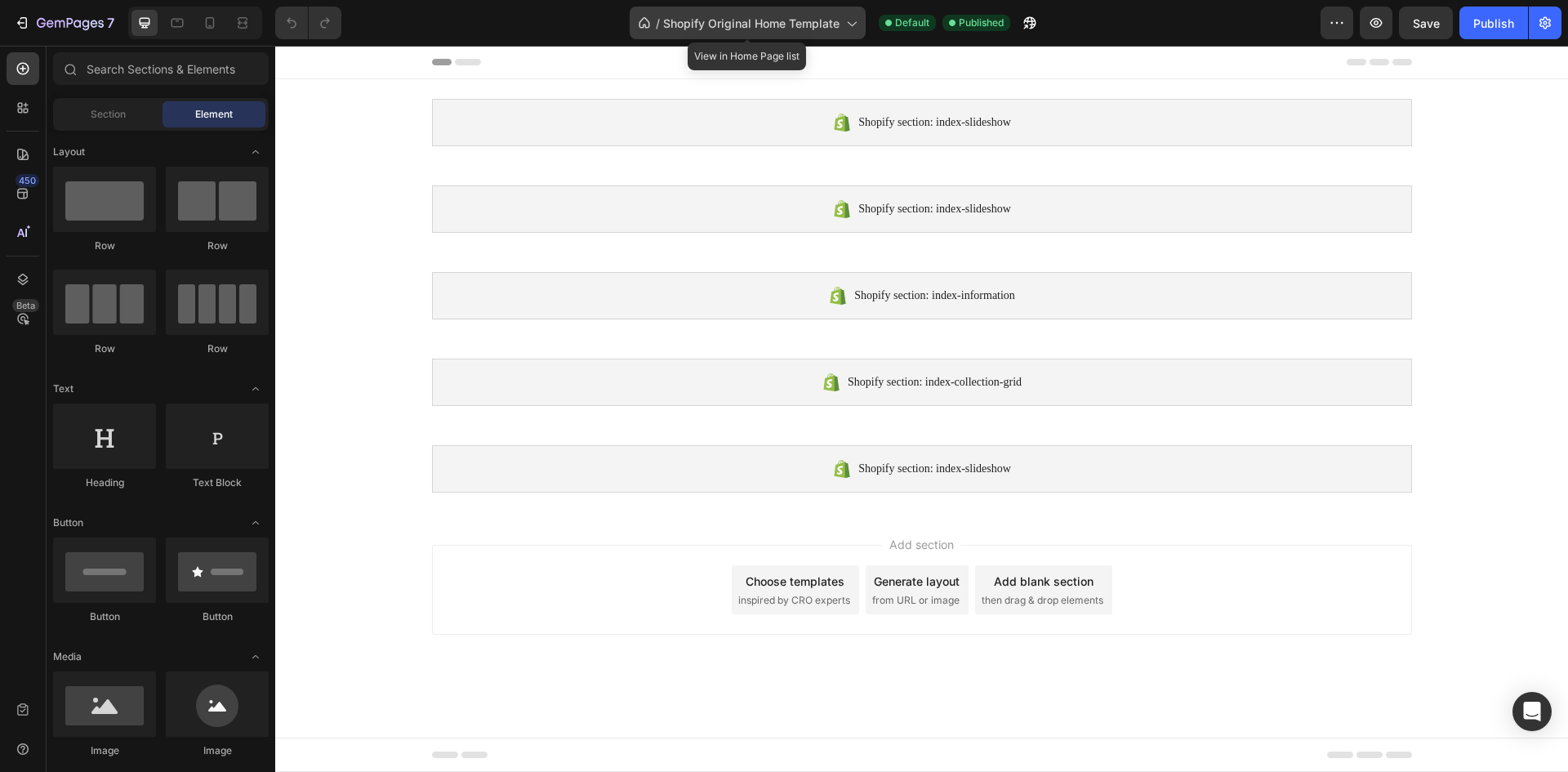
click at [857, 26] on icon at bounding box center [851, 23] width 17 height 17
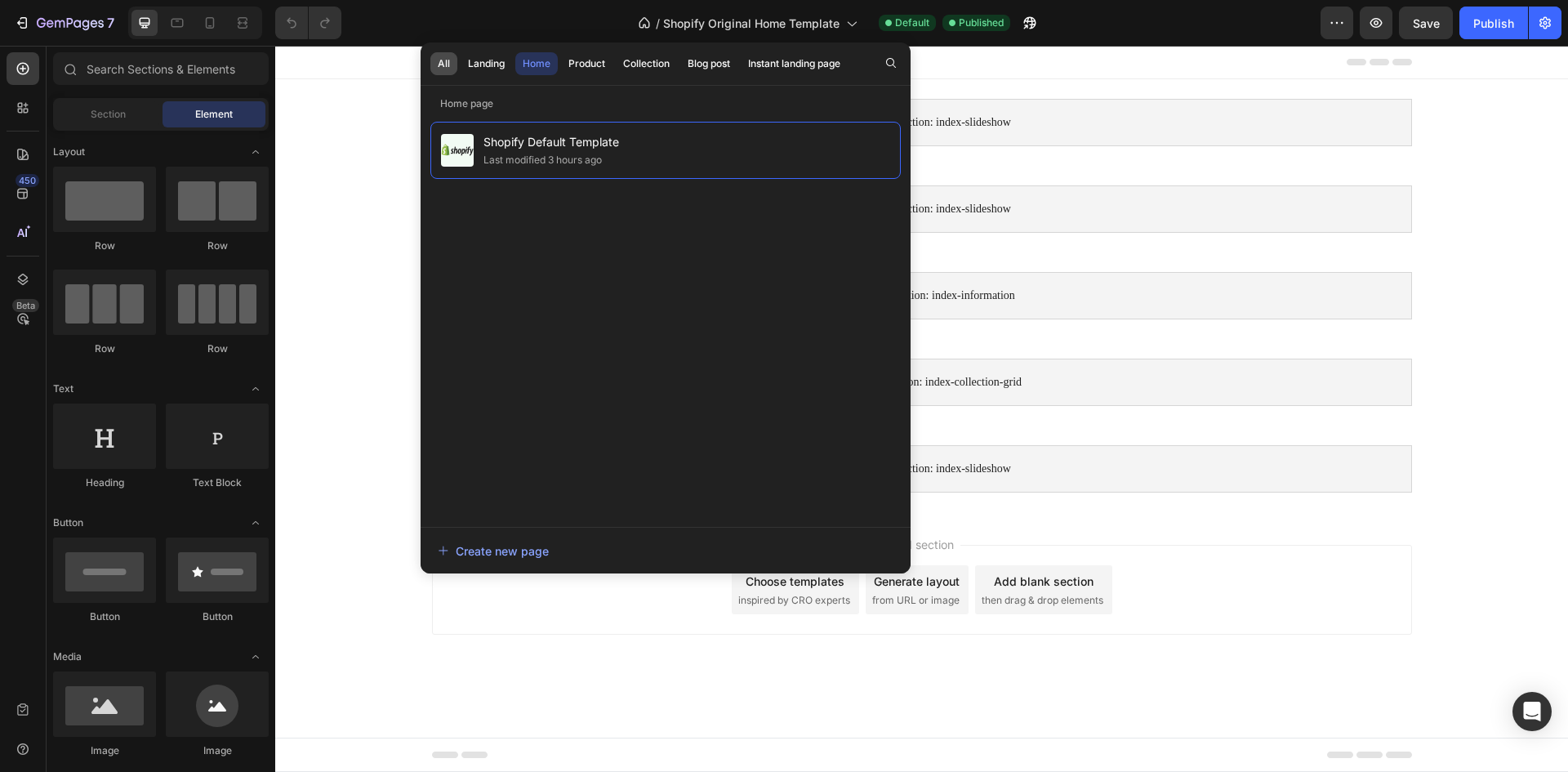
click at [439, 63] on div "All" at bounding box center [443, 63] width 12 height 15
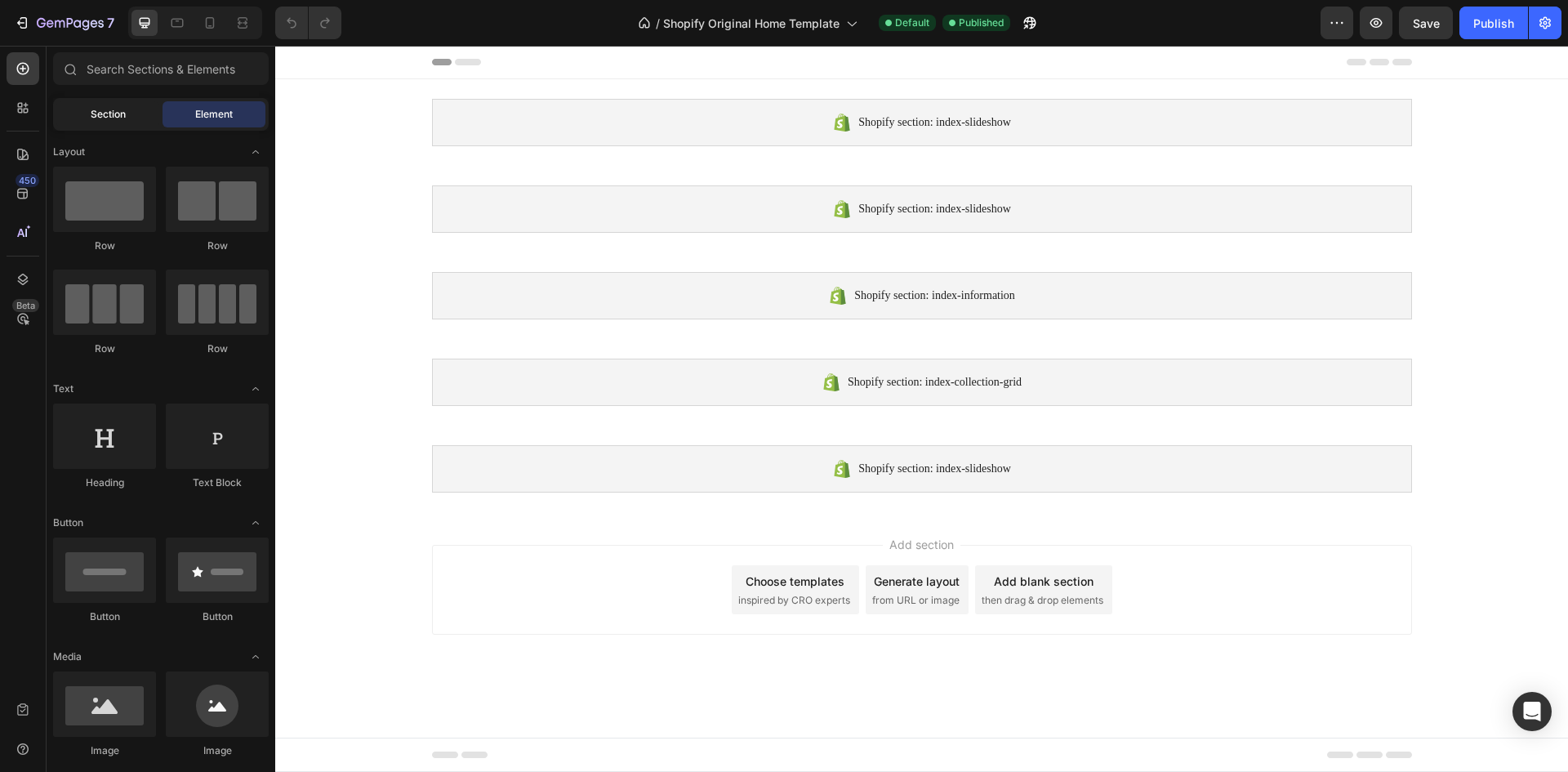
click at [97, 113] on span "Section" at bounding box center [109, 114] width 35 height 15
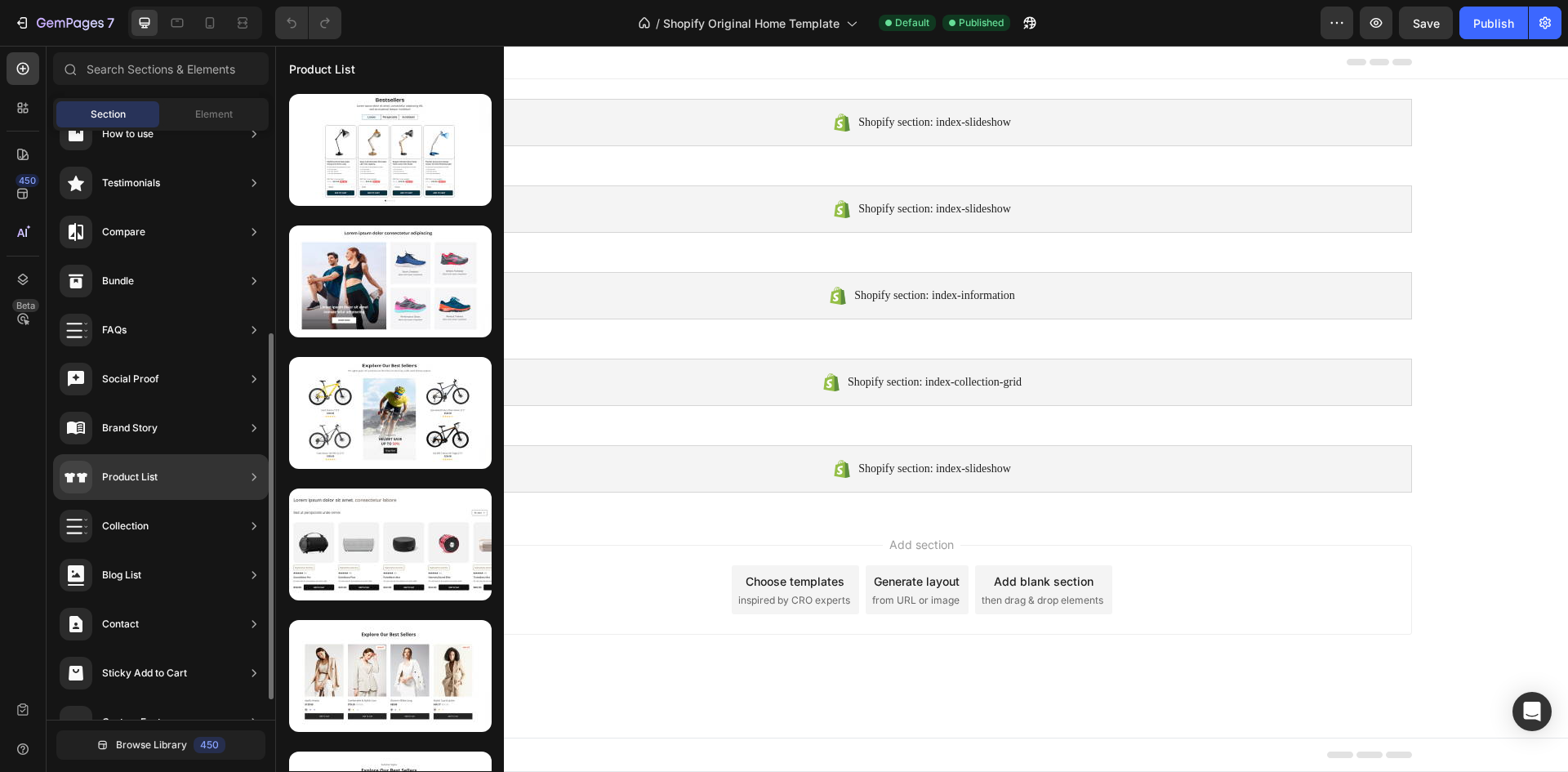
scroll to position [359, 0]
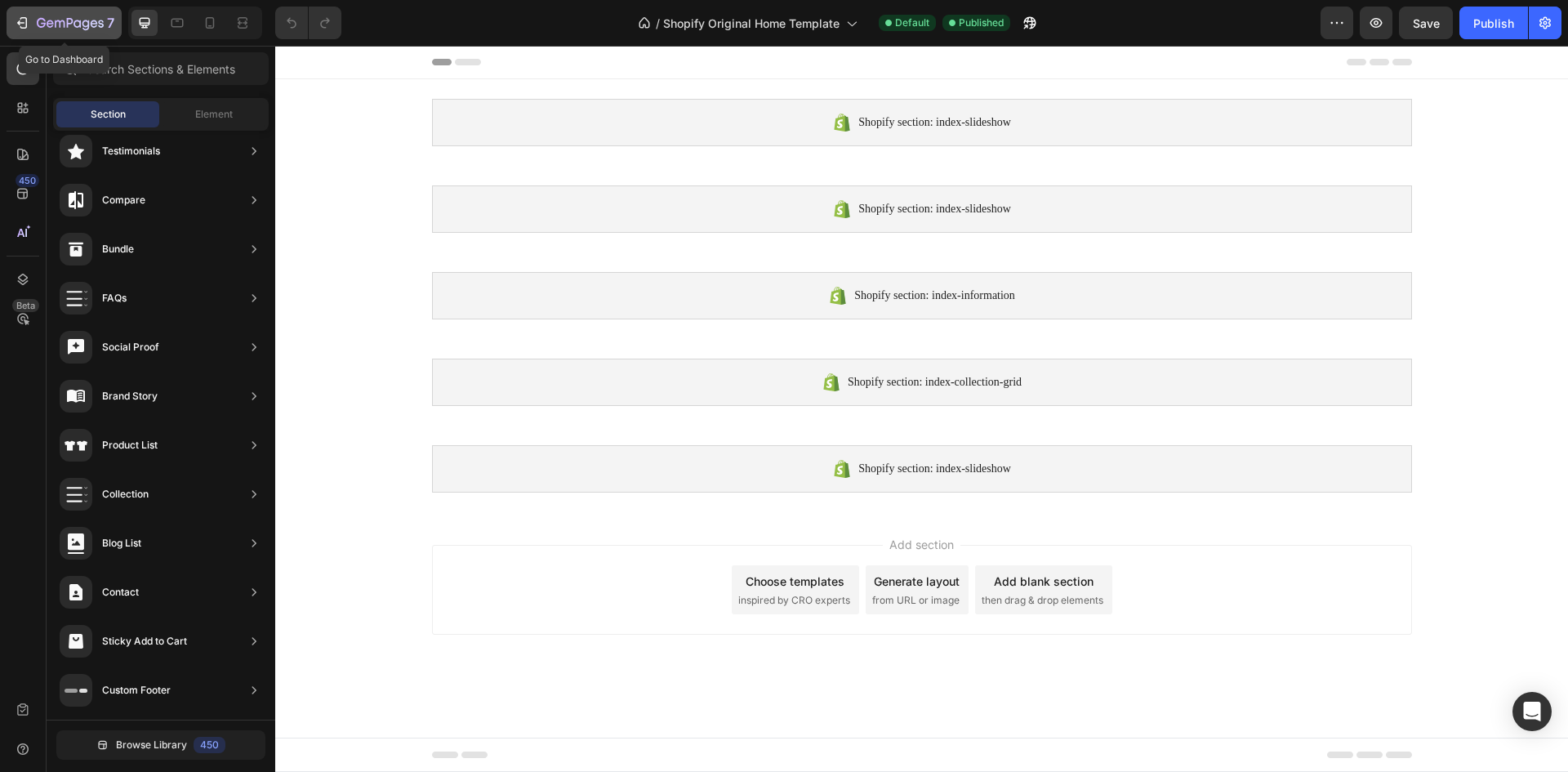
click at [54, 23] on icon "button" at bounding box center [59, 24] width 10 height 7
